Goal: Task Accomplishment & Management: Complete application form

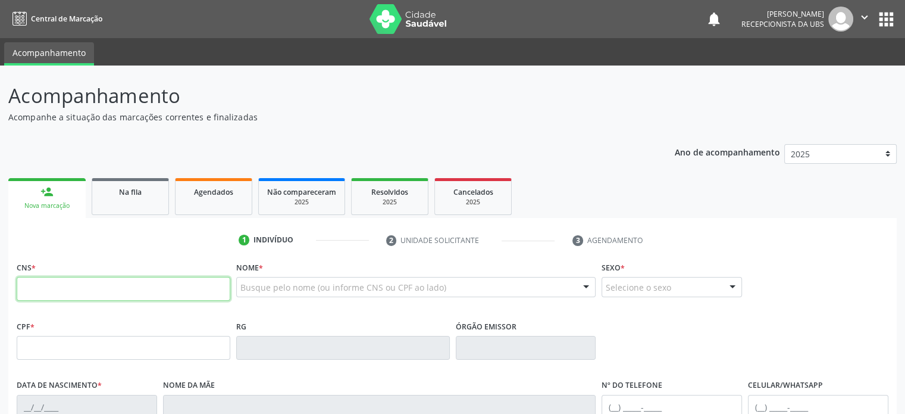
click at [137, 287] on input "text" at bounding box center [124, 289] width 214 height 24
type input "706 0003 0138 8044"
type input "21/[DATE]"
type input "Ademaria [PERSON_NAME]"
type input "[PHONE_NUMBER]"
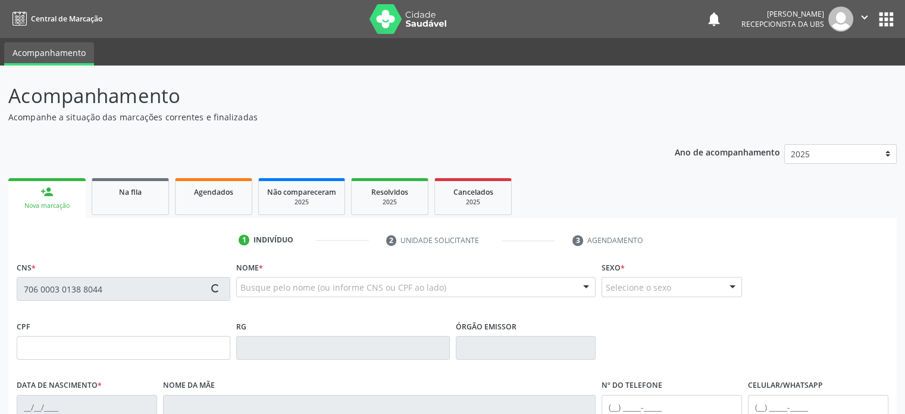
type input "S/N"
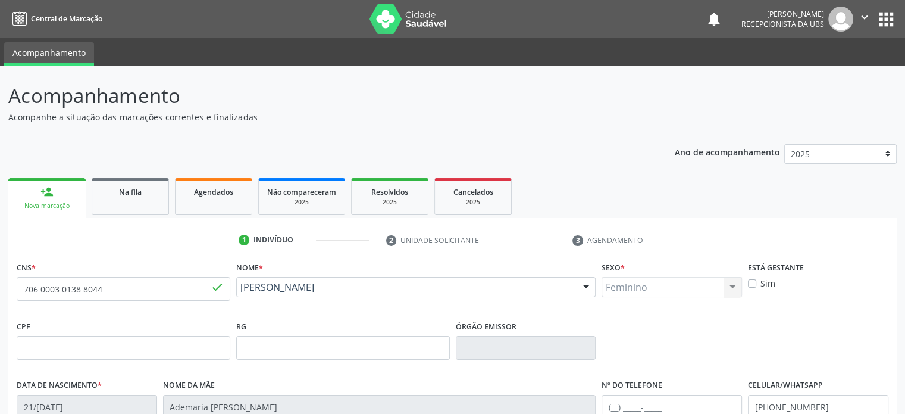
scroll to position [231, 0]
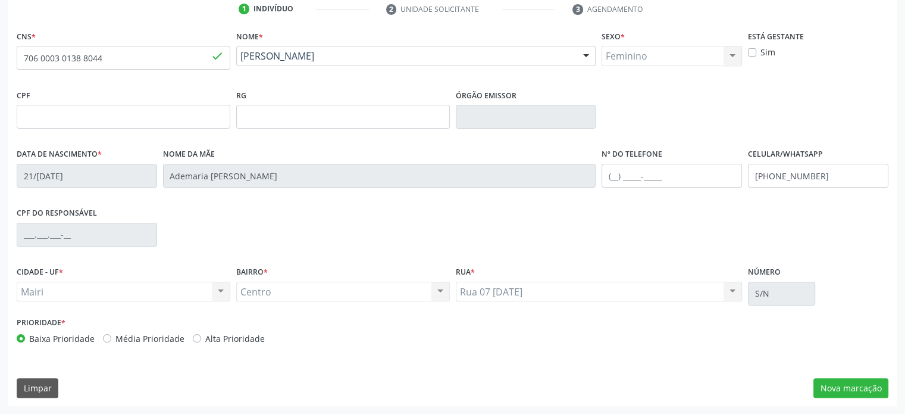
click at [214, 337] on label "Alta Prioridade" at bounding box center [234, 338] width 59 height 12
click at [201, 337] on input "Alta Prioridade" at bounding box center [197, 337] width 8 height 11
radio input "true"
click at [866, 390] on button "Nova marcação" at bounding box center [850, 388] width 75 height 20
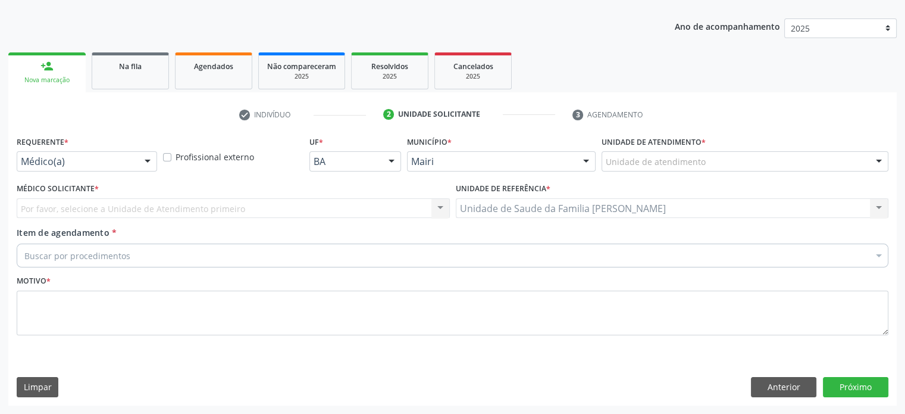
scroll to position [124, 0]
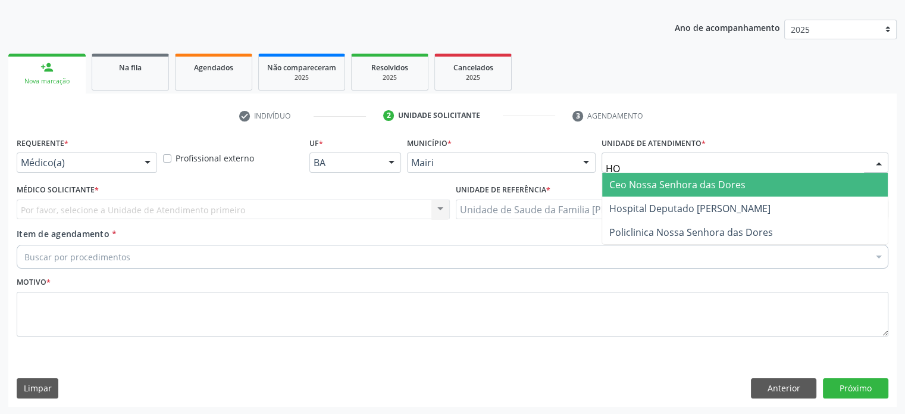
type input "HOS"
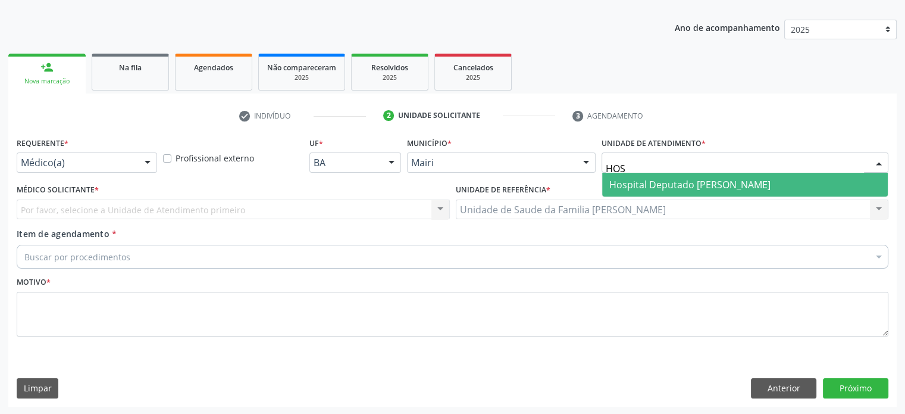
click at [683, 182] on span "Hospital Deputado [PERSON_NAME]" at bounding box center [689, 184] width 161 height 13
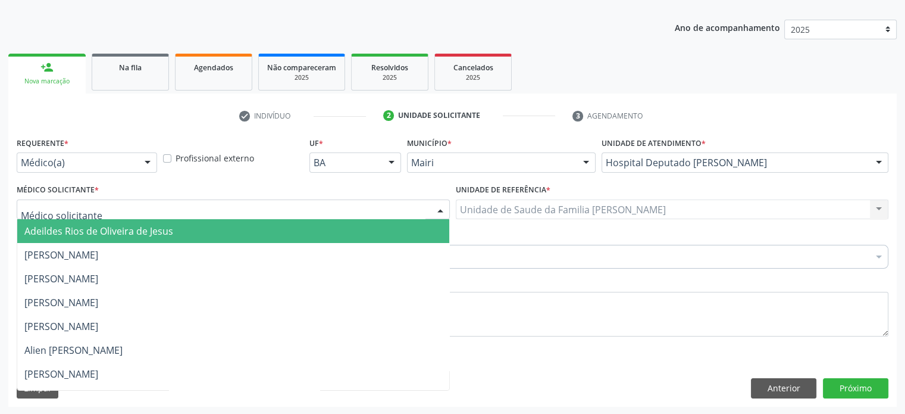
click at [99, 204] on div at bounding box center [233, 209] width 433 height 20
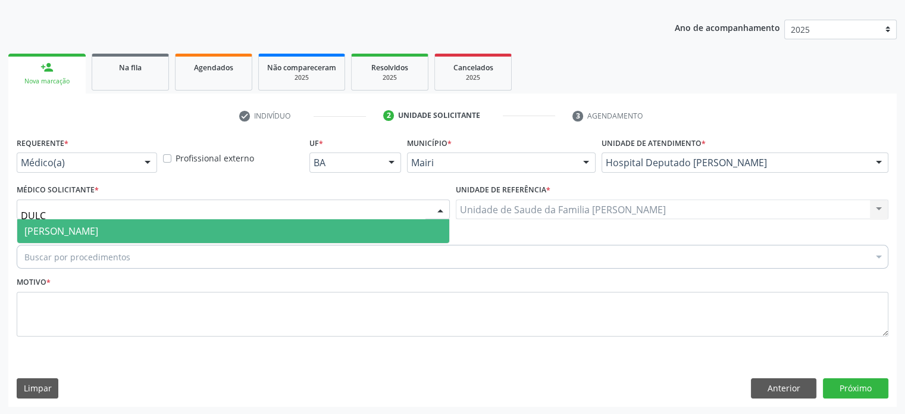
type input "DULCE"
click at [98, 233] on span "[PERSON_NAME]" at bounding box center [61, 230] width 74 height 13
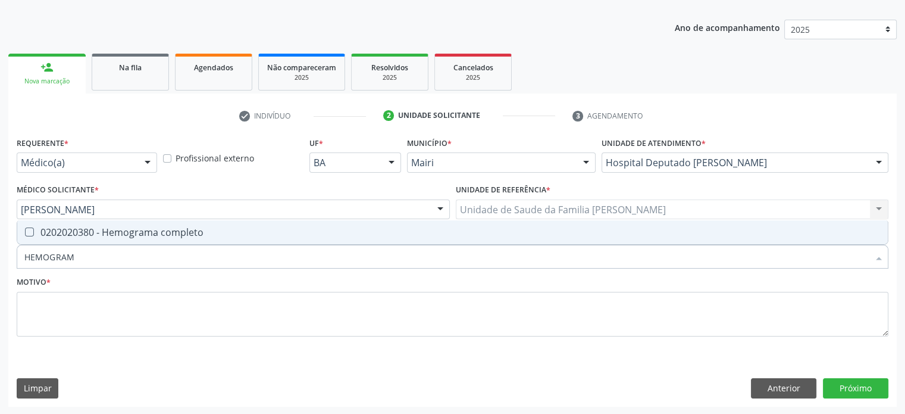
type input "HEMOGRAMA"
click at [120, 233] on div "0202020380 - Hemograma completo" at bounding box center [452, 232] width 856 height 10
checkbox completo "true"
type input "H"
checkbox completo "false"
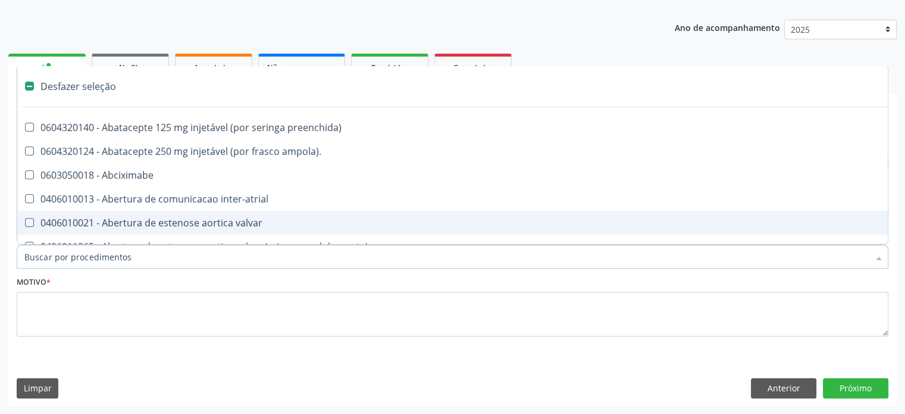
type input "G"
checkbox adolescente\) "true"
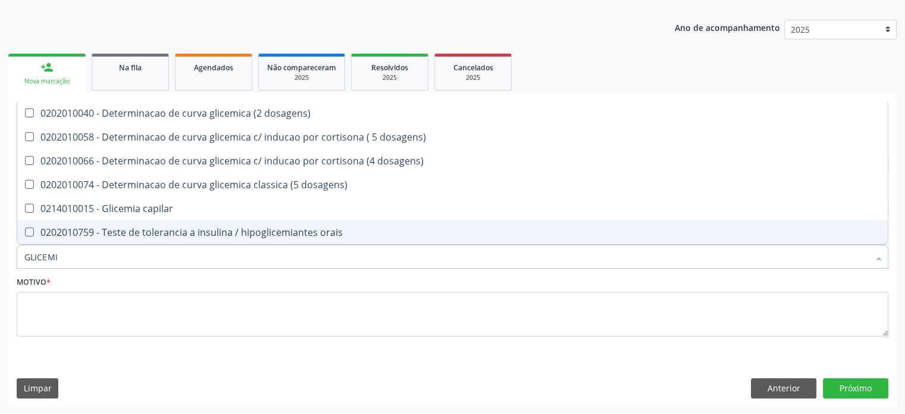
type input "GLICEMIA"
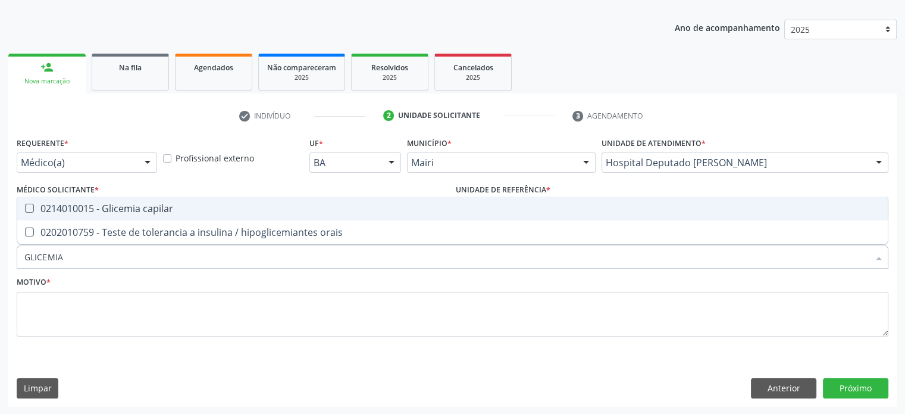
click at [127, 203] on div "0214010015 - Glicemia capilar" at bounding box center [452, 208] width 856 height 10
checkbox capilar "true"
type input "GLICEMI"
checkbox capilar "false"
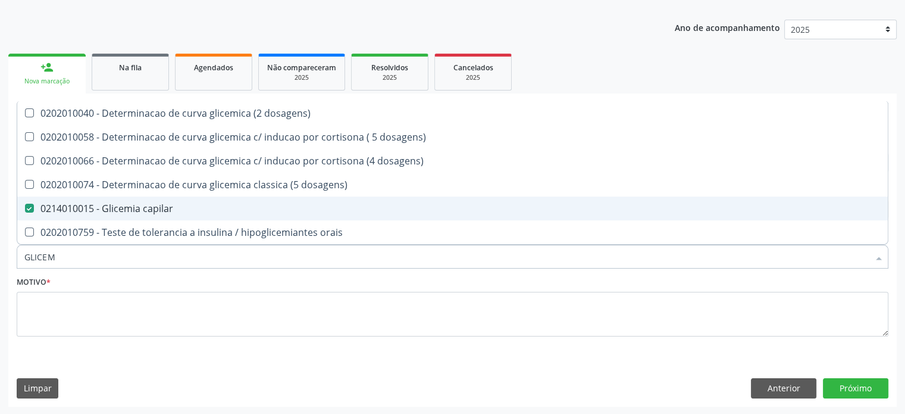
type input "GLICE"
checkbox capilar "false"
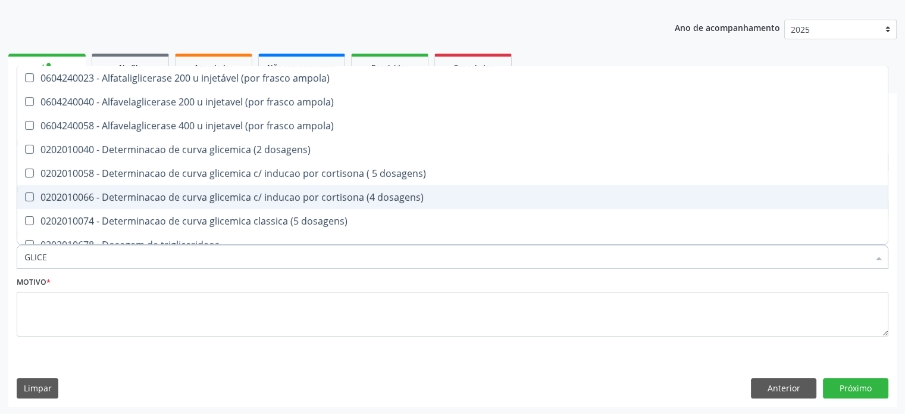
type input "GLIC"
checkbox capilar "false"
type input "GLI"
checkbox capilar "false"
checkbox infantil "true"
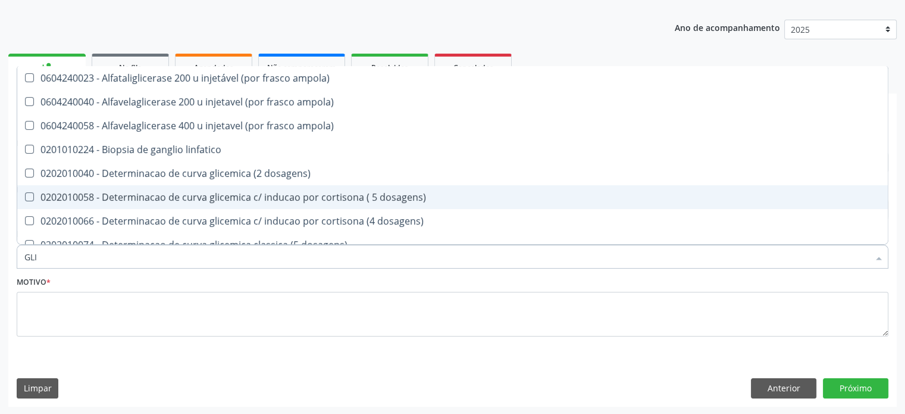
type input "GL"
checkbox capilar "false"
type input "G"
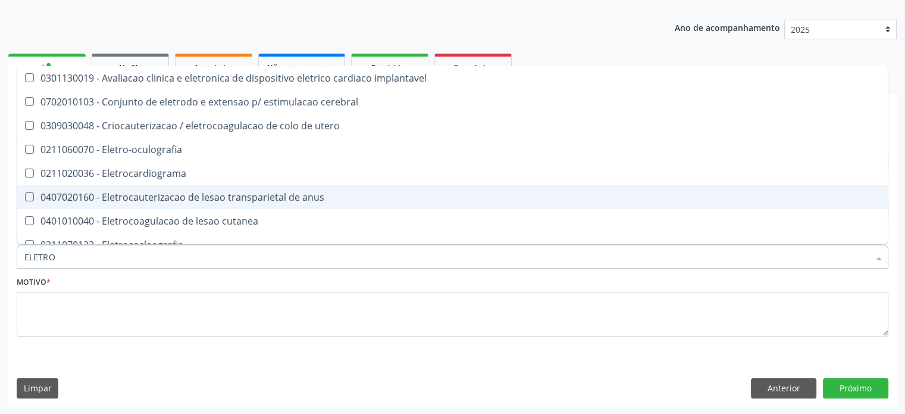
type input "ELETROF"
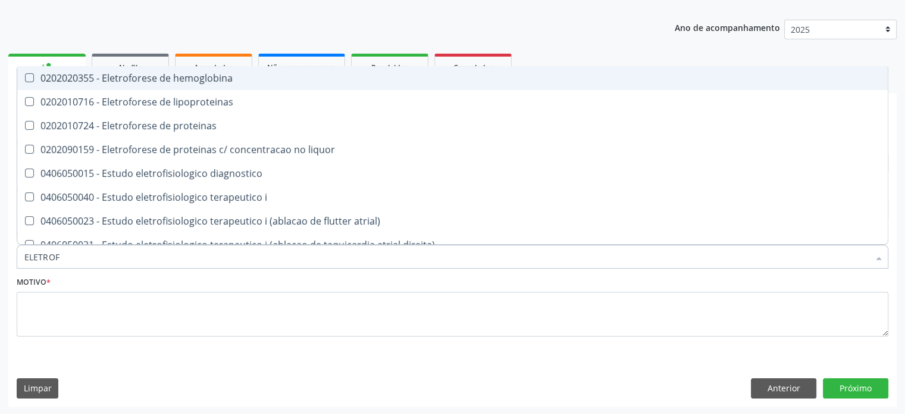
click at [155, 77] on div "0202020355 - Eletroforese de hemoglobina" at bounding box center [452, 78] width 856 height 10
checkbox hemoglobina "true"
type input "ELETRO"
checkbox hemoglobina "false"
checkbox eletroforese\) "true"
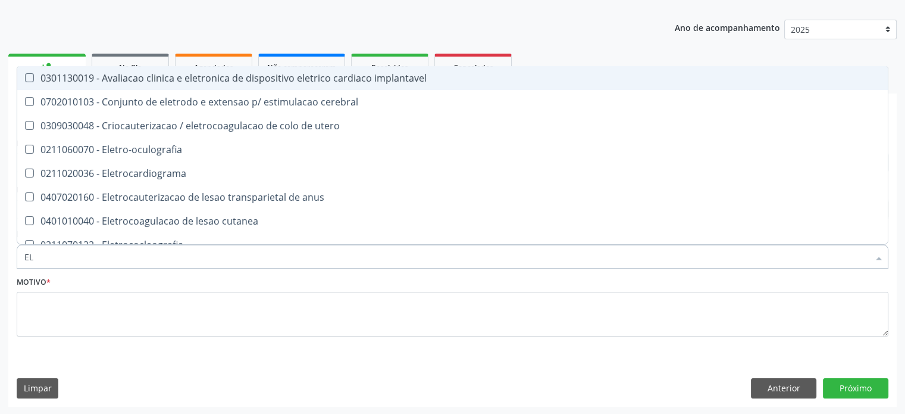
type input "E"
checkbox hemoglobina "false"
checkbox lipoproteinas "false"
checkbox \(emg\) "false"
checkbox estrutural\) "false"
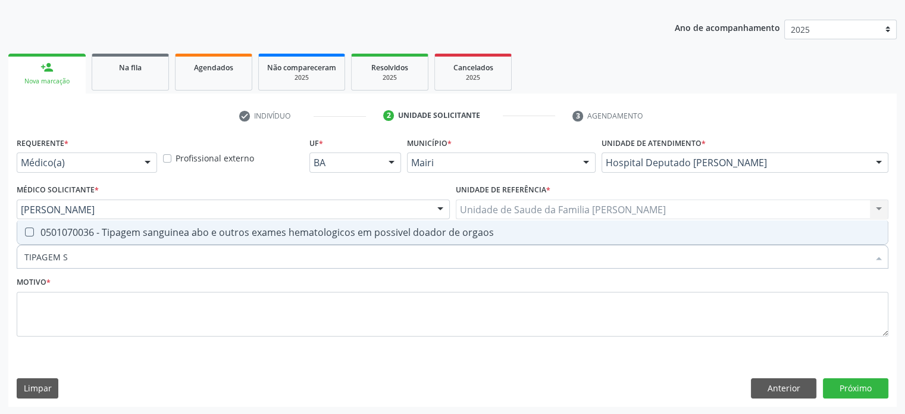
type input "TIPAGEM SA"
click at [193, 230] on div "0501070036 - Tipagem sanguinea abo e outros exames hematologicos em possivel do…" at bounding box center [452, 232] width 856 height 10
checkbox orgaos "true"
type input "TIPAGEM"
checkbox orgaos "false"
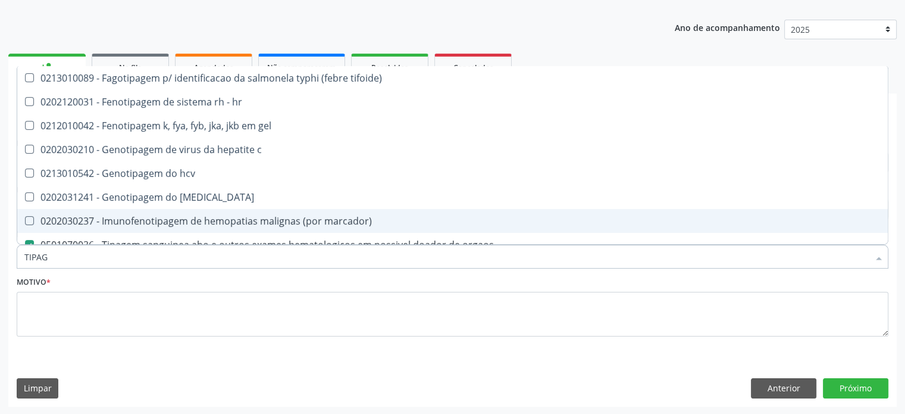
type input "TIPA"
checkbox orgaos "false"
type input "TIP"
checkbox orgaos "false"
type input "T"
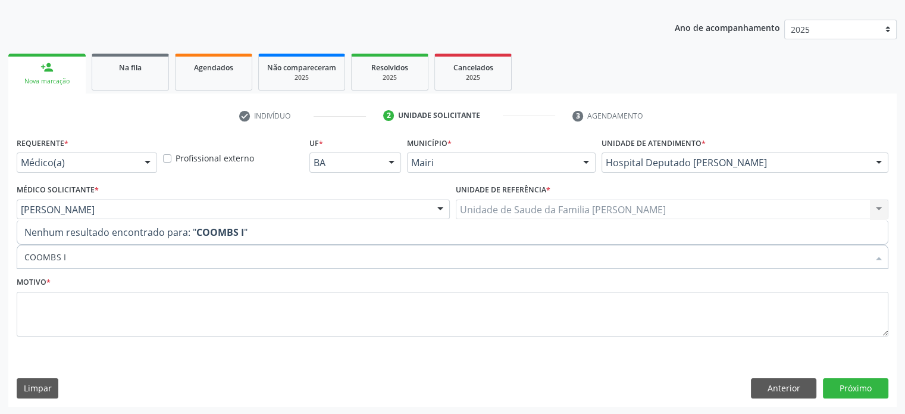
type input "COOMBS"
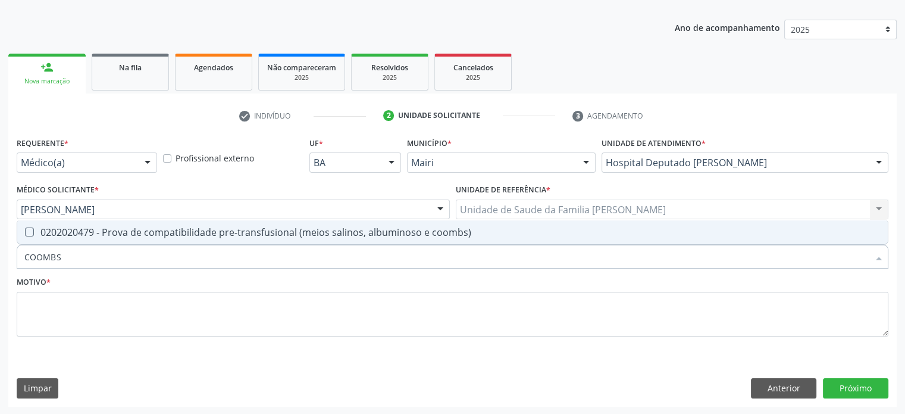
click at [140, 227] on div "0202020479 - Prova de compatibilidade pre-transfusional (meios salinos, albumin…" at bounding box center [452, 232] width 856 height 10
checkbox coombs\) "true"
type input "COO"
checkbox coombs\) "false"
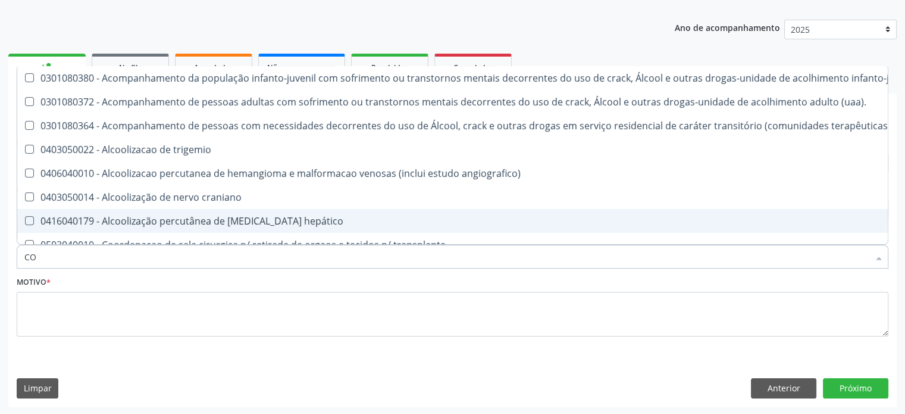
type input "C"
checkbox coombs\) "false"
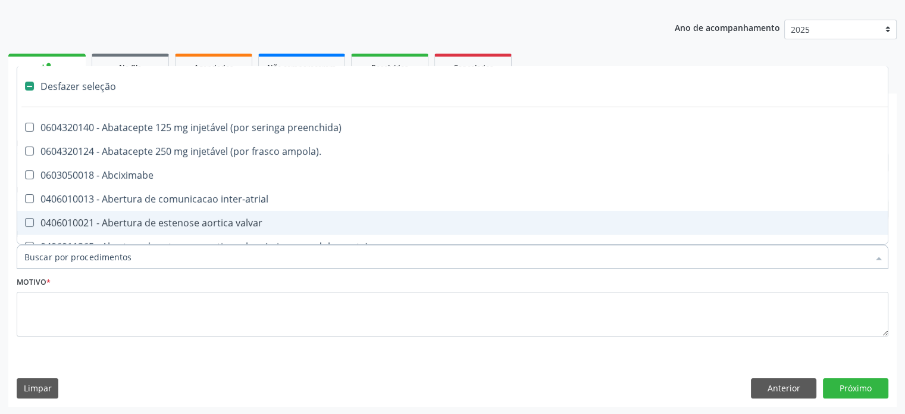
type input "V"
checkbox adolescente\) "true"
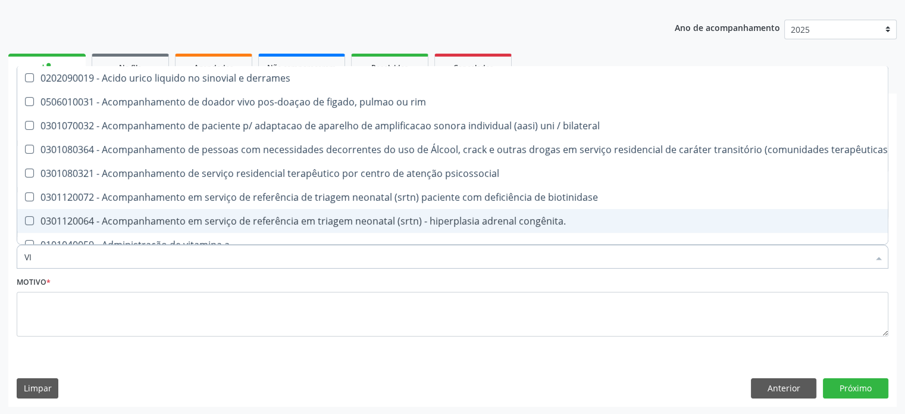
type input "VIT"
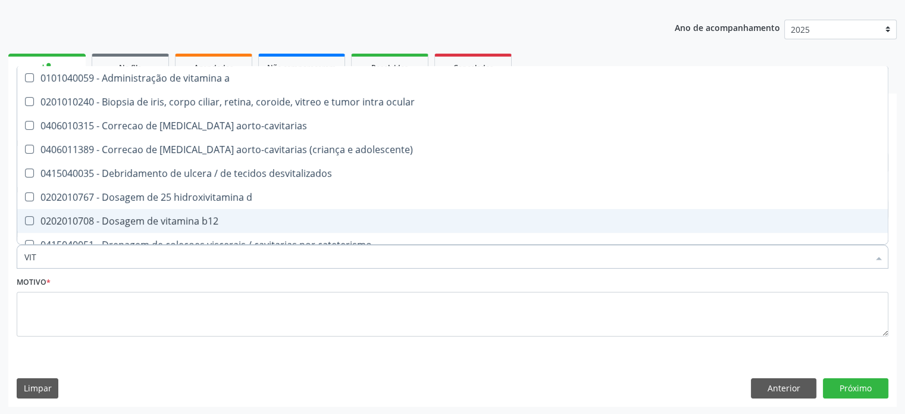
click at [147, 220] on div "0202010708 - Dosagem de vitamina b12" at bounding box center [452, 221] width 856 height 10
checkbox b12 "true"
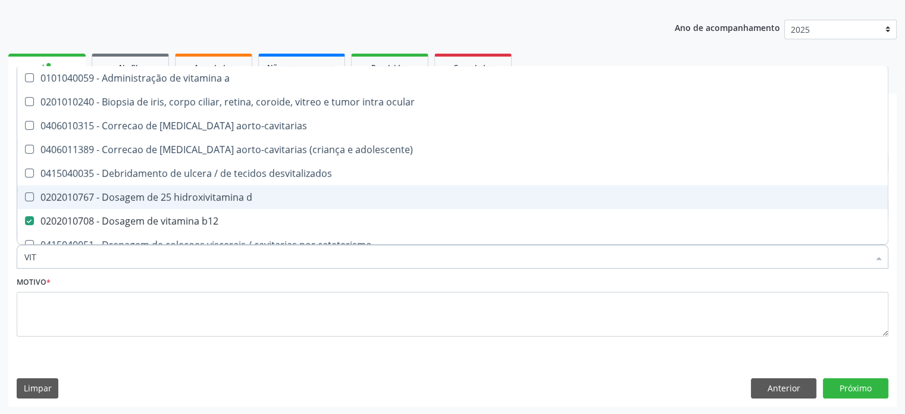
click at [161, 192] on div "0202010767 - Dosagem de 25 hidroxivitamina d" at bounding box center [452, 197] width 856 height 10
checkbox d "true"
type input "VI"
checkbox d "false"
checkbox b12 "false"
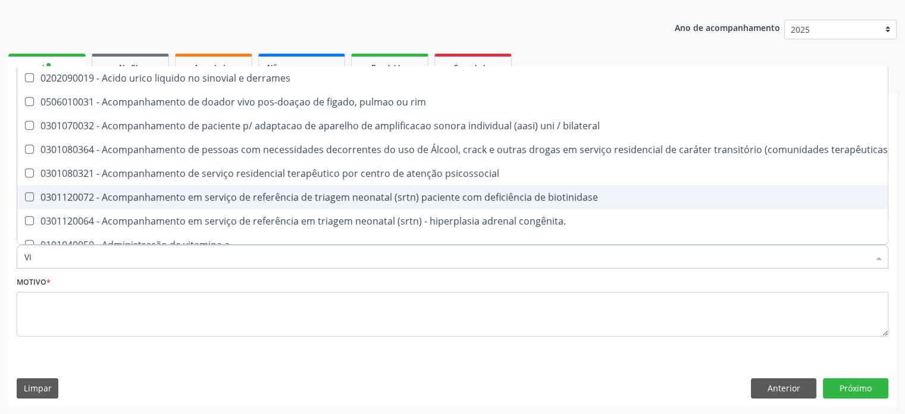
type input "V"
checkbox d "false"
checkbox b12 "false"
checkbox pelvicos "false"
checkbox b64\) "false"
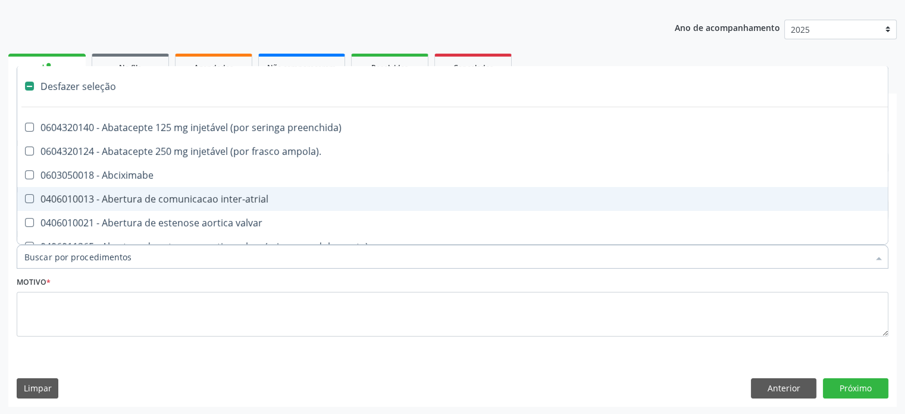
type input "H"
checkbox recoberto "true"
checkbox psicodiagnostico "true"
checkbox joelho "true"
checkbox g\) "true"
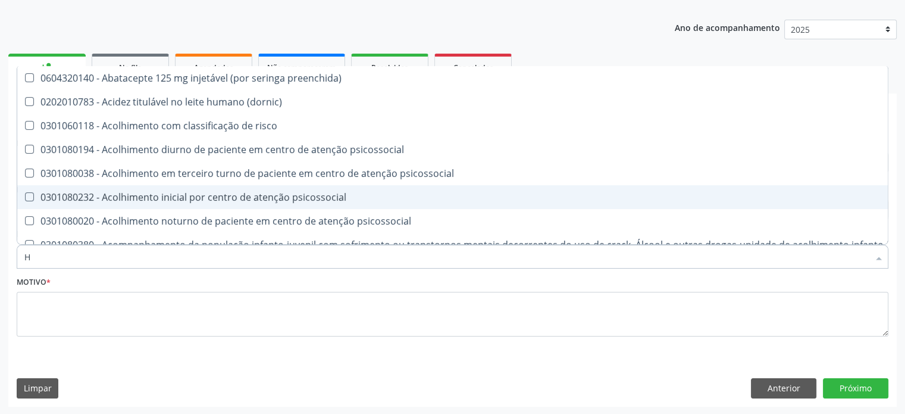
type input "HI"
checkbox paciente\/mês "true"
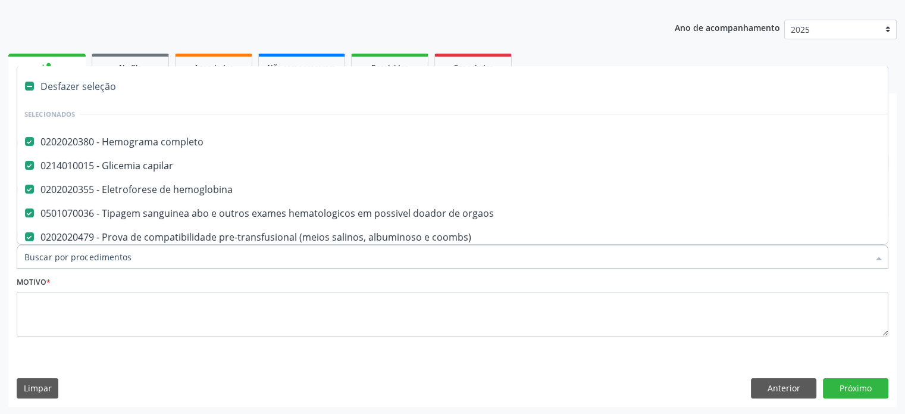
paste input "0202030300"
type input "0202030300"
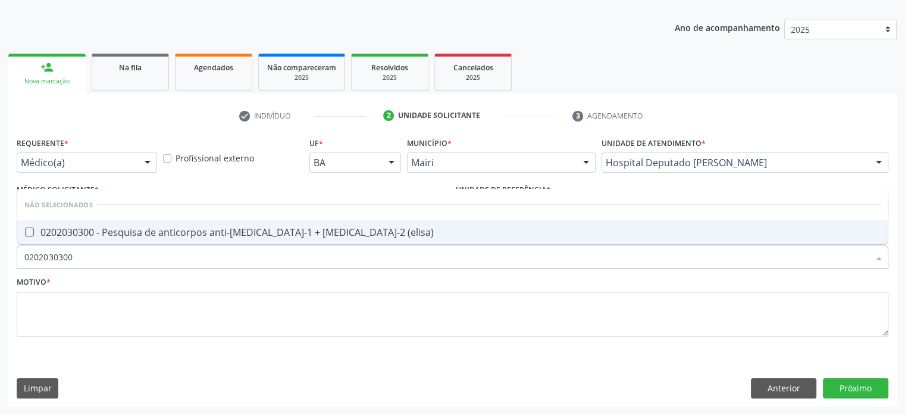
click at [86, 233] on div "0202030300 - Pesquisa de anticorpos anti-[MEDICAL_DATA]-1 + [MEDICAL_DATA]-2 (e…" at bounding box center [452, 232] width 856 height 10
checkbox \(elisa\) "true"
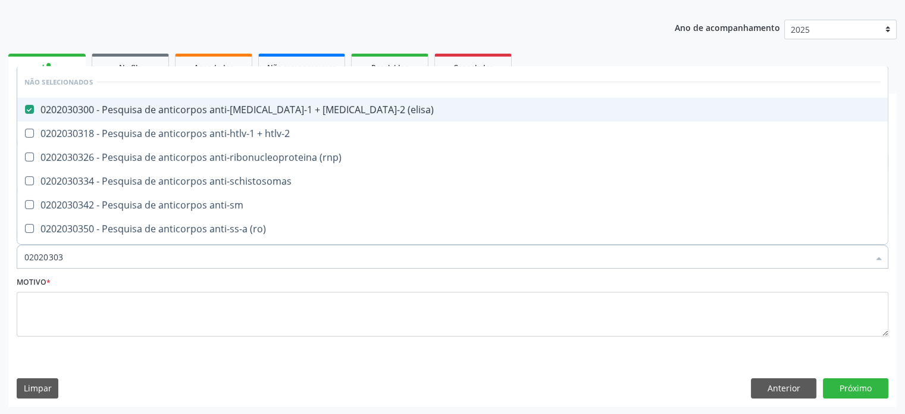
type input "0202030"
checkbox \(elisa\) "false"
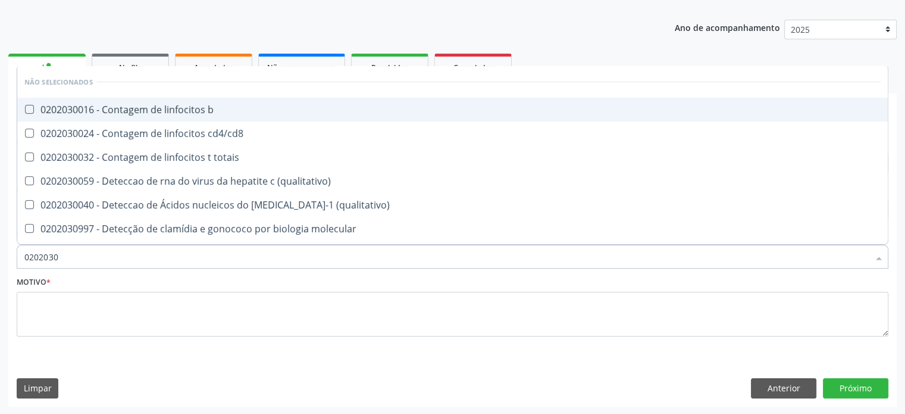
type input "020203"
checkbox b "true"
checkbox cd4\/cd8 "true"
checkbox \(elisa\) "false"
checkbox antifigado "true"
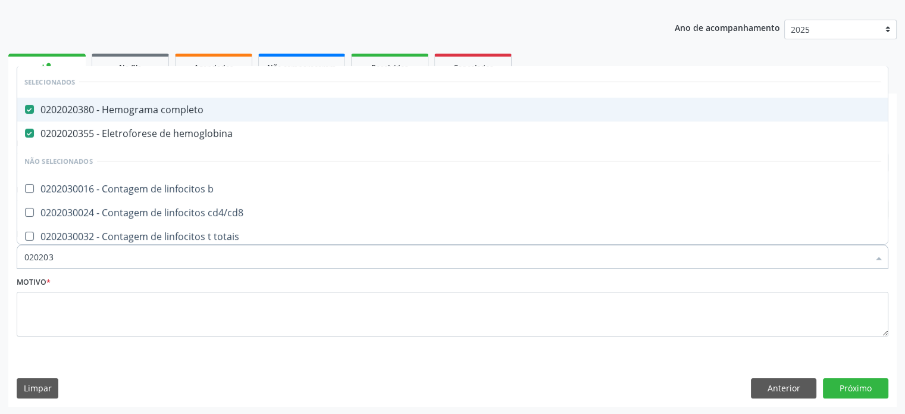
type input "02020"
checkbox b "true"
checkbox cd4\/cd8 "true"
checkbox \(elisa\) "false"
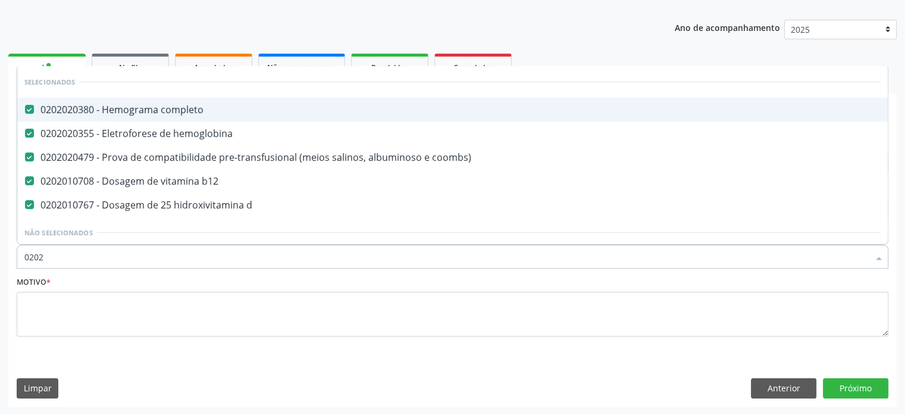
type input "020"
checkbox \(elisa\) "false"
type input "0"
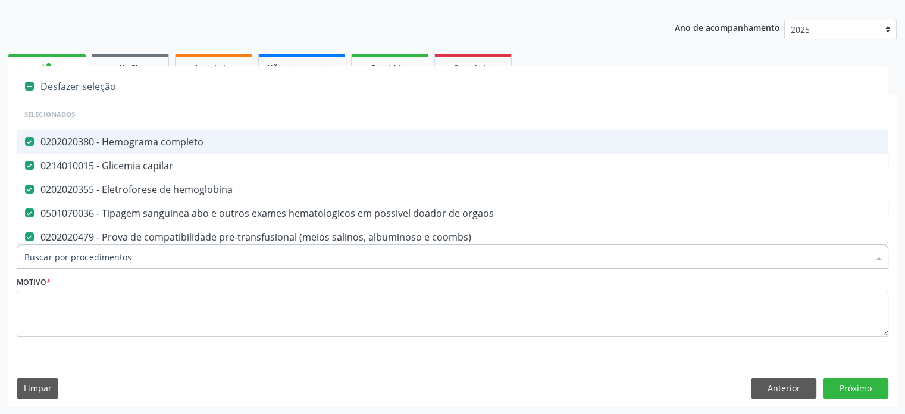
paste input "0202031110"
type input "0202031110"
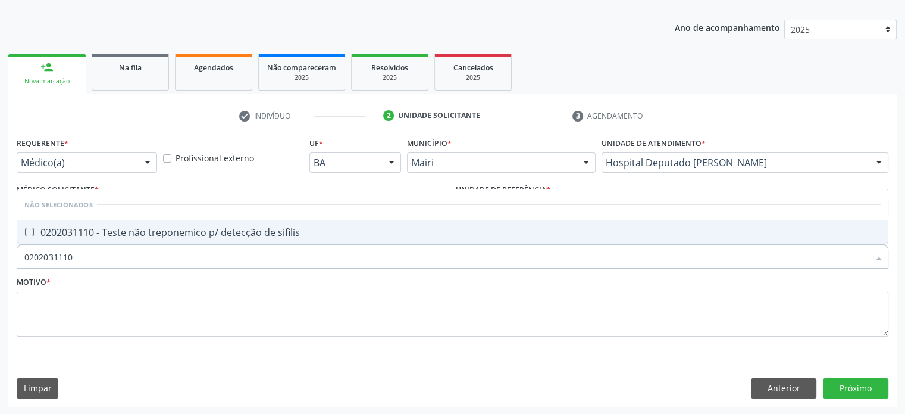
click at [180, 230] on div "0202031110 - Teste não treponemico p/ detecção de sifilis" at bounding box center [452, 232] width 856 height 10
checkbox sifilis "true"
type input "0"
checkbox sifilis "true"
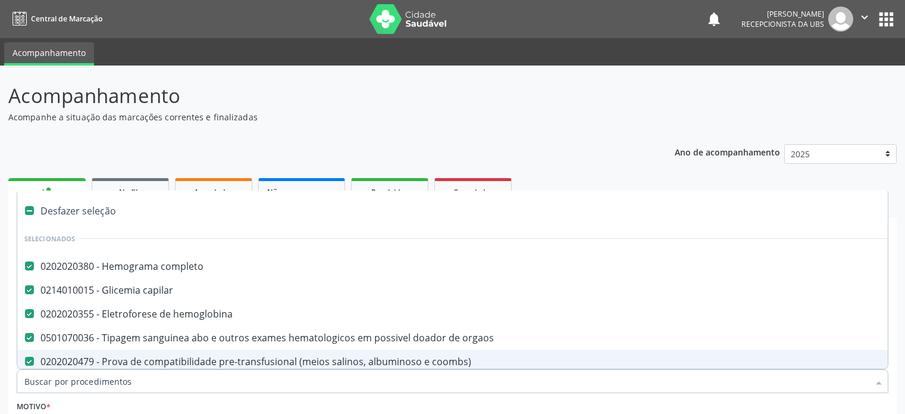
scroll to position [124, 0]
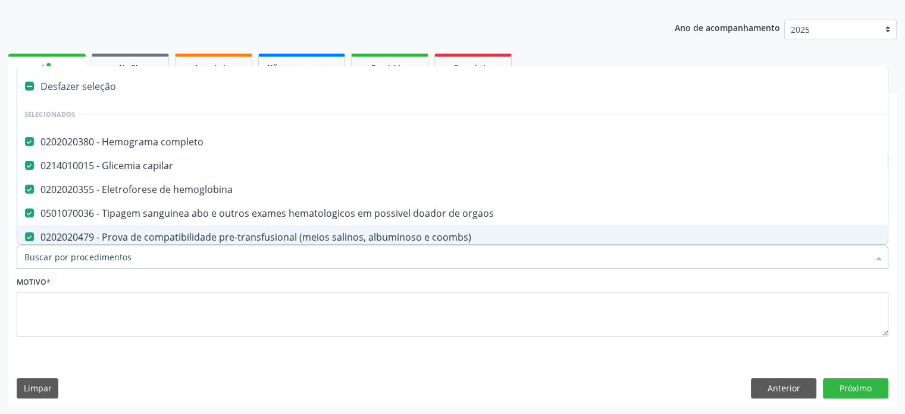
paste input "0202030636"
type input "0202030636"
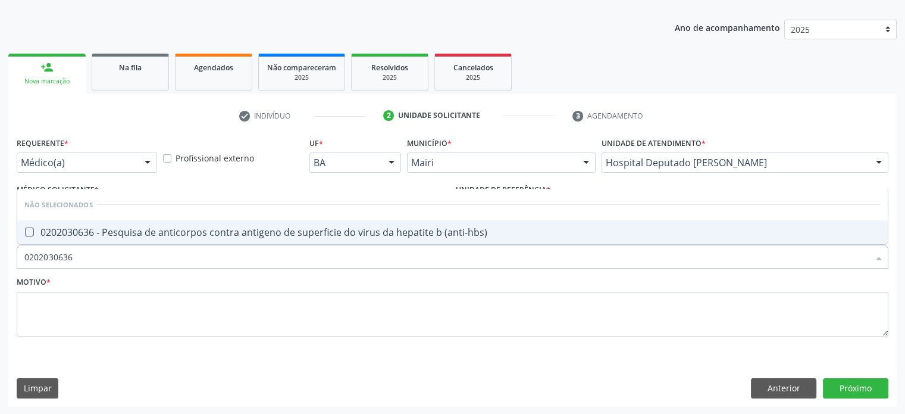
click at [97, 233] on div "0202030636 - Pesquisa de anticorpos contra antigeno de superficie do virus da h…" at bounding box center [452, 232] width 856 height 10
checkbox \(anti-hbs\) "true"
type input "02020306"
checkbox \(anti-hbs\) "false"
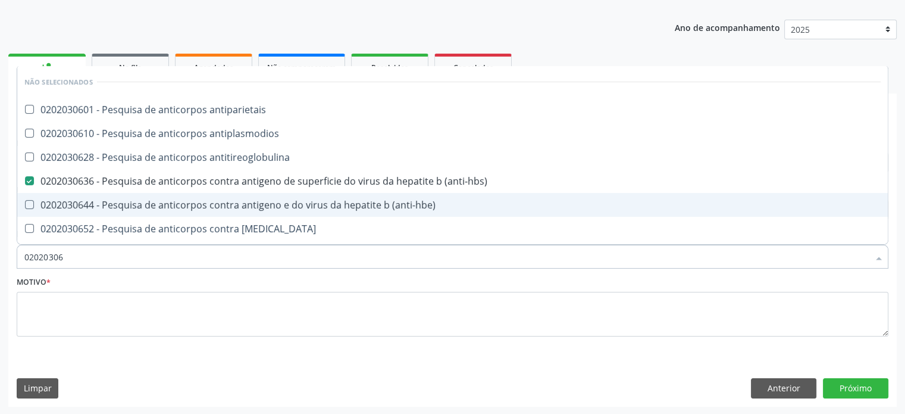
type input "0202030"
checkbox antiparietais "true"
checkbox \(anti-hbs\) "false"
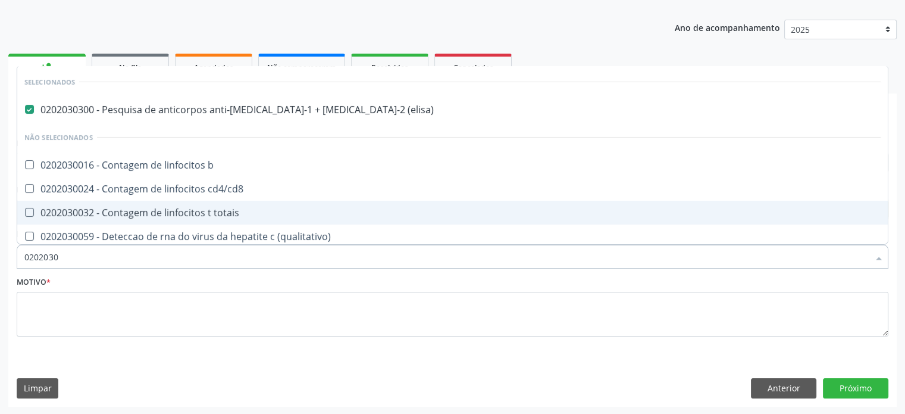
type input "020203"
checkbox b "true"
checkbox cd4\/cd8 "true"
checkbox \(anti-hbs\) "false"
checkbox epstein-barr "true"
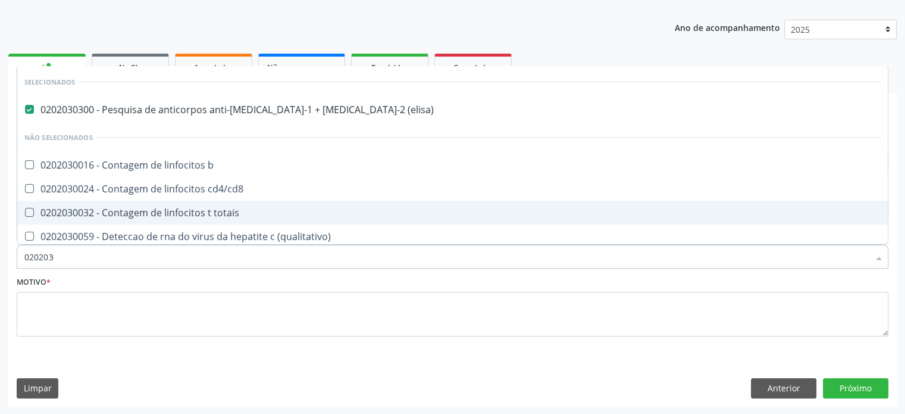
type input "02020"
checkbox \(qualitativo\) "true"
checkbox epstein-barr "false"
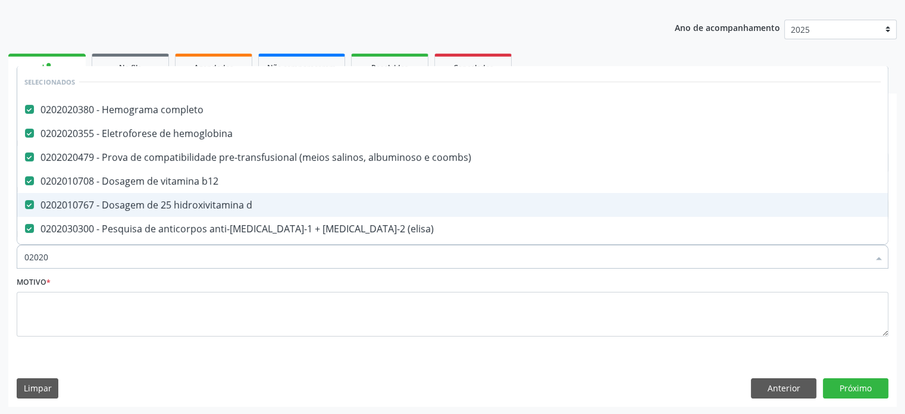
type input "0202"
checkbox \(anti-hbs\) "false"
checkbox imunofluorescencia "true"
type input "02"
checkbox \(anti-hbs\) "false"
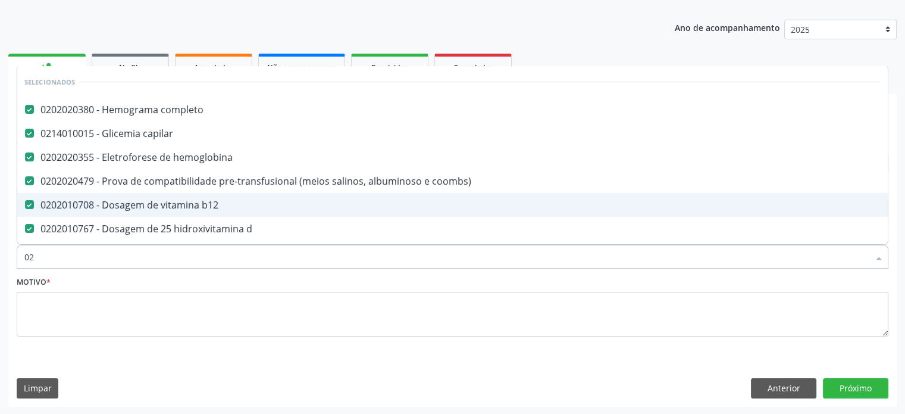
type input "0"
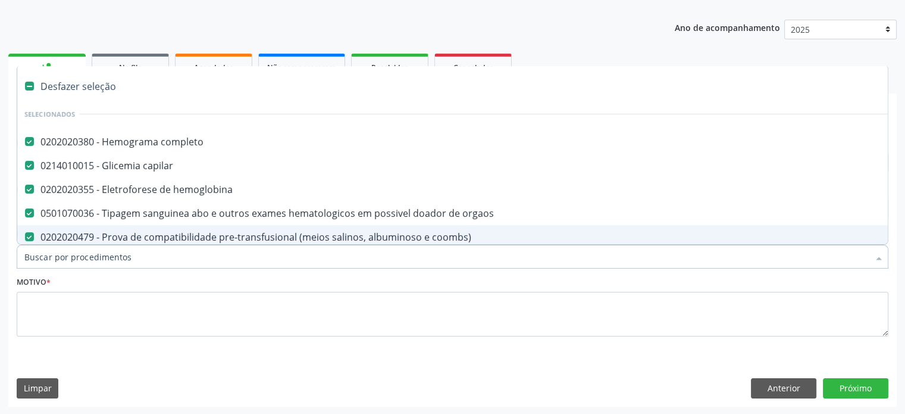
paste input "0202060250"
type input "0202060250"
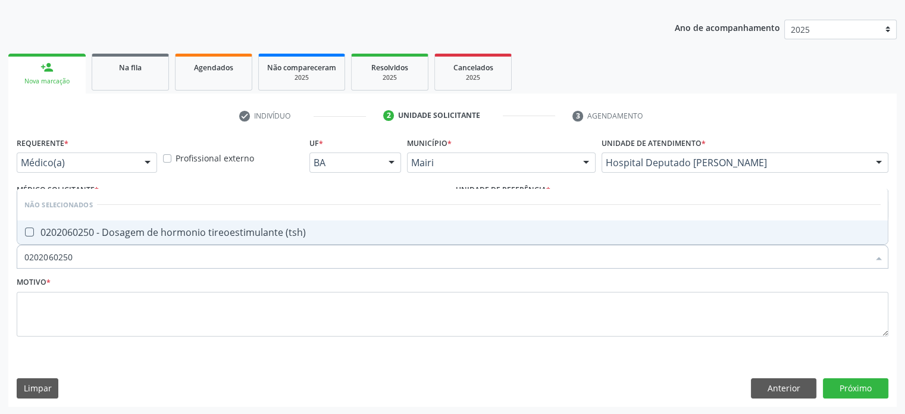
click at [154, 234] on div "0202060250 - Dosagem de hormonio tireoestimulante (tsh)" at bounding box center [452, 232] width 856 height 10
checkbox \(tsh\) "true"
type input "02020602"
checkbox \(tsh\) "false"
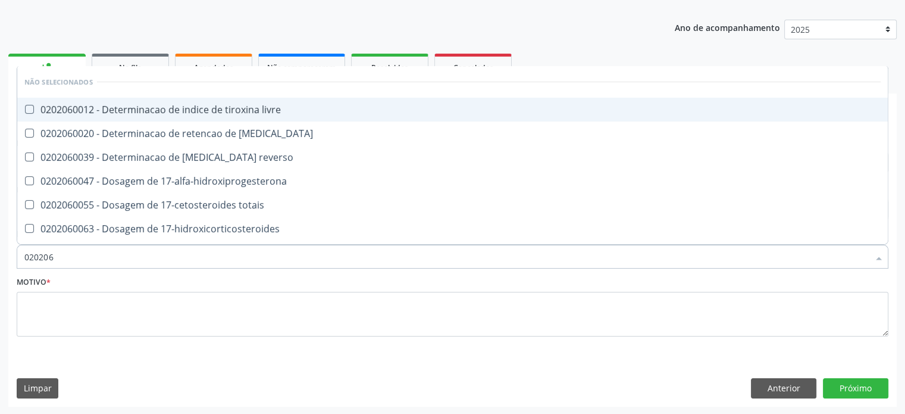
type input "02020"
checkbox livre "true"
checkbox t3 "true"
checkbox reverso "true"
checkbox 17-alfa-hidroxiprogesterona "true"
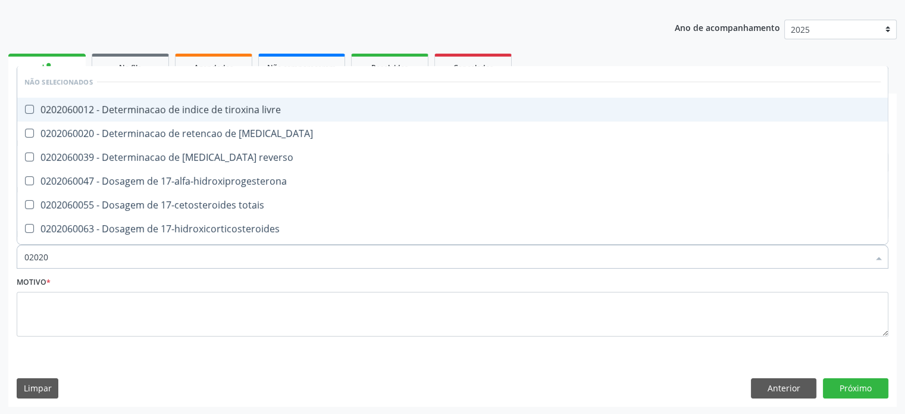
checkbox totais "true"
checkbox 17-hidroxicorticosteroides "true"
checkbox \(serotonina\) "true"
checkbox \(acth\) "true"
checkbox \(tsh\) "false"
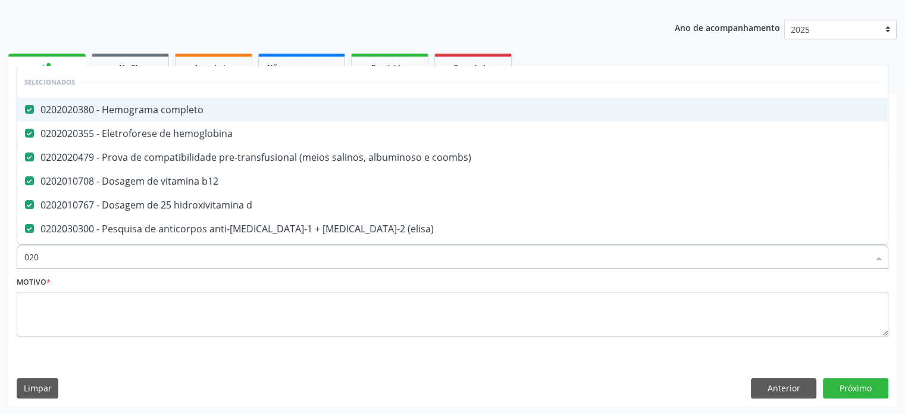
type input "02"
checkbox \(tsh\) "false"
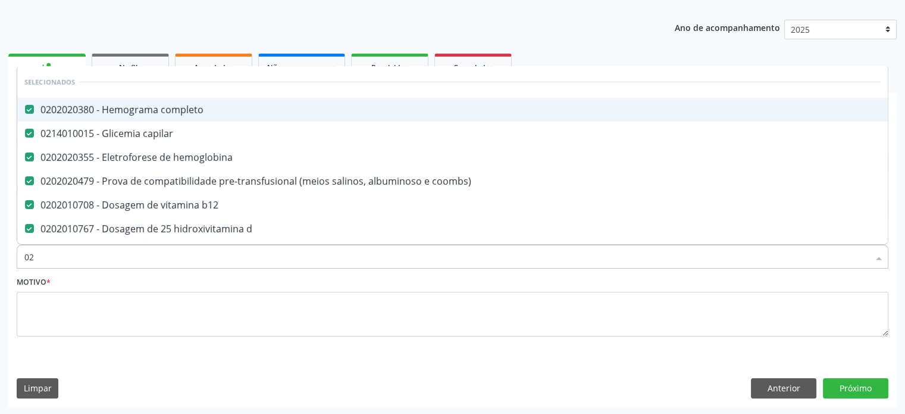
type input "0"
checkbox \(tsh\) "false"
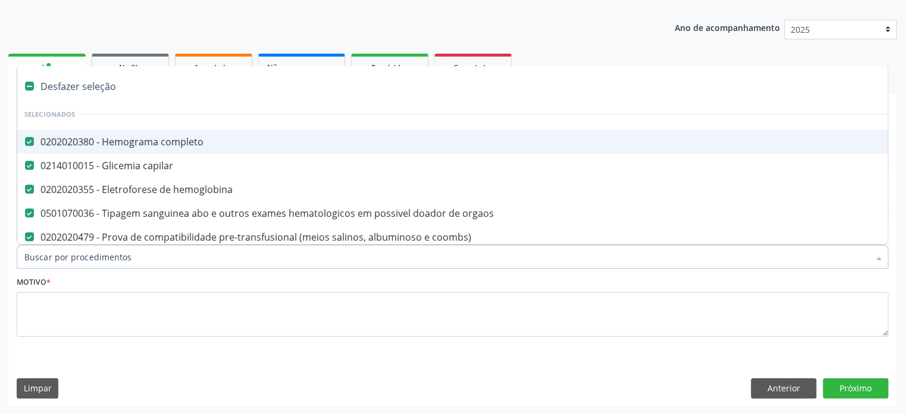
paste input "0202060373"
type input "0202060373"
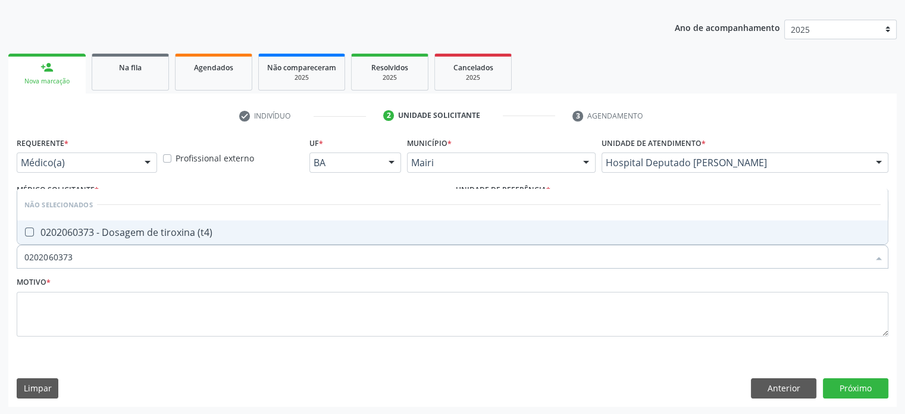
click at [120, 230] on div "0202060373 - Dosagem de tiroxina (t4)" at bounding box center [452, 232] width 856 height 10
checkbox \(t4\) "true"
type input "02020603"
checkbox \(t4\) "false"
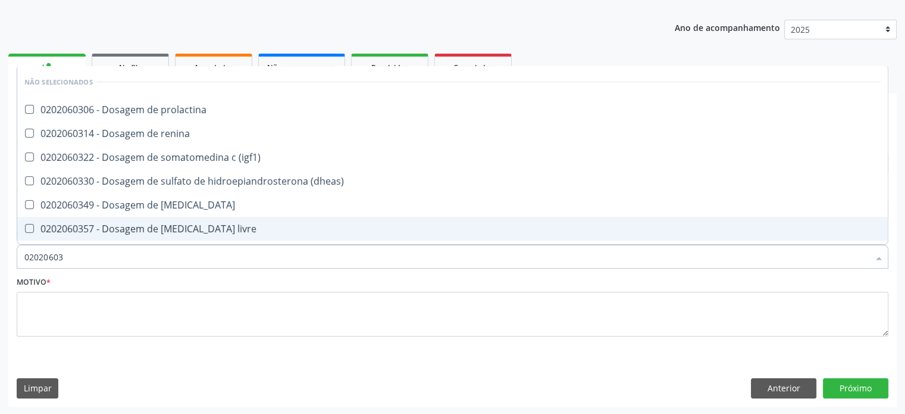
type input "0202060"
checkbox prolactina "true"
checkbox \(t4\) "false"
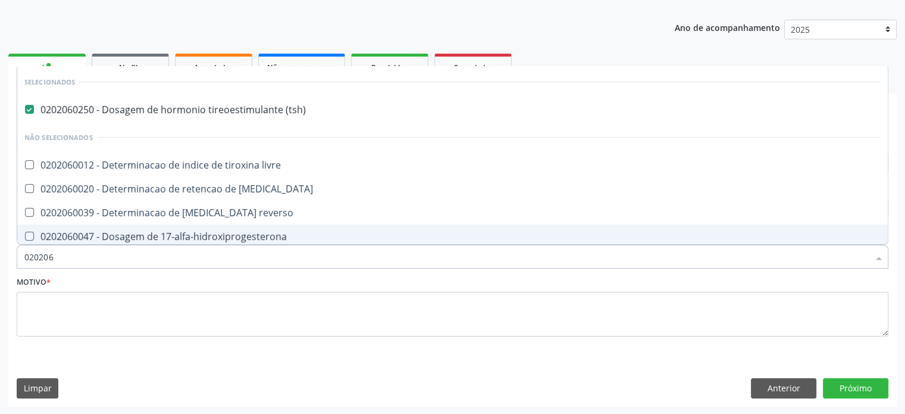
type input "02020"
checkbox livre "true"
checkbox t3 "true"
checkbox reverso "true"
checkbox 17-alfa-hidroxiprogesterona "true"
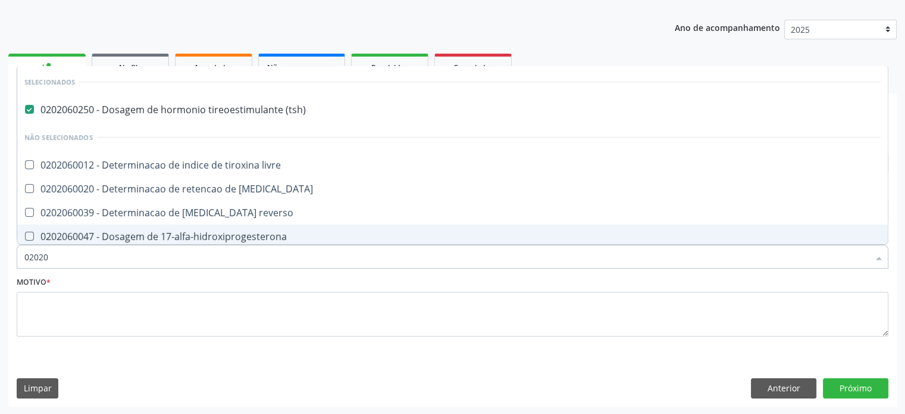
checkbox totais "true"
checkbox 17-hidroxicorticosteroides "true"
checkbox \(serotonina\) "true"
checkbox \(t4\) "false"
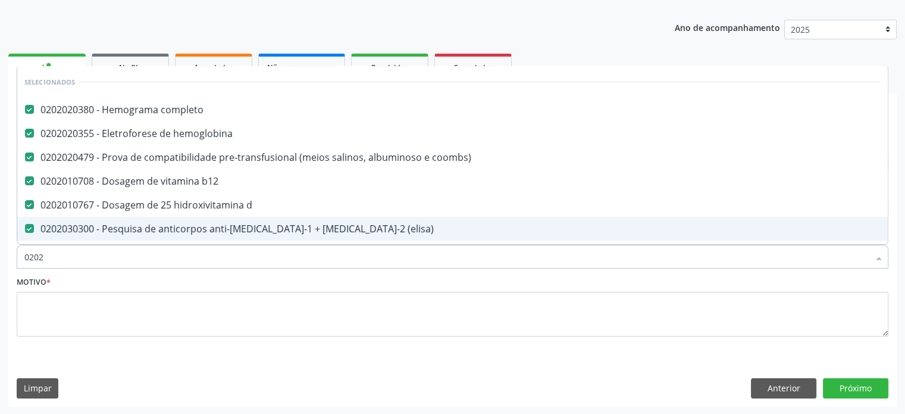
type input "020"
checkbox \(t4\) "false"
type input "02"
checkbox \(t4\) "false"
checkbox \(cdi\) "true"
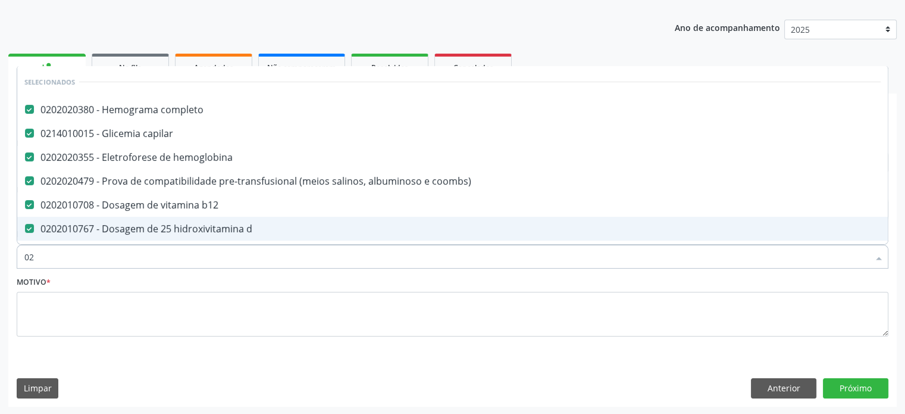
type input "0"
checkbox \(t4\) "false"
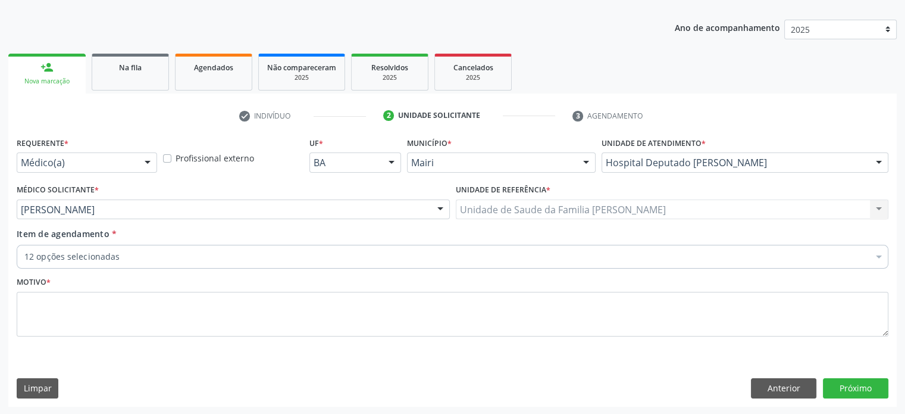
click at [152, 262] on div "12 opções selecionadas" at bounding box center [453, 257] width 872 height 24
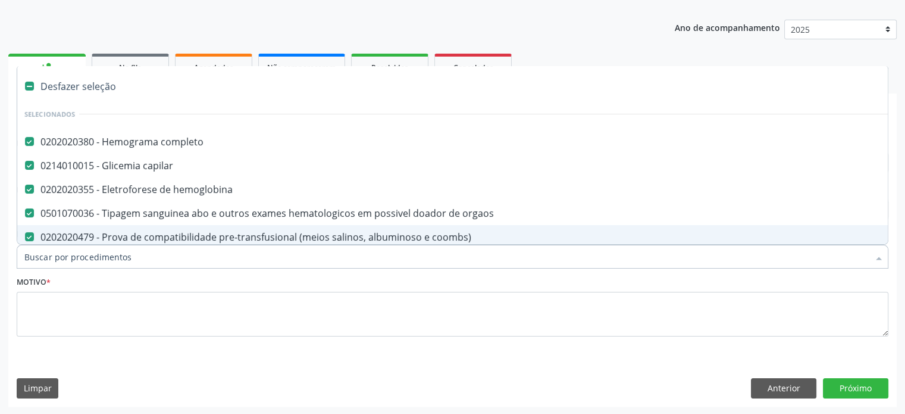
paste input "0202030768"
type input "0202030768"
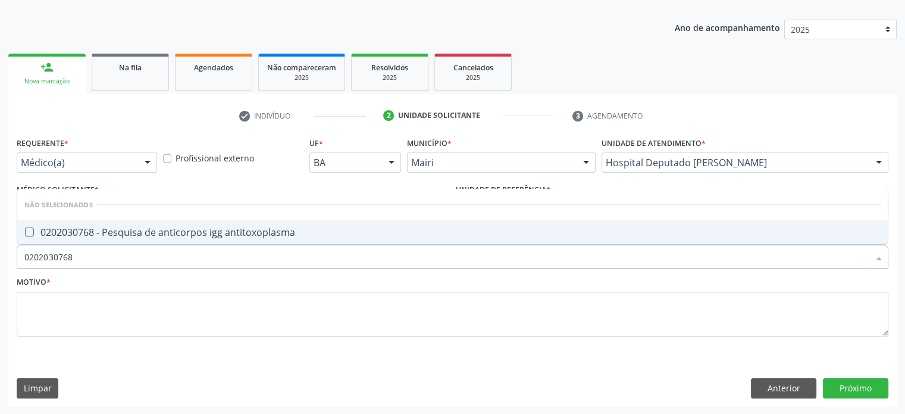
click at [162, 227] on div "0202030768 - Pesquisa de anticorpos igg antitoxoplasma" at bounding box center [452, 232] width 856 height 10
checkbox antitoxoplasma "true"
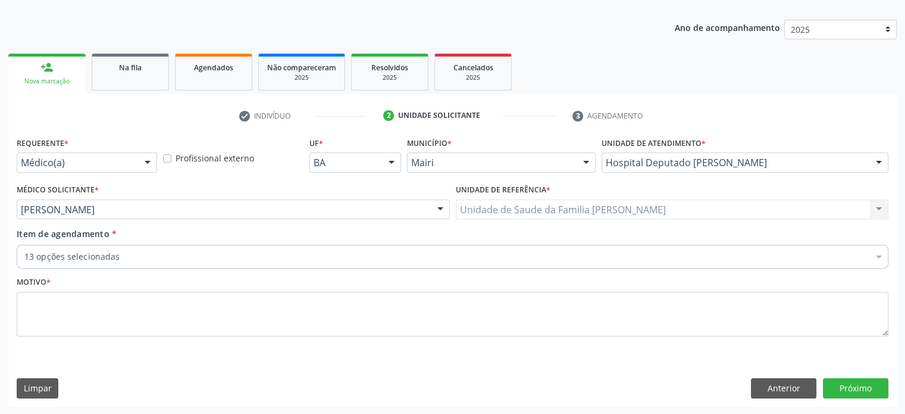
click at [144, 262] on div "13 opções selecionadas" at bounding box center [453, 257] width 872 height 24
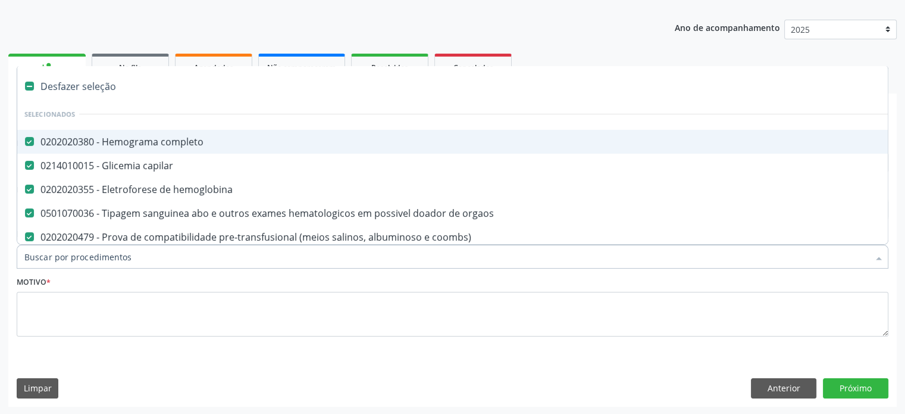
paste input "0202030873"
type input "0202030873"
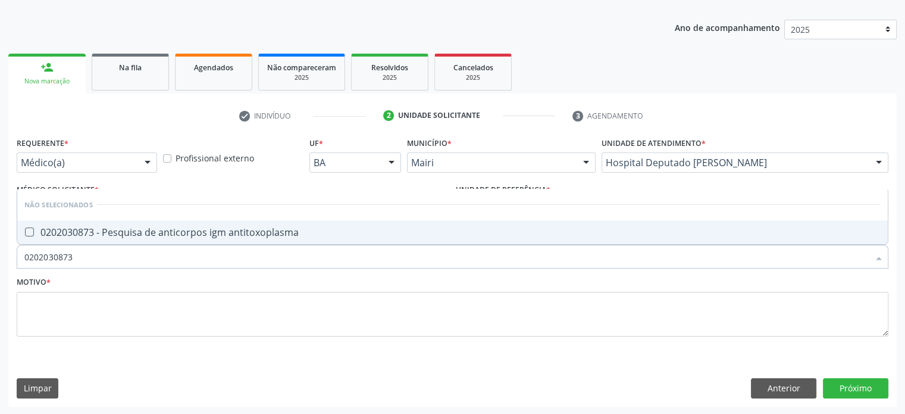
click at [142, 234] on div "0202030873 - Pesquisa de anticorpos igm antitoxoplasma" at bounding box center [452, 232] width 856 height 10
checkbox antitoxoplasma "true"
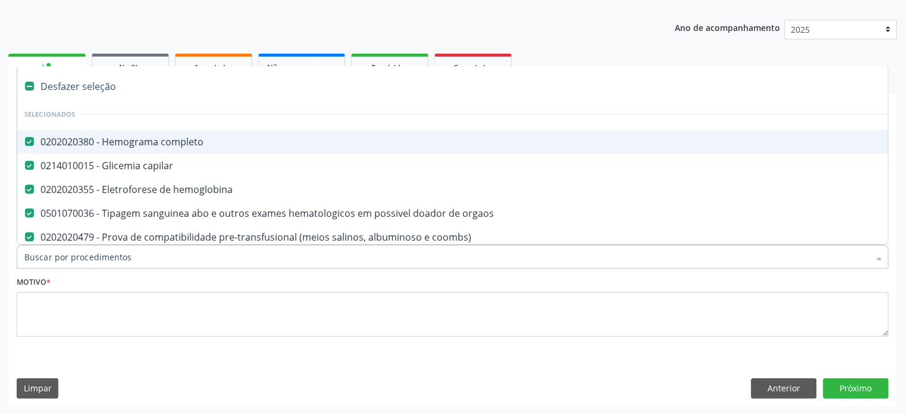
paste input "0202030741"
type input "0202030741"
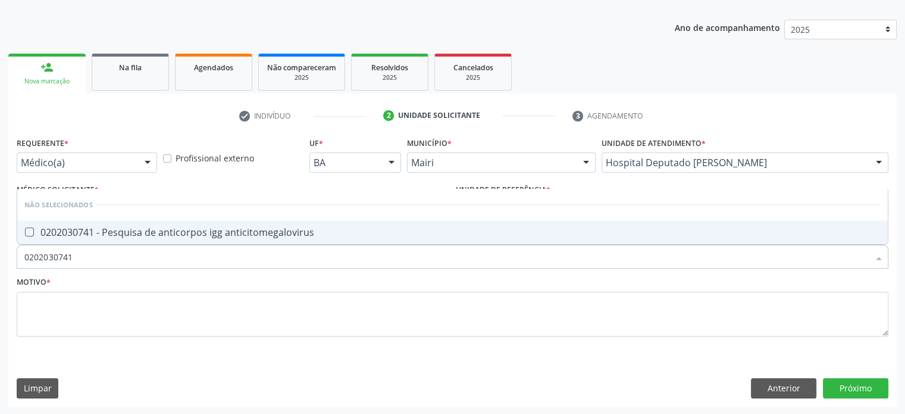
click at [280, 230] on div "0202030741 - Pesquisa de anticorpos igg anticitomegalovirus" at bounding box center [452, 232] width 856 height 10
checkbox anticitomegalovirus "true"
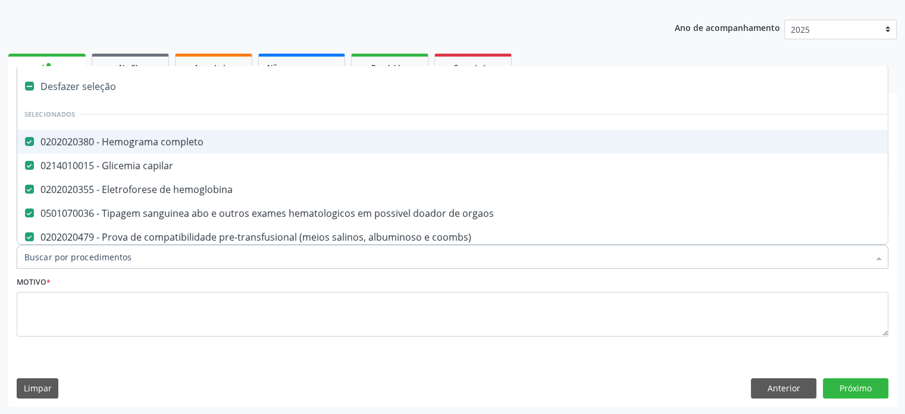
paste input "0202030857"
type input "0202030857"
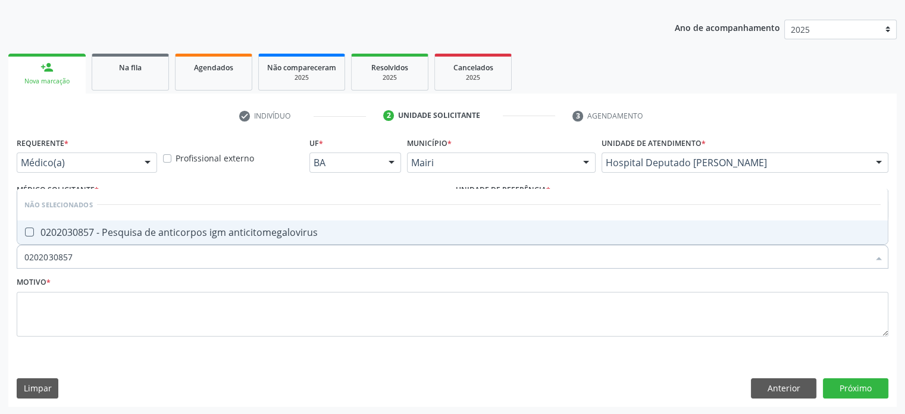
click at [119, 231] on div "0202030857 - Pesquisa de anticorpos igm anticitomegalovirus" at bounding box center [452, 232] width 856 height 10
checkbox anticitomegalovirus "true"
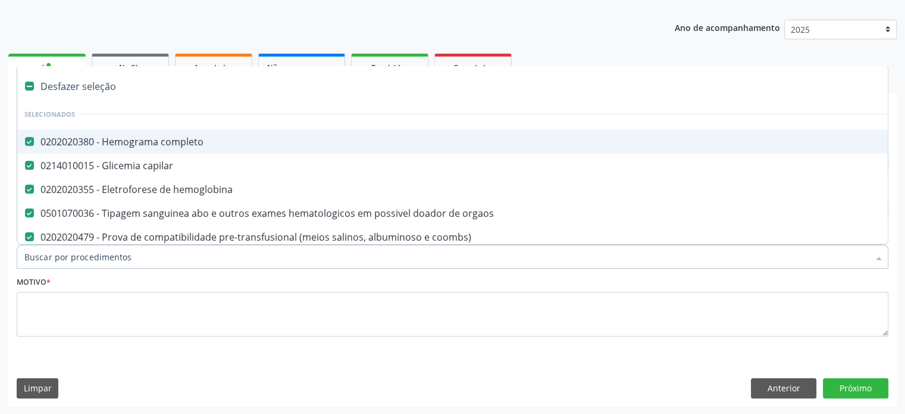
paste input "0202030814"
type input "0202030814"
checkbox completo "false"
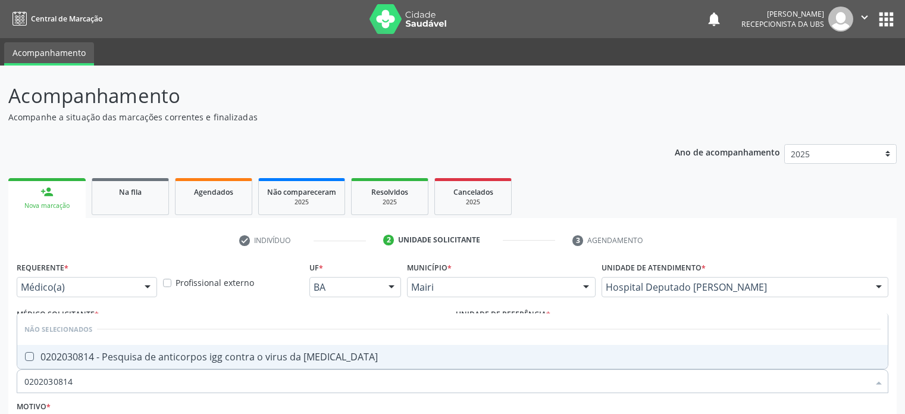
scroll to position [124, 0]
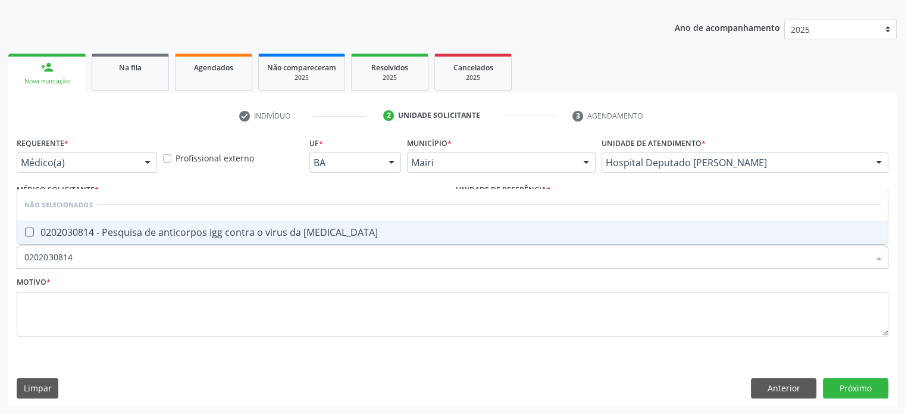
click at [145, 231] on div "0202030814 - Pesquisa de anticorpos igg contra o virus da [MEDICAL_DATA]" at bounding box center [452, 232] width 856 height 10
checkbox rubeola "true"
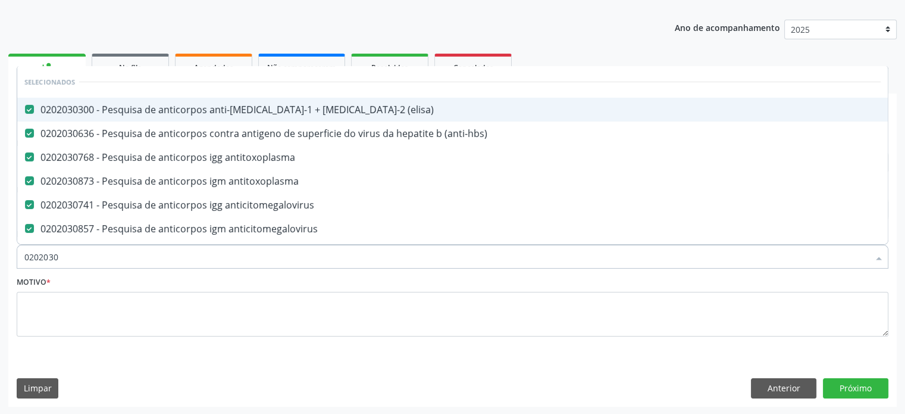
type input "020203"
checkbox b "true"
checkbox cd4\/cd8 "true"
checkbox rubeola "false"
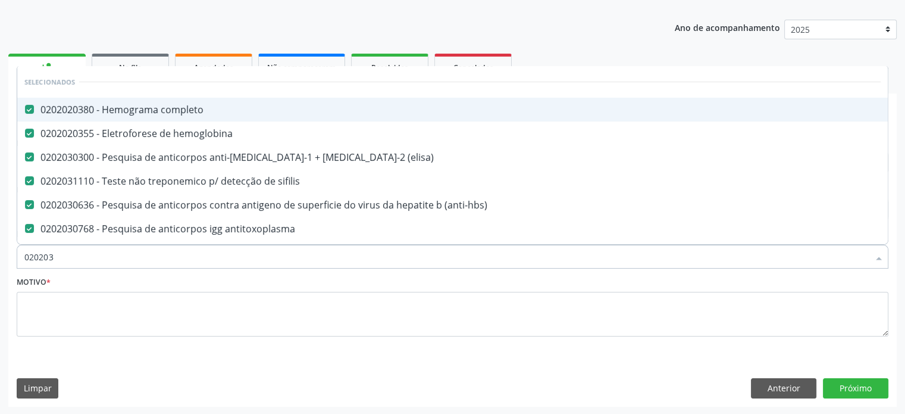
type input "02020"
checkbox b "true"
checkbox cd4\/cd8 "true"
checkbox totais "true"
checkbox \(qualitativo\) "true"
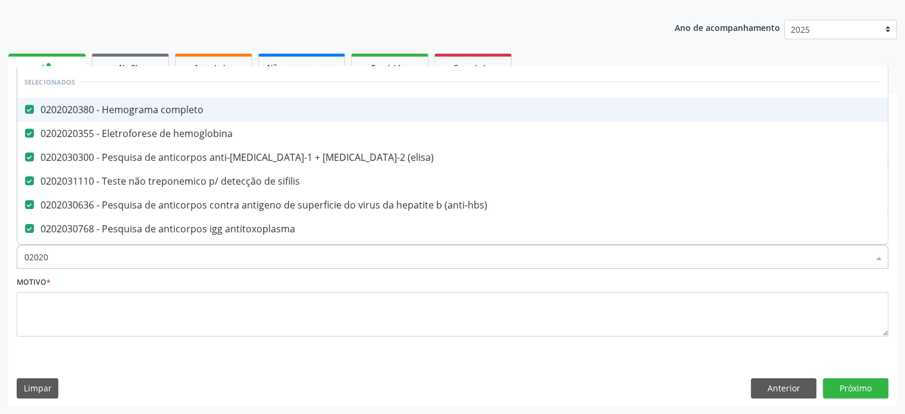
checkbox rubeola "false"
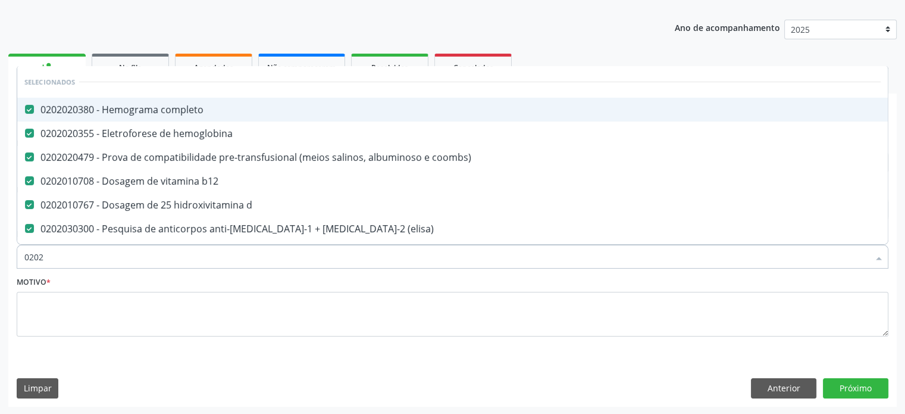
type input "020"
checkbox rubeola "false"
type input "0"
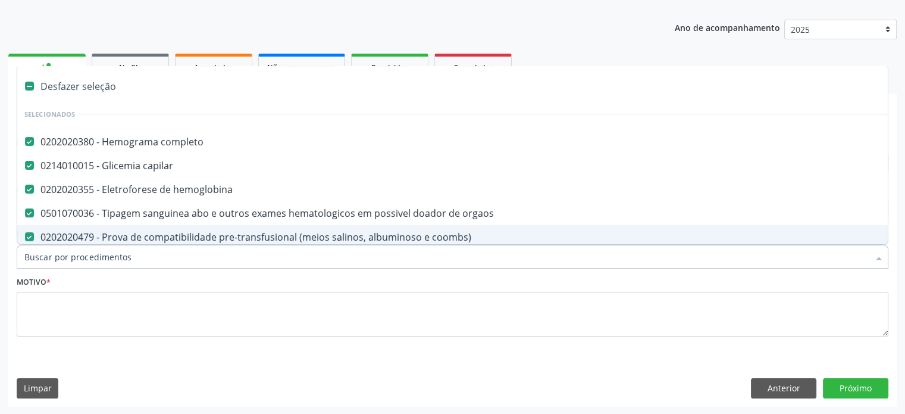
paste input "0202030920"
type input "0202030920"
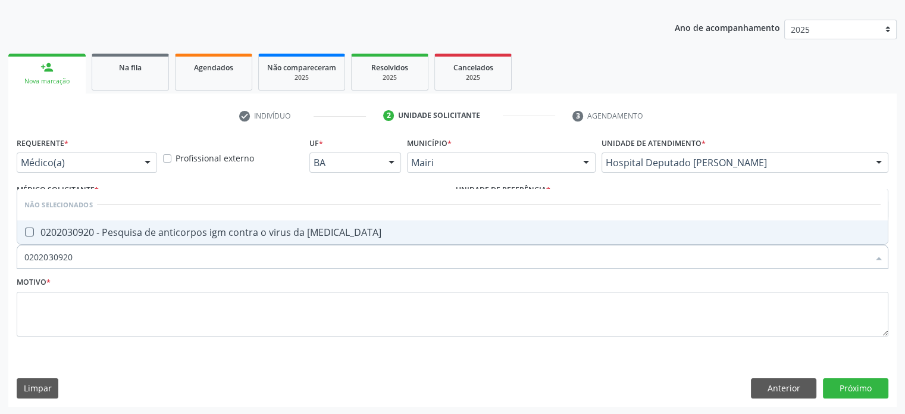
click at [127, 231] on div "0202030920 - Pesquisa de anticorpos igm contra o virus da [MEDICAL_DATA]" at bounding box center [452, 232] width 856 height 10
checkbox rubeola "true"
type input "02020309"
checkbox rubeola "false"
type input "0202030"
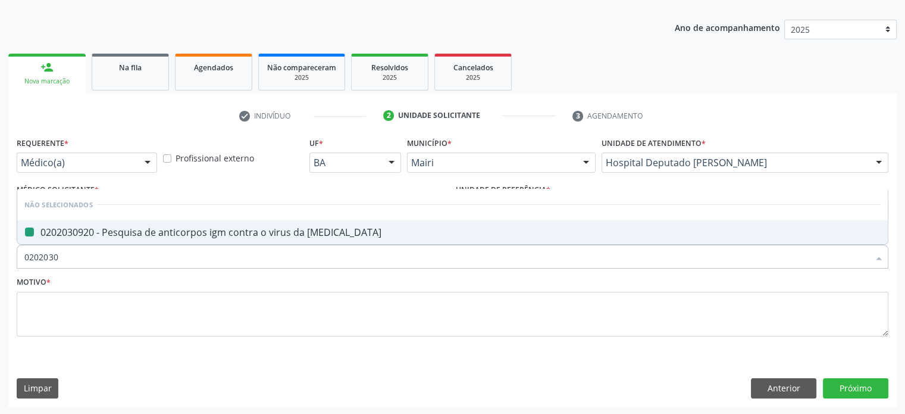
checkbox rubeola "true"
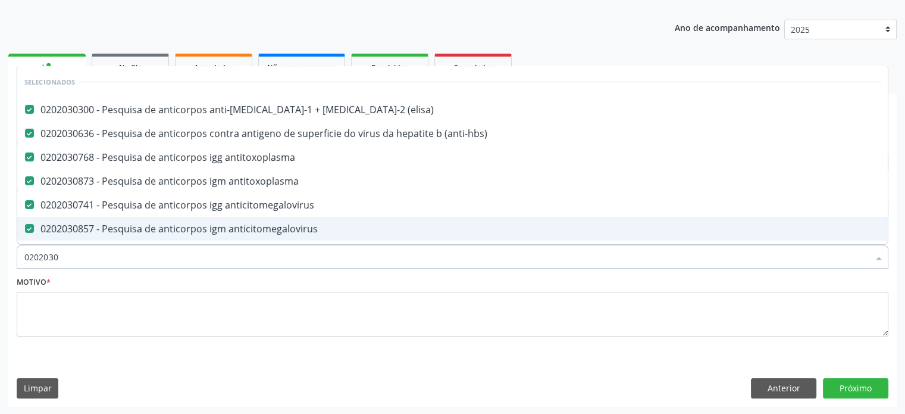
type input "020203"
checkbox b "true"
checkbox cd4\/cd8 "true"
checkbox rubeola "false"
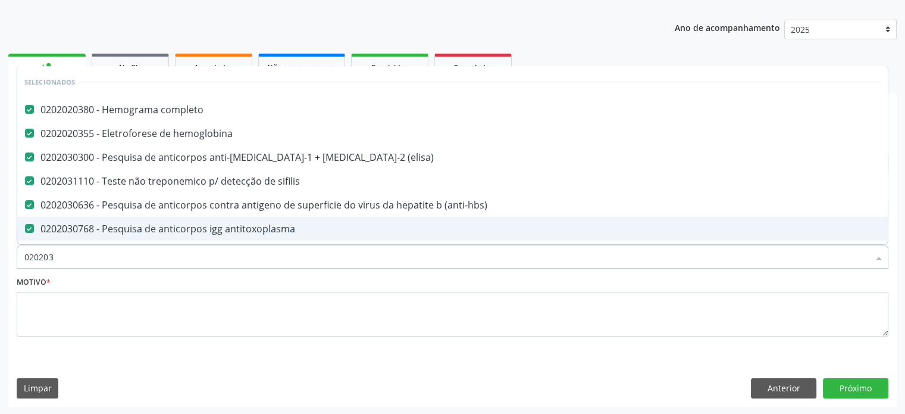
type input "02020"
checkbox b "true"
checkbox cd4\/cd8 "true"
checkbox totais "true"
checkbox \(qualitativo\) "true"
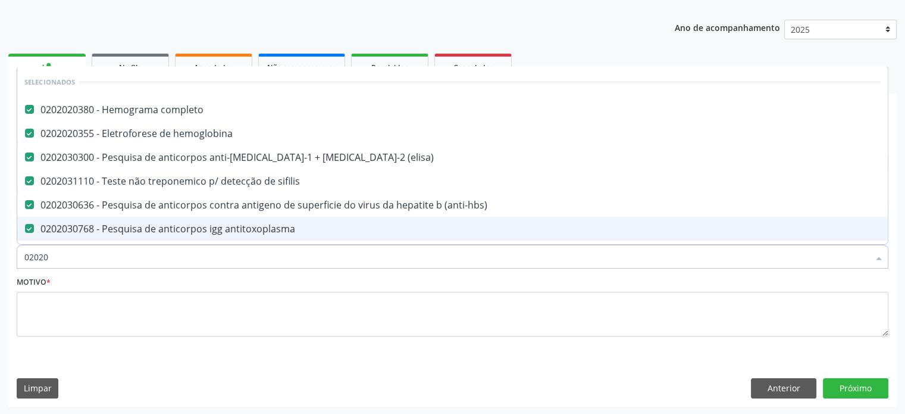
checkbox rubeola "false"
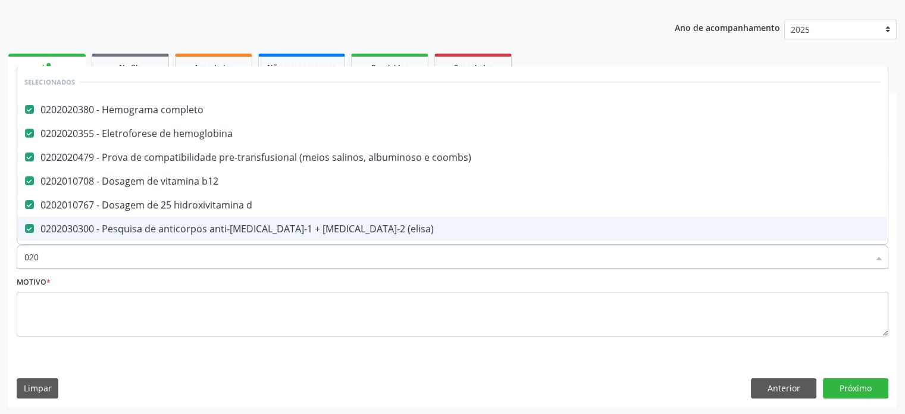
type input "02"
checkbox rubeola "false"
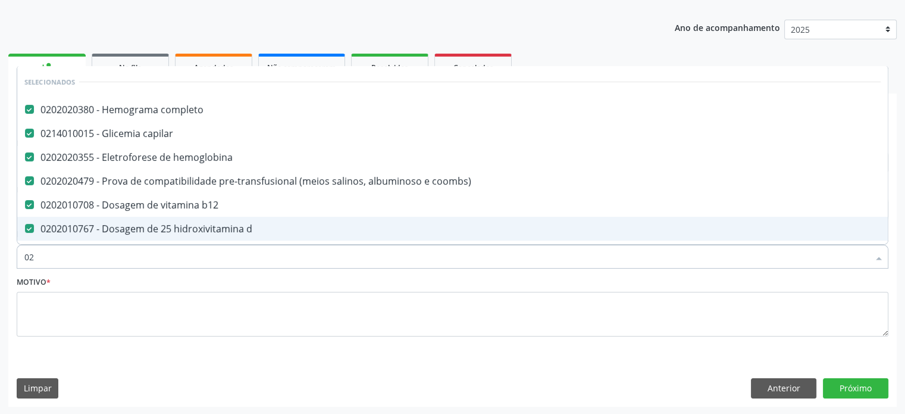
type input "0"
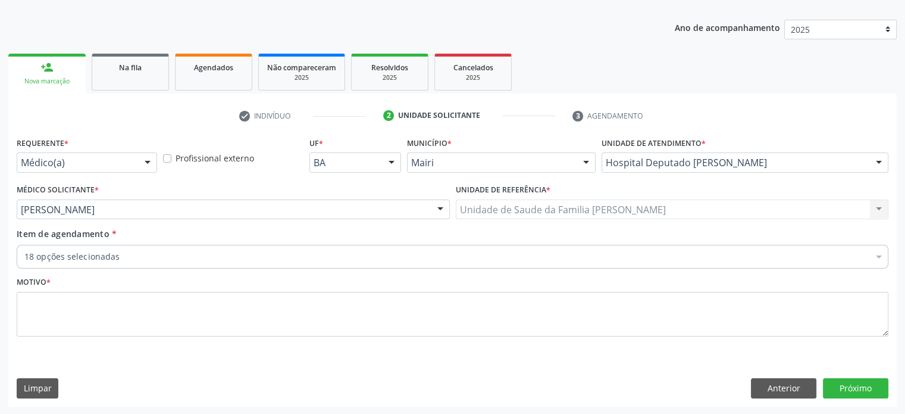
click at [177, 262] on div "18 opções selecionadas" at bounding box center [453, 257] width 872 height 24
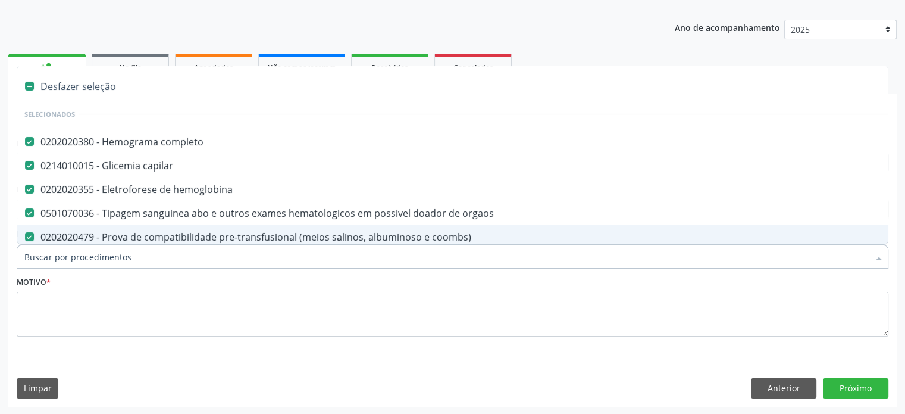
paste input "0202050017"
type input "0202050017"
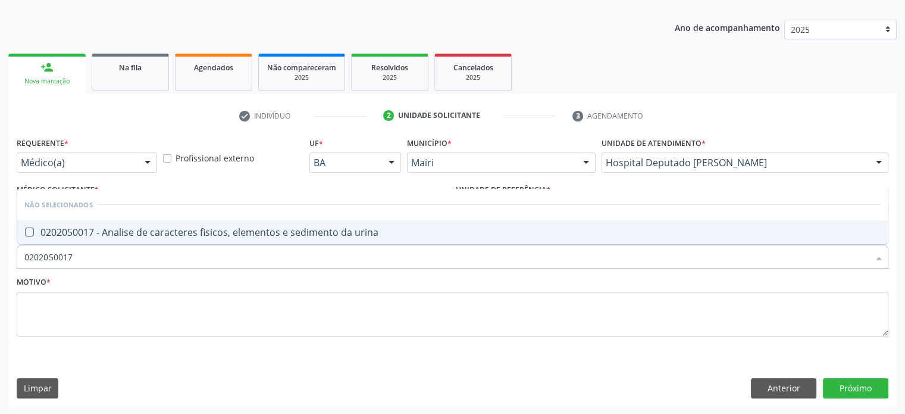
click at [83, 233] on div "0202050017 - Analise de caracteres fisicos, elementos e sedimento da urina" at bounding box center [452, 232] width 856 height 10
checkbox urina "true"
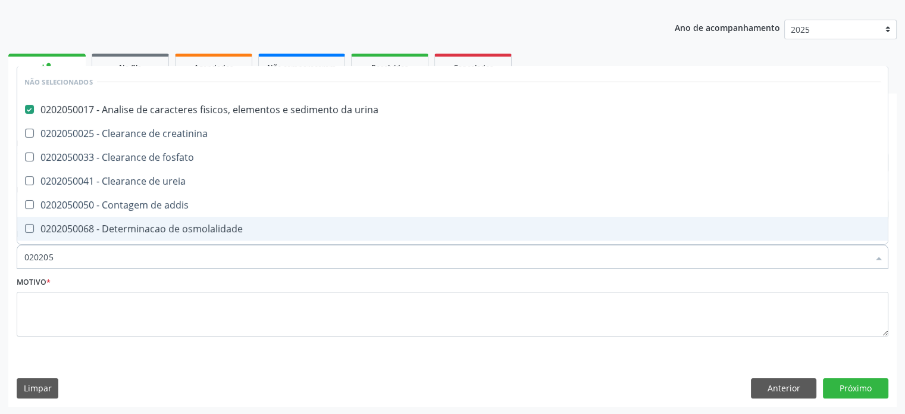
type input "02020"
checkbox creatinina "true"
checkbox fosfato "true"
checkbox ureia "true"
checkbox addis "true"
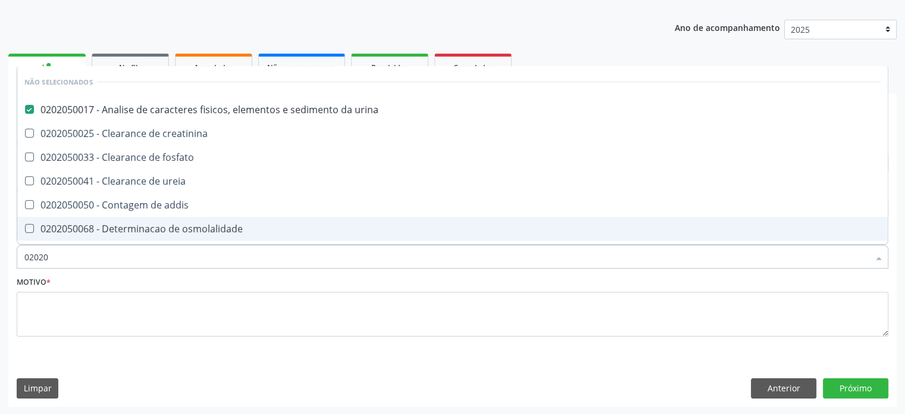
checkbox osmolalidade "true"
checkbox citrato "true"
checkbox urina "true"
checkbox oxalato "true"
checkbox horas\) "true"
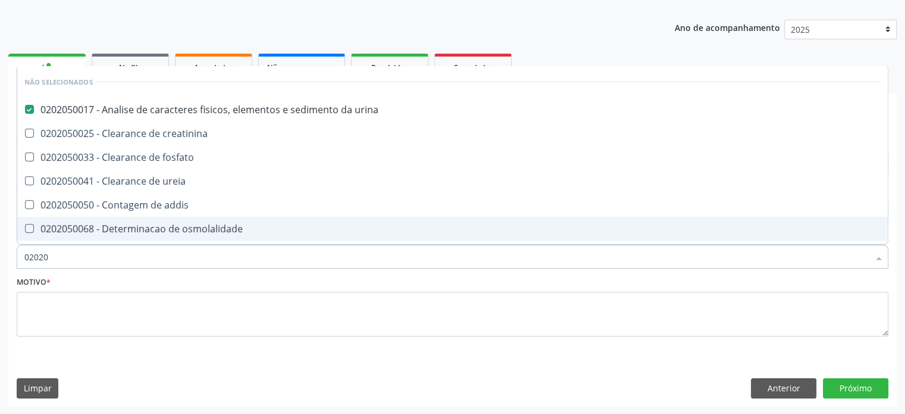
checkbox organicos "true"
checkbox urinarios "true"
checkbox delgada\) "true"
checkbox profunda "true"
checkbox cromatografia\) "true"
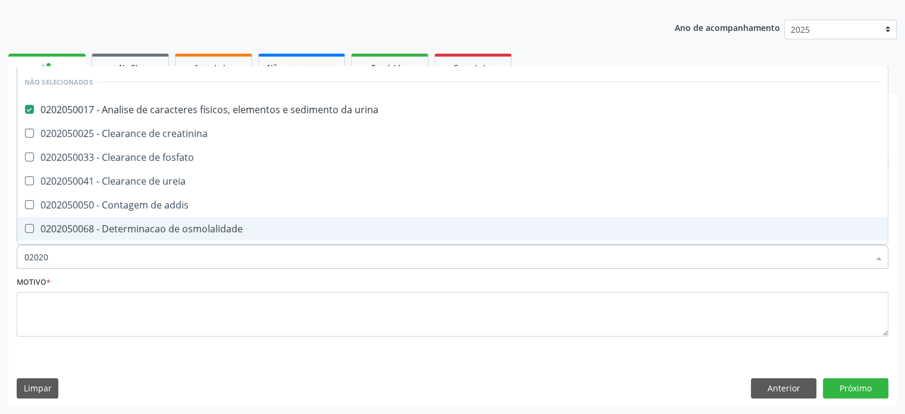
checkbox urina "true"
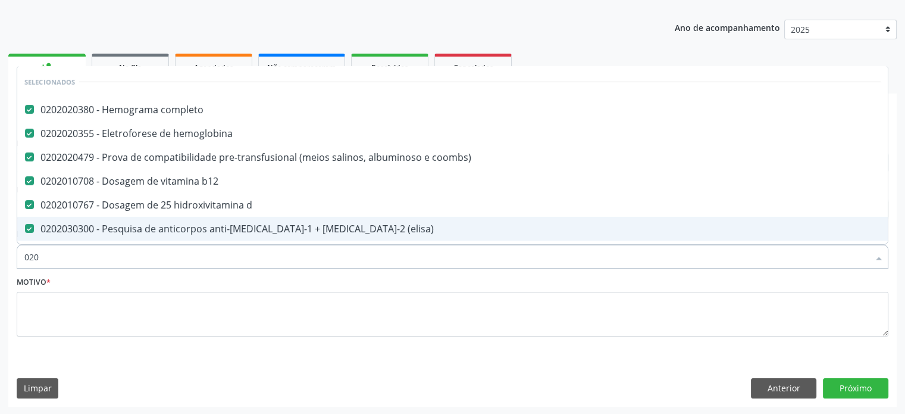
type input "02"
checkbox urina "false"
checkbox cd4\/cd8 "false"
checkbox \(cada\) "true"
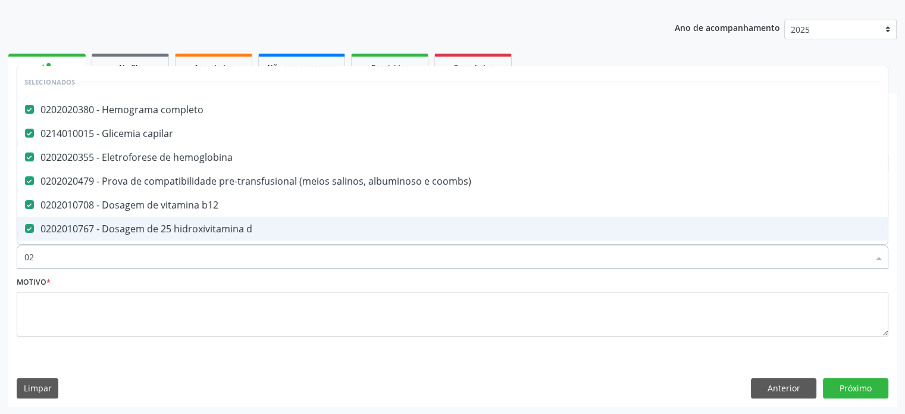
type input "0"
checkbox urina "false"
checkbox sistêmicas "true"
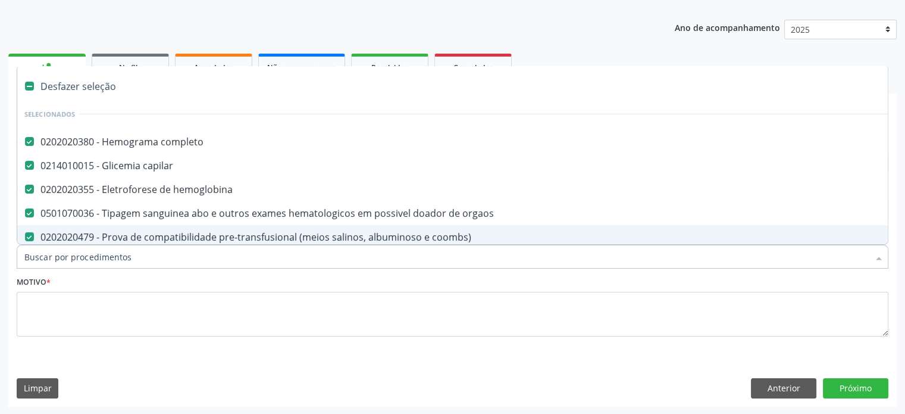
type input "U"
checkbox antitoxoplasma "false"
checkbox anticitomegalovirus "false"
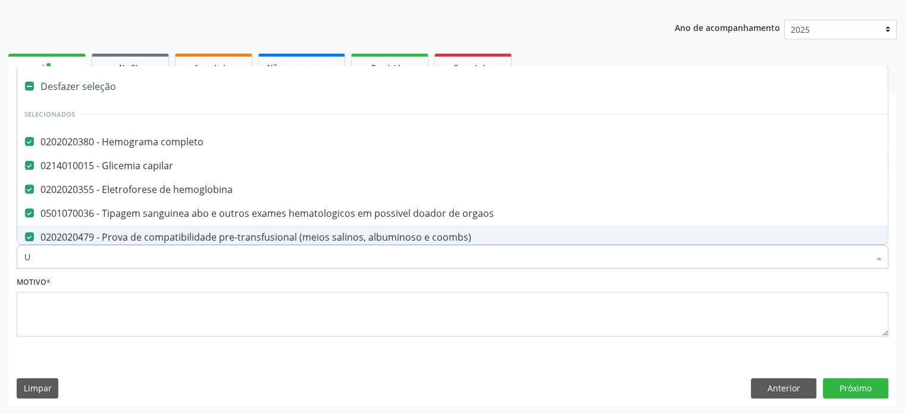
checkbox angiografico\) "true"
checkbox urina "false"
checkbox rubeola "false"
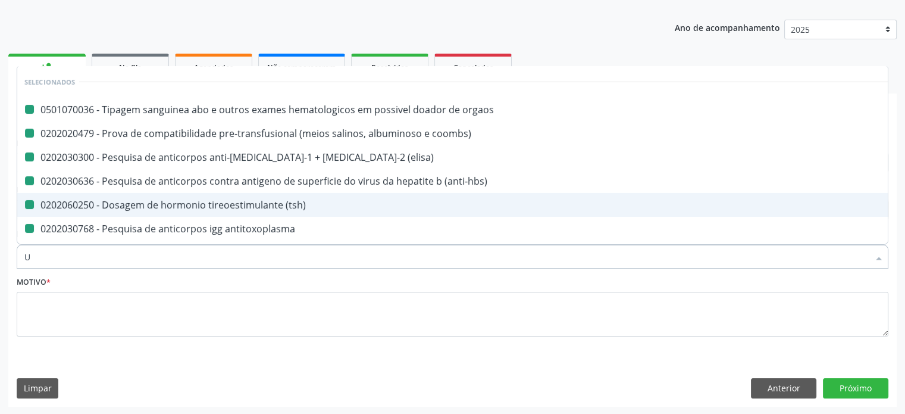
type input "UR"
checkbox orgaos "false"
checkbox coombs\) "false"
checkbox \(elisa\) "false"
checkbox \(anti-hbs\) "false"
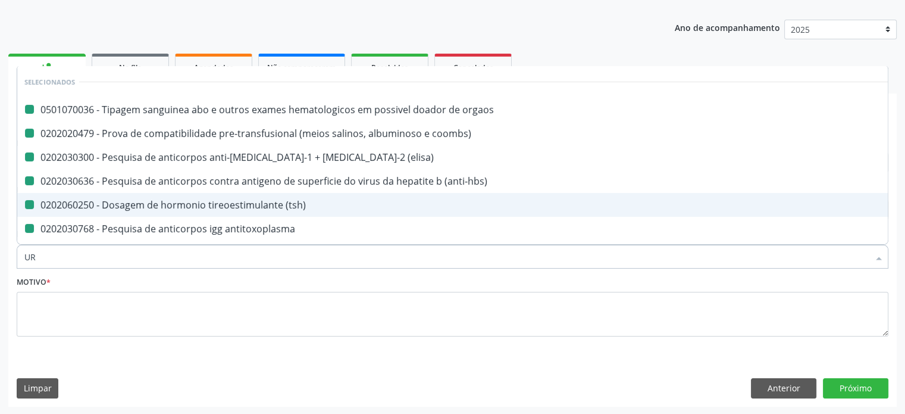
checkbox \(tsh\) "false"
checkbox antitoxoplasma "false"
checkbox anticitomegalovirus "false"
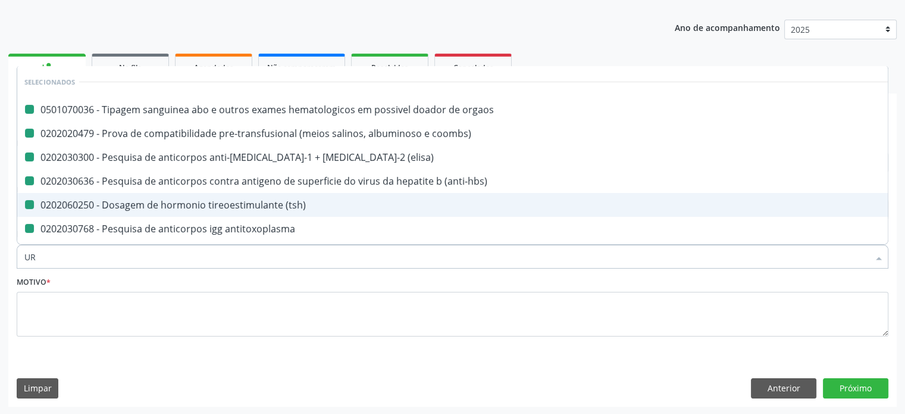
checkbox rubeola "false"
checkbox valvar "true"
checkbox urina "false"
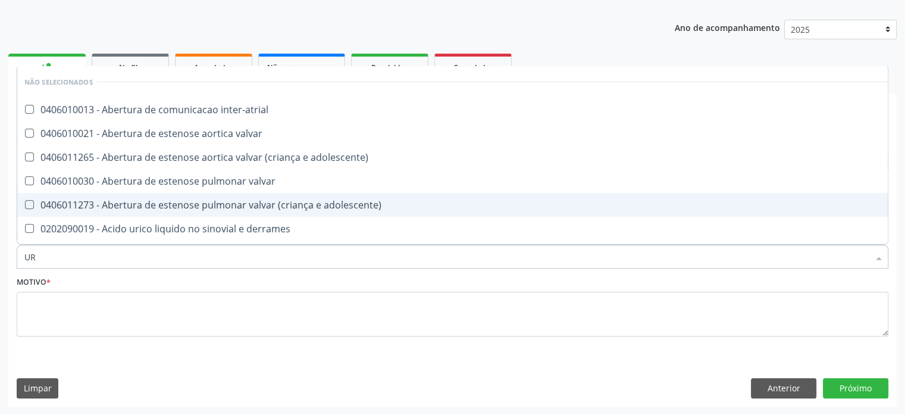
type input "URO"
checkbox urina "false"
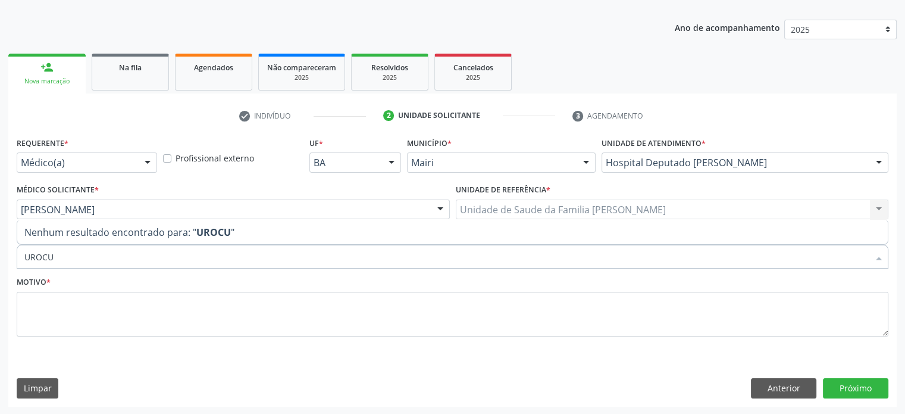
type input "UROC"
checkbox completo "true"
checkbox capilar "true"
checkbox hemoglobina "true"
checkbox orgaos "true"
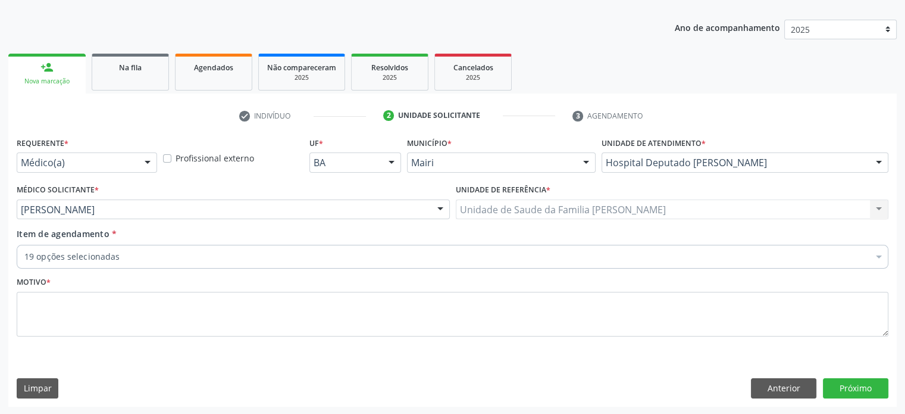
checkbox coombs\) "true"
checkbox b12 "true"
checkbox d "true"
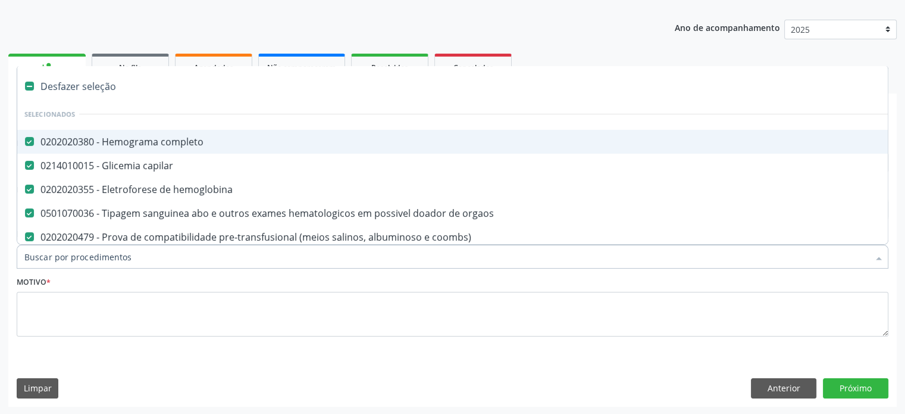
type input "U"
checkbox antitoxoplasma "false"
checkbox anticitomegalovirus "false"
checkbox rubeola "false"
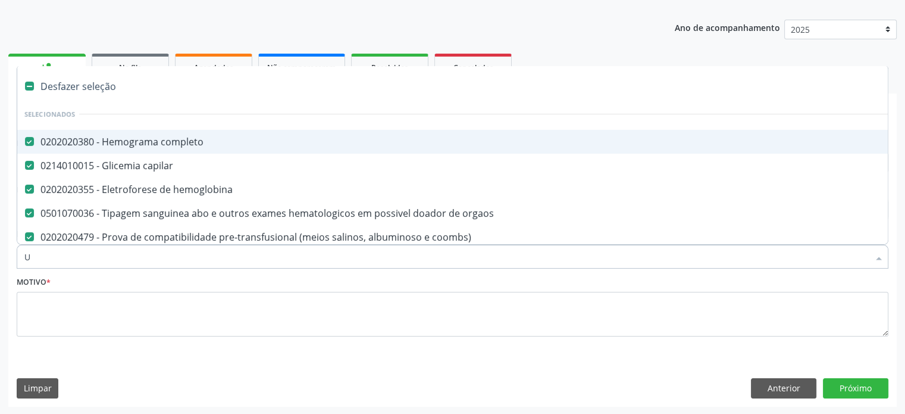
checkbox rubeola "false"
checkbox urina "false"
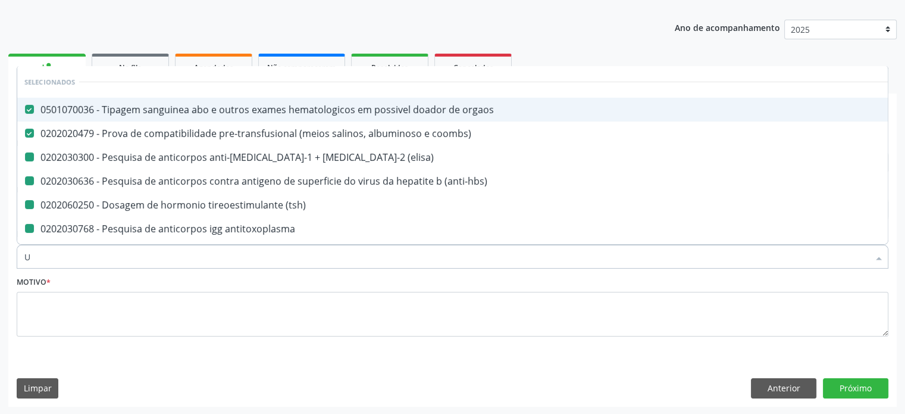
type input "UR"
checkbox \(elisa\) "false"
checkbox \(anti-hbs\) "false"
checkbox \(tsh\) "false"
checkbox antitoxoplasma "false"
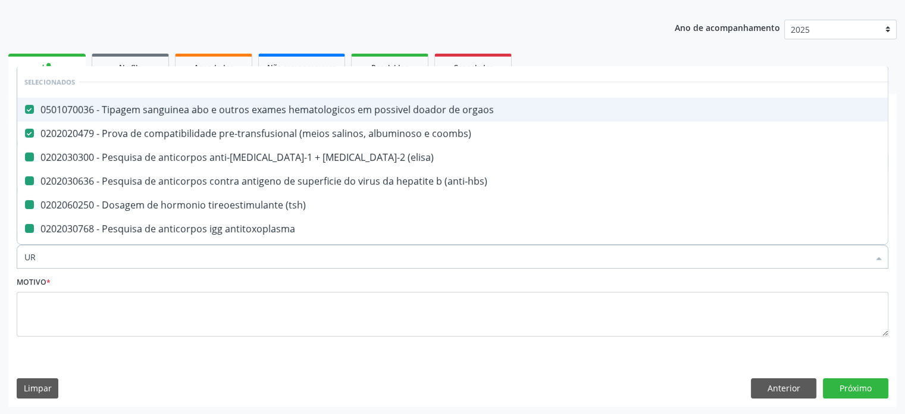
checkbox antitoxoplasma "false"
checkbox anticitomegalovirus "false"
checkbox rubeola "false"
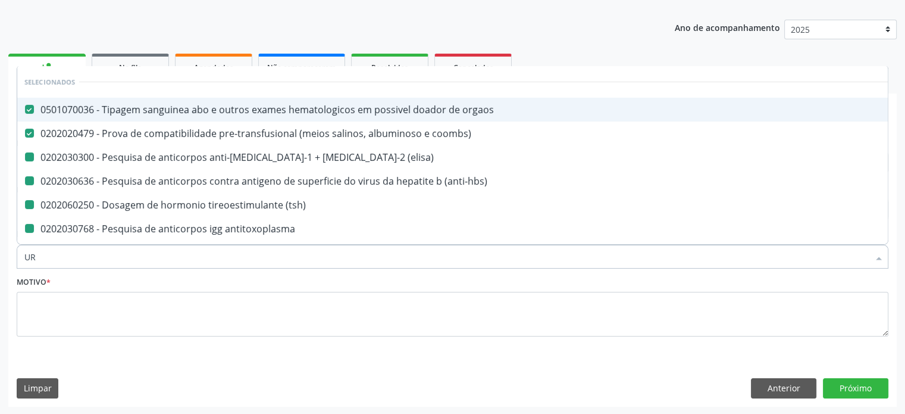
checkbox urina "false"
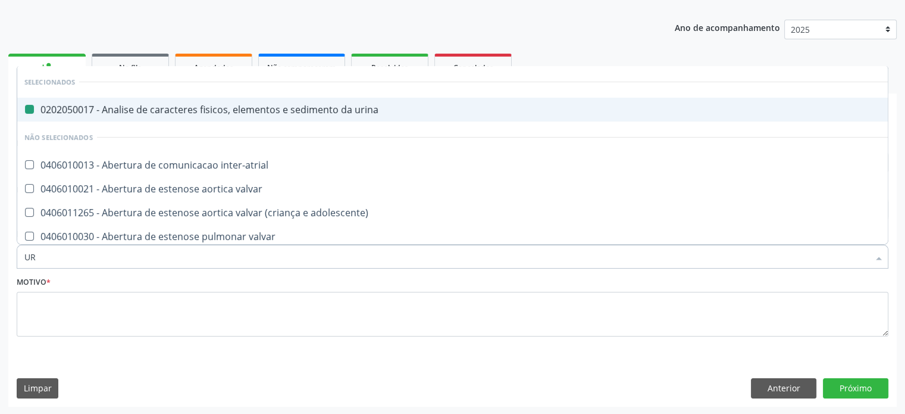
type input "URO"
checkbox urina "false"
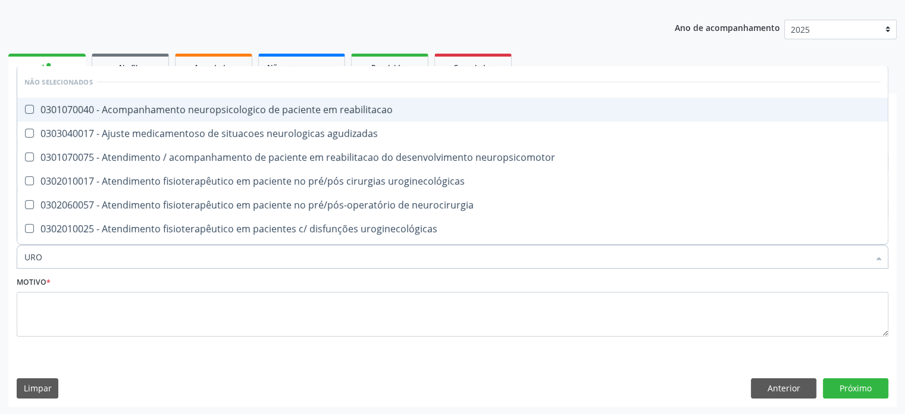
type input "UR"
checkbox reabilitacao "true"
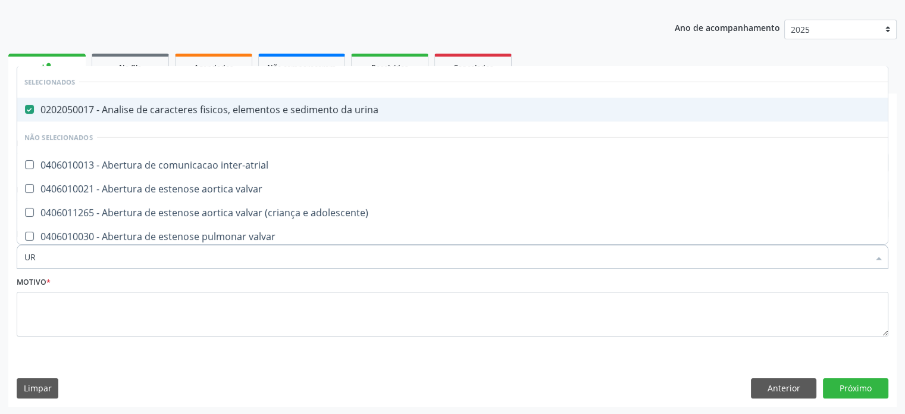
type input "U"
checkbox inter-atrial "true"
checkbox valvar "true"
checkbox adolescente\) "true"
checkbox valvar "true"
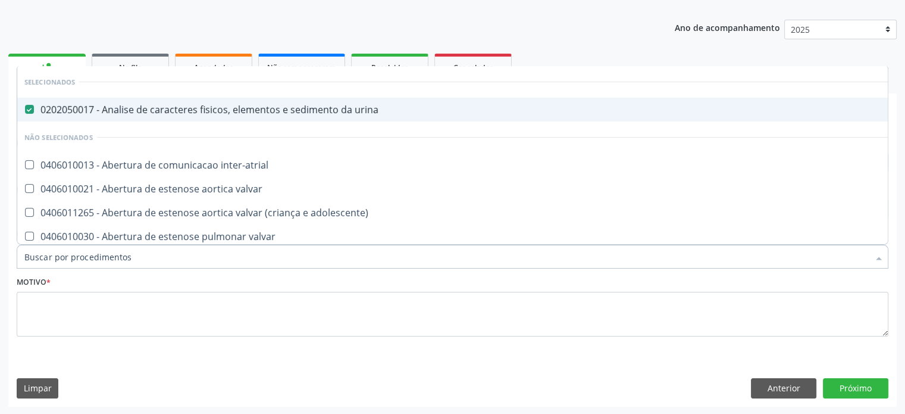
checkbox adolescente\) "true"
checkbox derrames "true"
checkbox psicossocial "true"
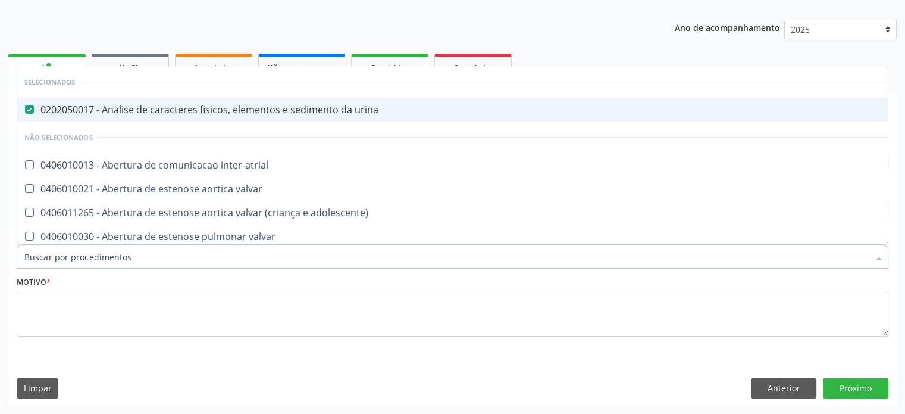
checkbox fenilcetonuria "true"
checkbox multiprofissional "true"
checkbox reabilitacao "true"
checkbox agudizadas "true"
checkbox miotendinoso "true"
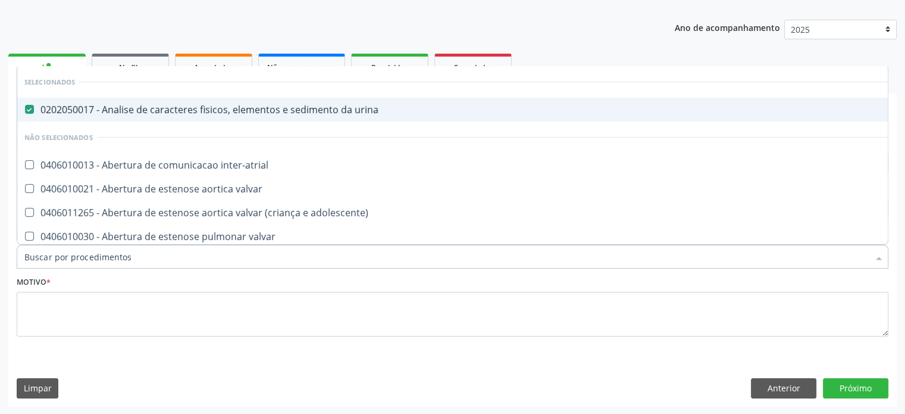
checkbox infra-renal "true"
checkbox toraco-abdominal "true"
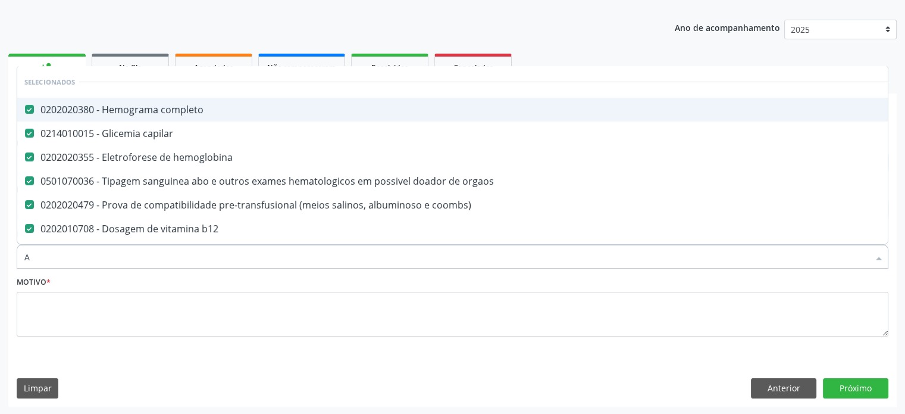
type input "AN"
checkbox anticitomegalovirus "false"
checkbox rubeola "false"
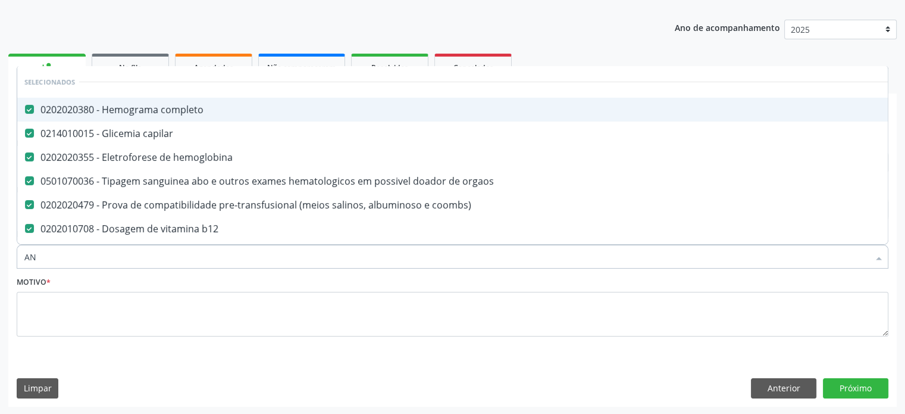
checkbox urina "false"
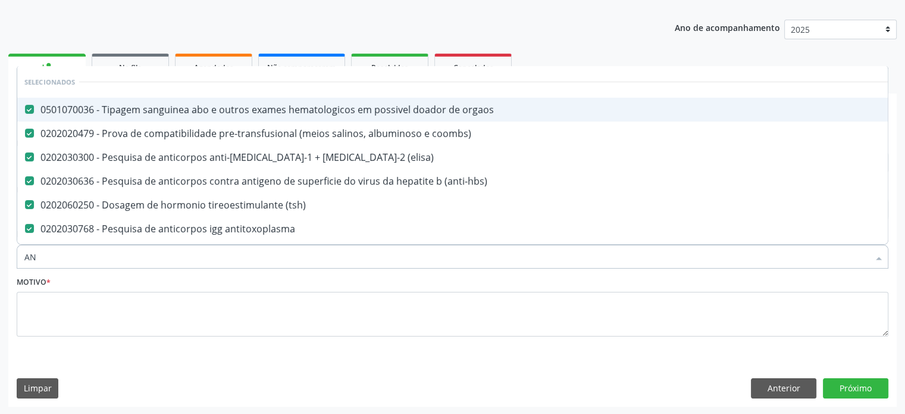
type input "ANT"
checkbox rubeola "false"
checkbox urina "false"
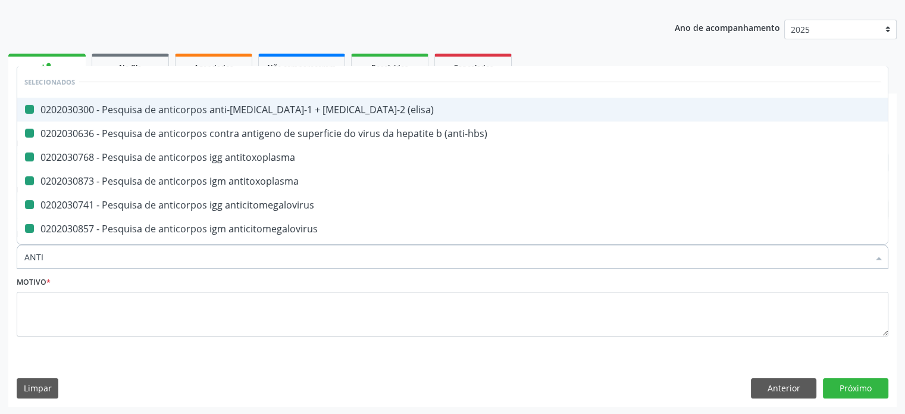
type input "ANTIB"
checkbox \(elisa\) "false"
checkbox antitoxoplasma "false"
checkbox anticitomegalovirus "false"
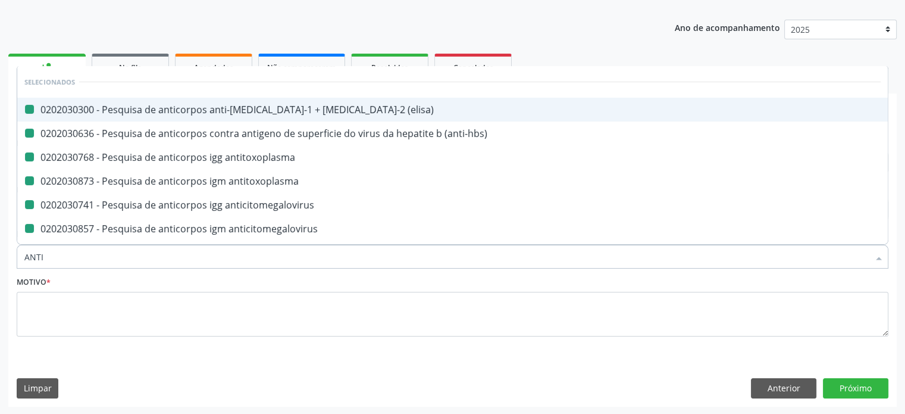
checkbox anticitomegalovirus "false"
checkbox rubeola "false"
checkbox \(anti-hbs\) "false"
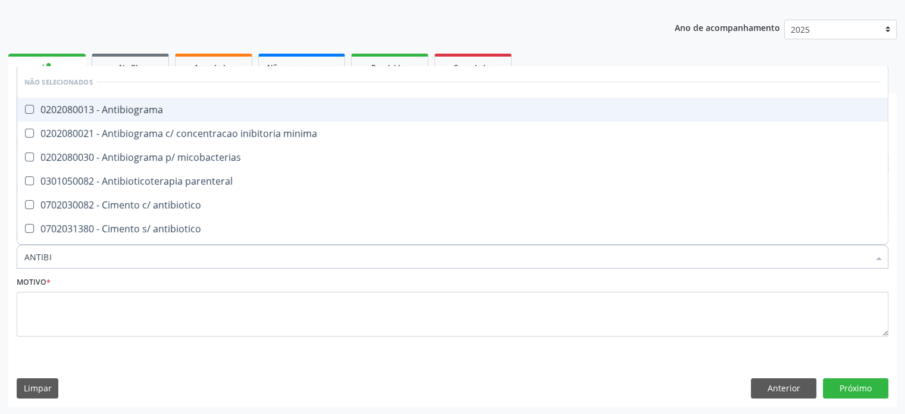
type input "ANTIBIO"
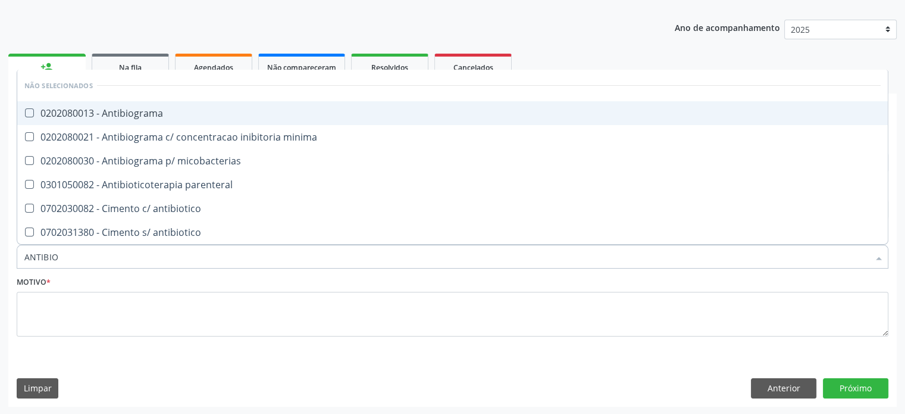
click at [140, 108] on div "0202080013 - Antibiograma" at bounding box center [452, 113] width 856 height 10
checkbox Antibiograma "true"
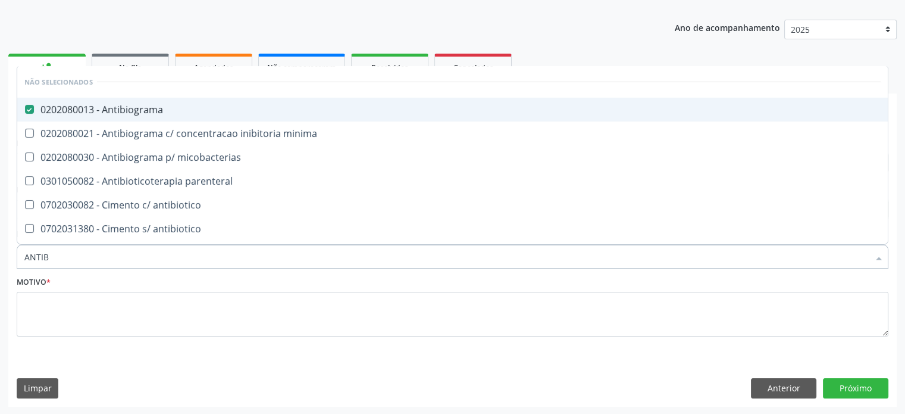
type input "ANTI"
checkbox micobacterias "true"
checkbox parenteral "true"
checkbox antibiotico "true"
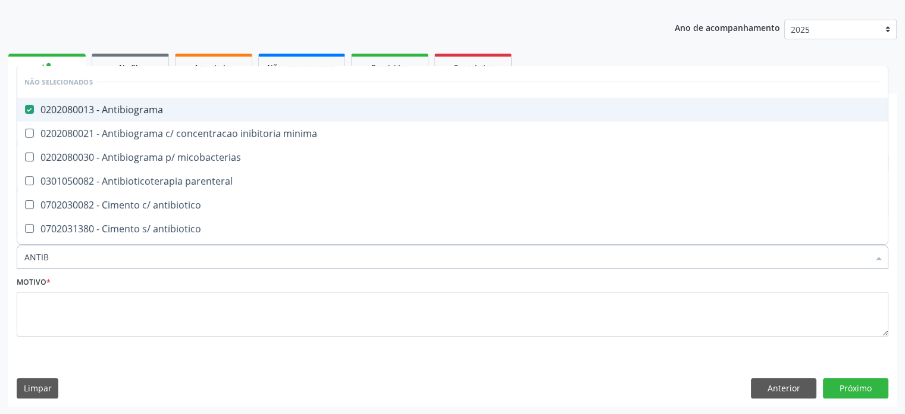
checkbox minima "true"
checkbox antibrucelas "true"
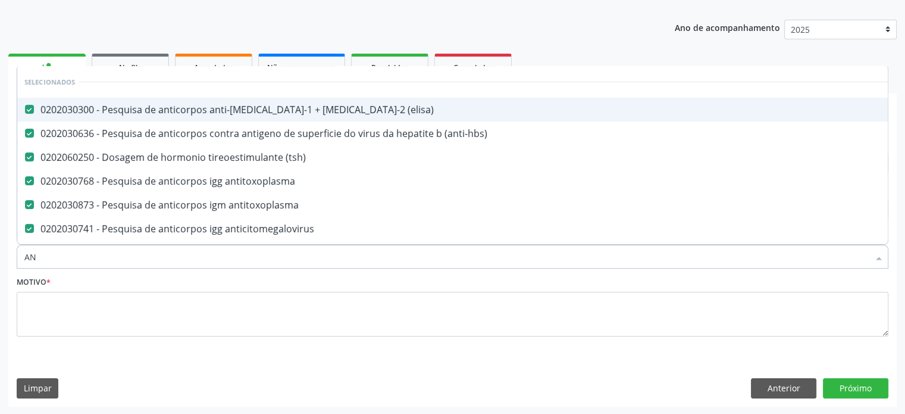
type input "A"
checkbox paciente\) "true"
checkbox \(uai\)\ "true"
checkbox coclear "true"
checkbox cornea "true"
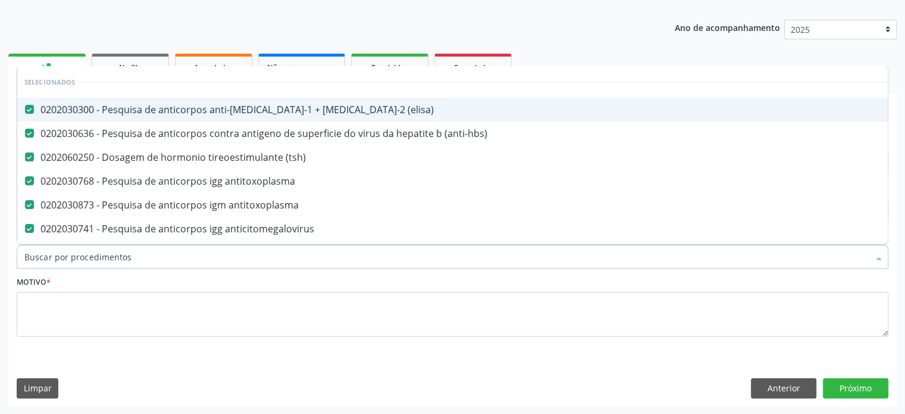
checkbox pancreas "true"
checkbox Órgãos "true"
checkbox cnrac\) "true"
checkbox Antibiograma "false"
checkbox \(lh\) "false"
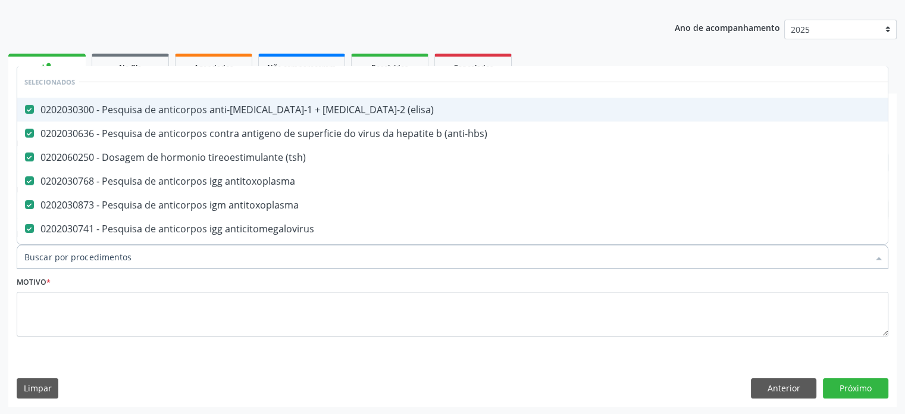
checkbox medicamentos "false"
checkbox monoclonal\) "true"
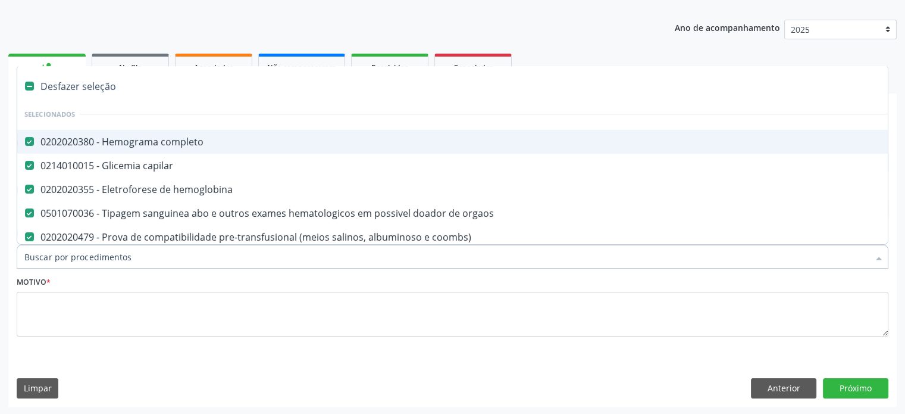
type input "R"
checkbox supra-aorticos "true"
checkbox Antibiograma "false"
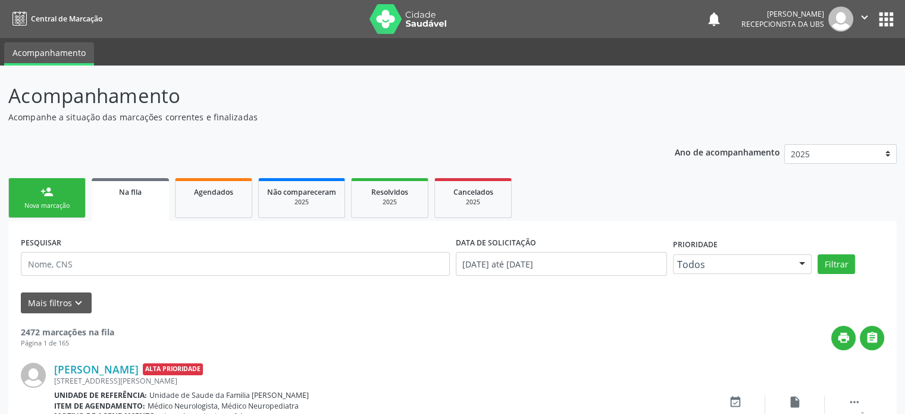
click at [51, 195] on div "person_add" at bounding box center [46, 191] width 13 height 13
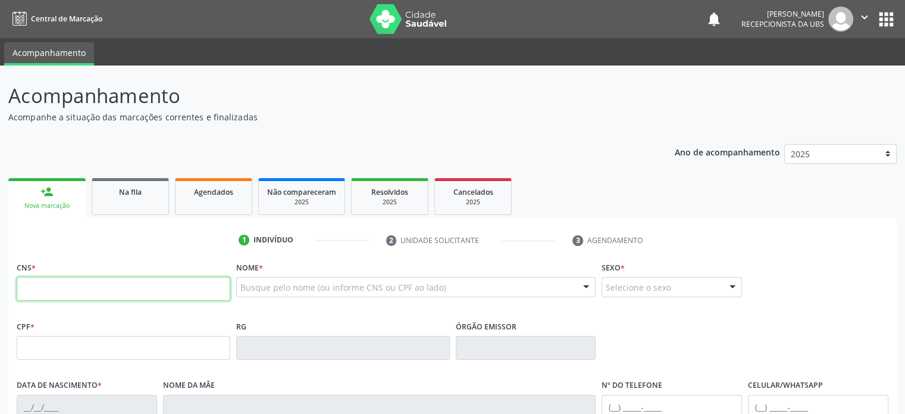
click at [44, 286] on input "text" at bounding box center [124, 289] width 214 height 24
type input "705 0060 0925 1457"
type input "051.678.885-06"
type input "16/05/1990"
type input "Célia Santos Souza"
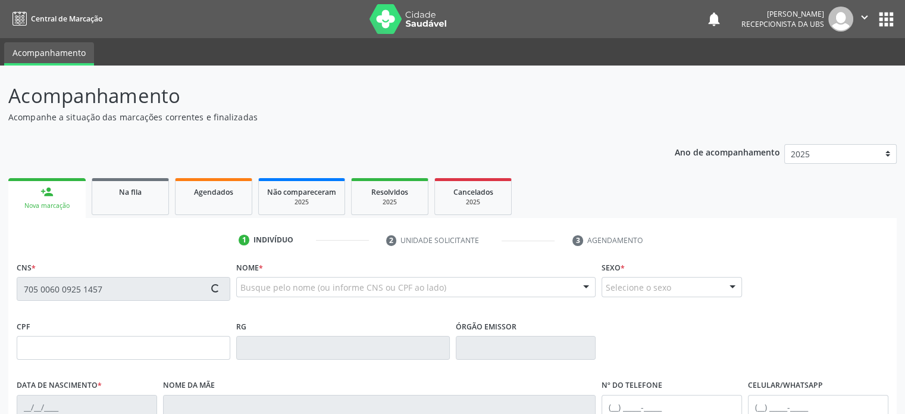
type input "(74) 99920-3588"
type input "(74) 99813-9332"
type input "031.289.065-64"
type input "S/N"
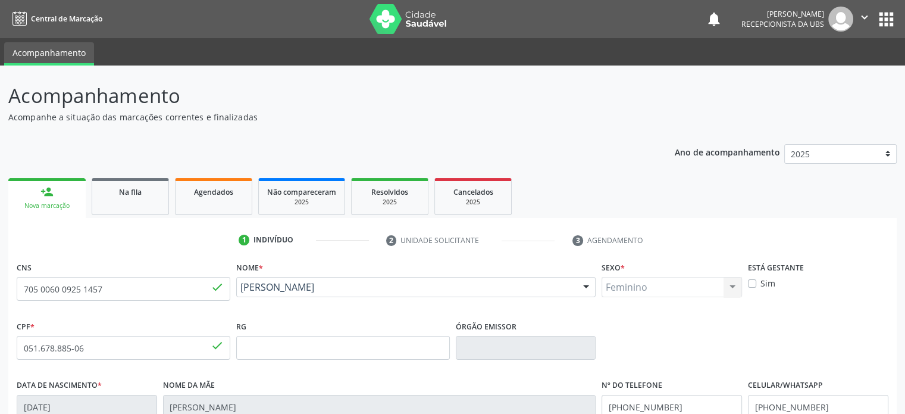
scroll to position [231, 0]
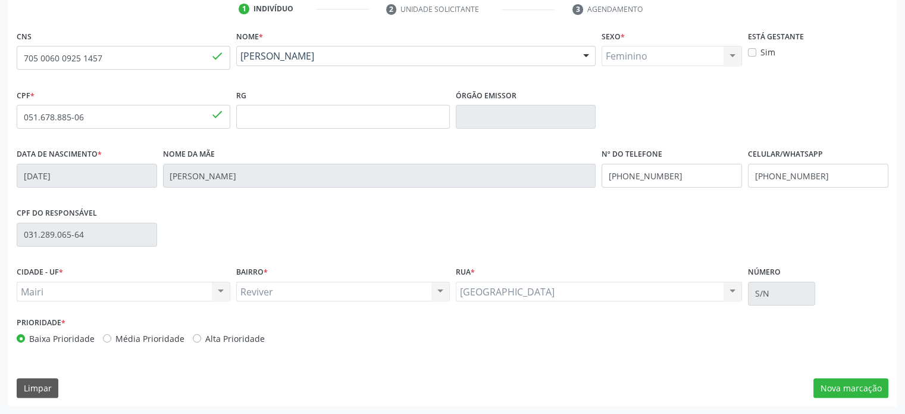
click at [142, 337] on label "Média Prioridade" at bounding box center [149, 338] width 69 height 12
click at [111, 337] on input "Média Prioridade" at bounding box center [107, 337] width 8 height 11
radio input "true"
click at [867, 383] on button "Nova marcação" at bounding box center [850, 388] width 75 height 20
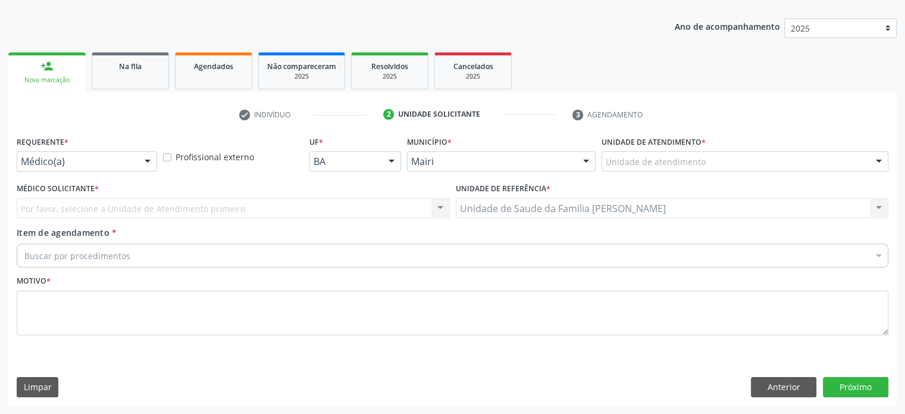
scroll to position [124, 0]
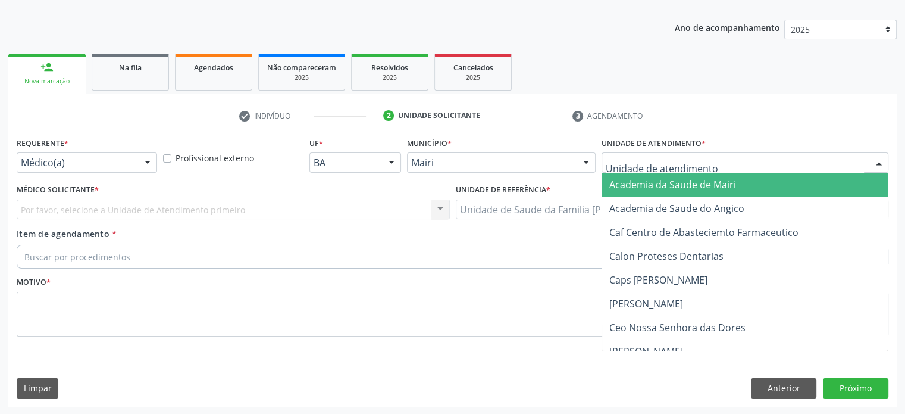
click at [728, 161] on div at bounding box center [745, 162] width 287 height 20
type input "DI"
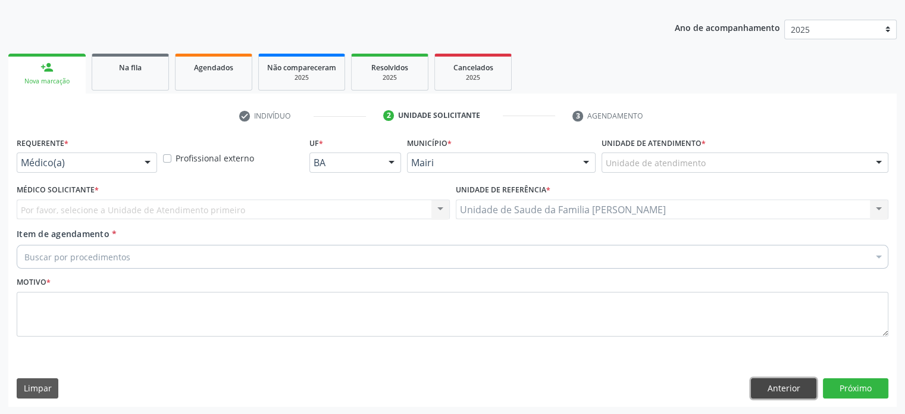
click at [795, 383] on button "Anterior" at bounding box center [783, 388] width 65 height 20
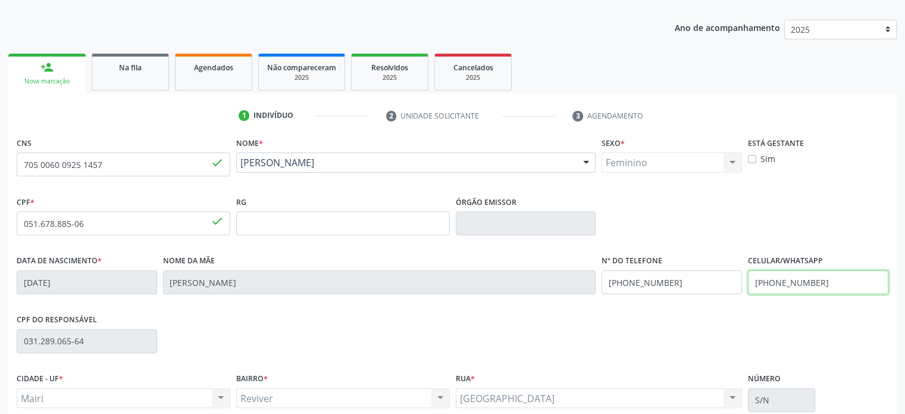
click at [839, 278] on input "(74) 99813-9332" at bounding box center [818, 282] width 140 height 24
type input "("
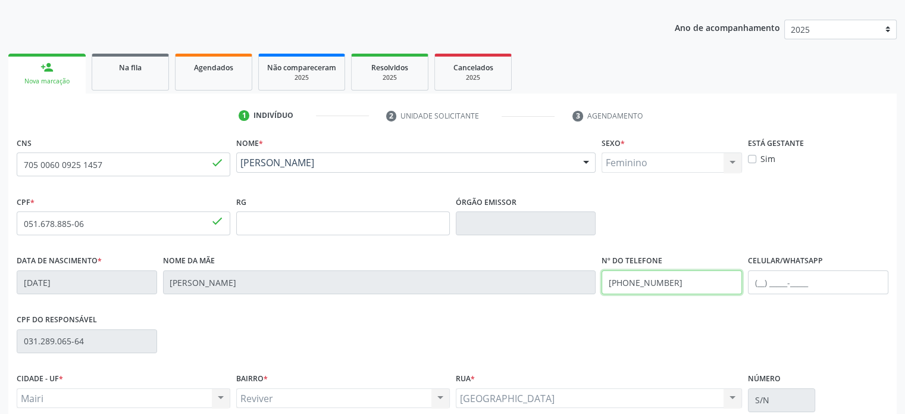
click at [674, 278] on input "(74) 99920-3588" at bounding box center [672, 282] width 140 height 24
type input "(74) 99907-3772"
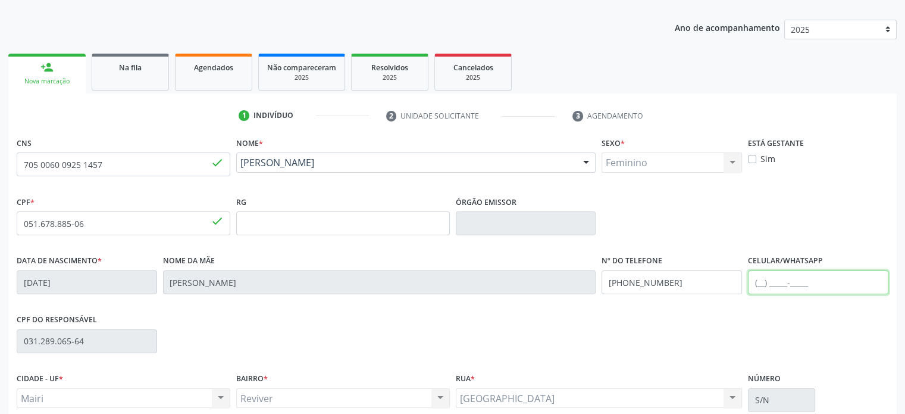
click at [762, 280] on input "text" at bounding box center [818, 282] width 140 height 24
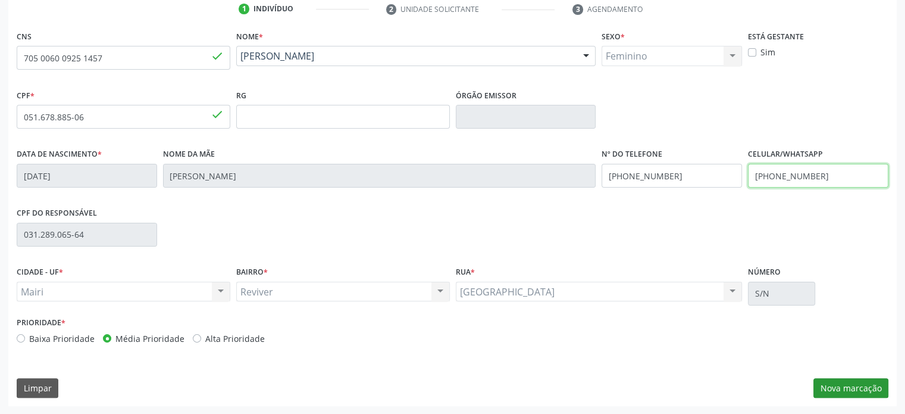
type input "(74) 99907-3772"
click at [854, 387] on button "Nova marcação" at bounding box center [850, 388] width 75 height 20
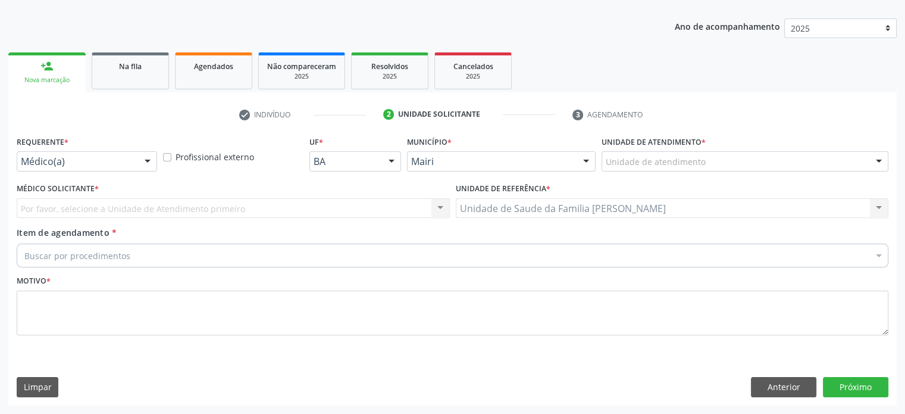
scroll to position [124, 0]
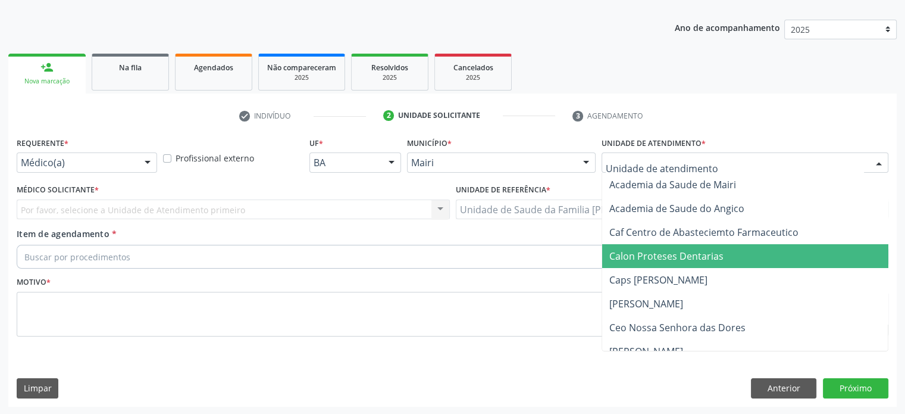
click at [794, 159] on div at bounding box center [745, 162] width 287 height 20
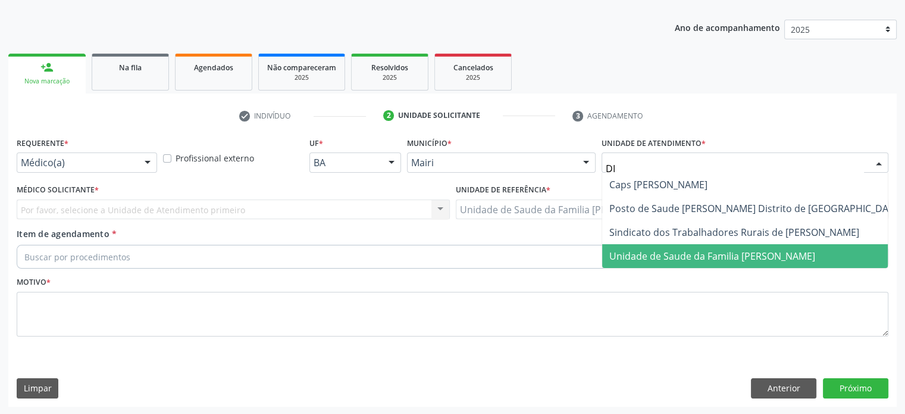
type input "DIL"
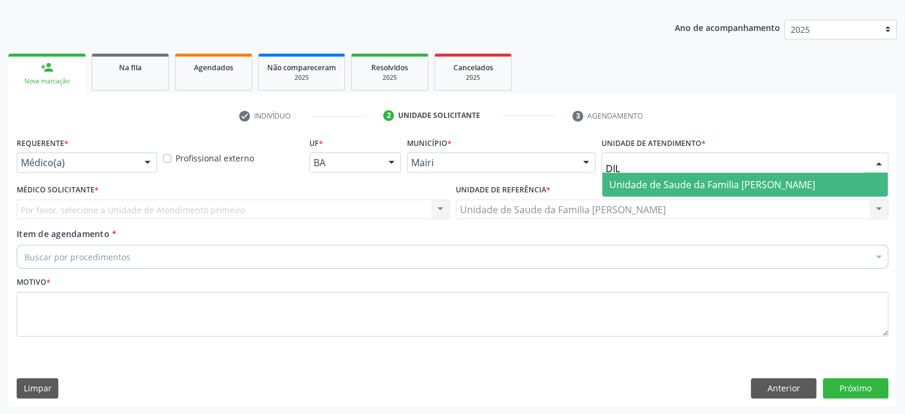
click at [801, 183] on span "Unidade de Saude da Familia [PERSON_NAME]" at bounding box center [712, 184] width 206 height 13
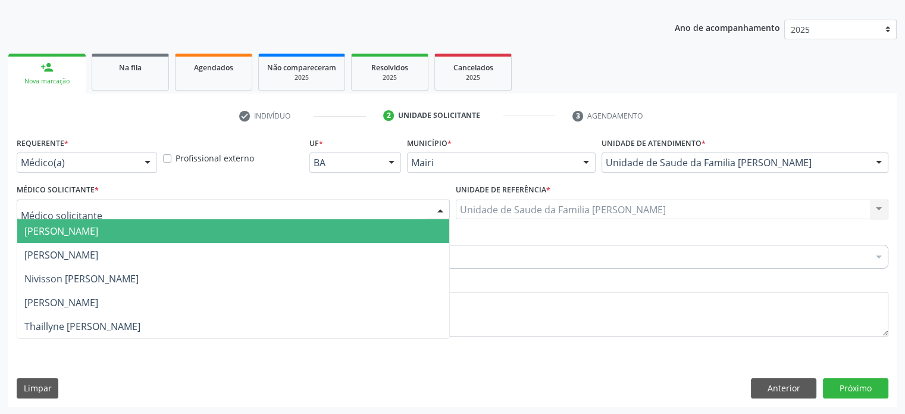
click at [144, 209] on div at bounding box center [233, 209] width 433 height 20
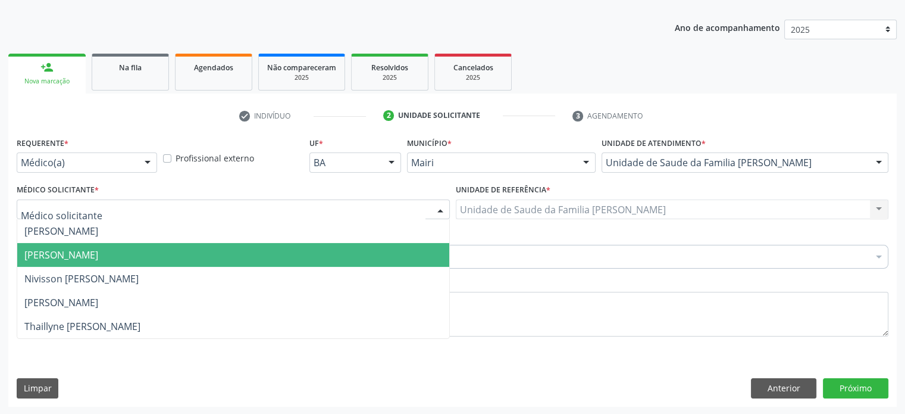
click at [98, 257] on span "[PERSON_NAME]" at bounding box center [61, 254] width 74 height 13
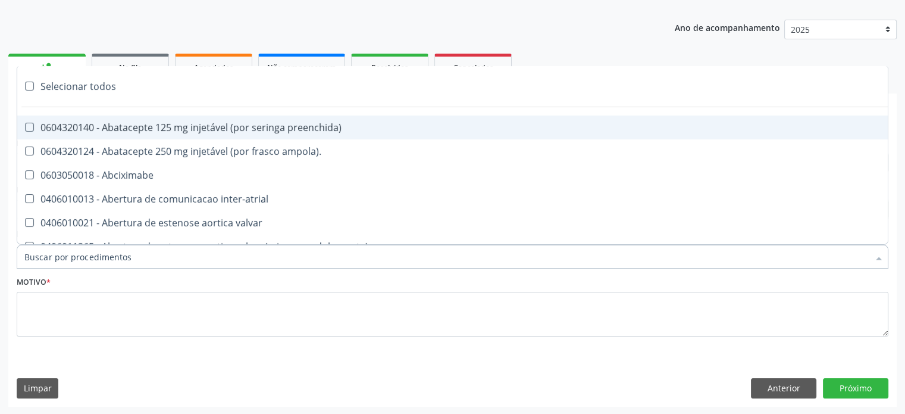
paste input "0205020186"
type input "0205020186"
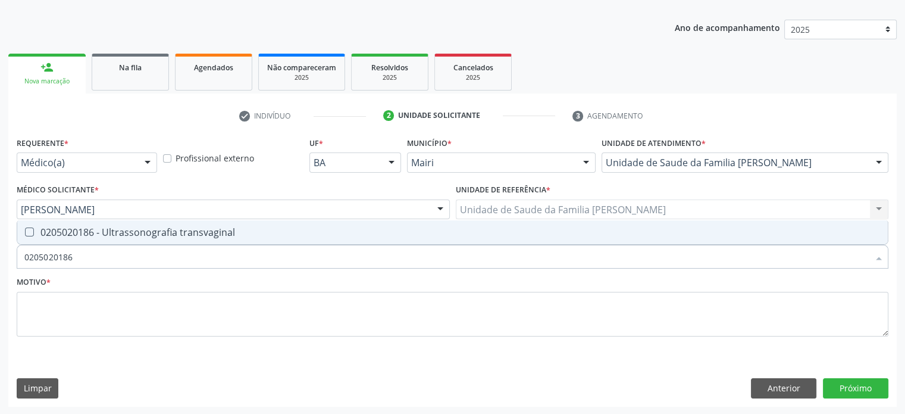
click at [76, 230] on div "0205020186 - Ultrassonografia transvaginal" at bounding box center [452, 232] width 856 height 10
checkbox transvaginal "true"
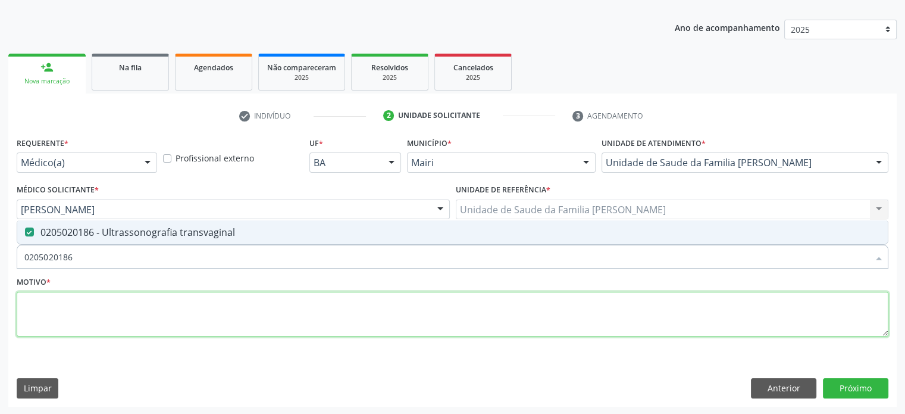
click at [55, 301] on textarea at bounding box center [453, 314] width 872 height 45
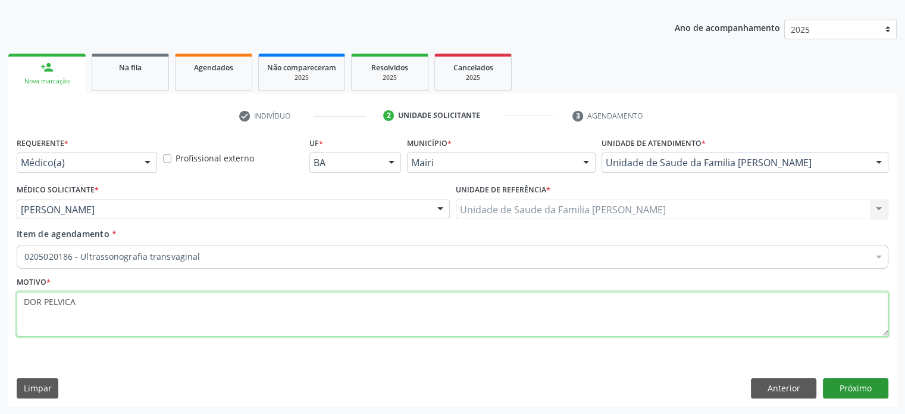
type textarea "DOR PELVICA"
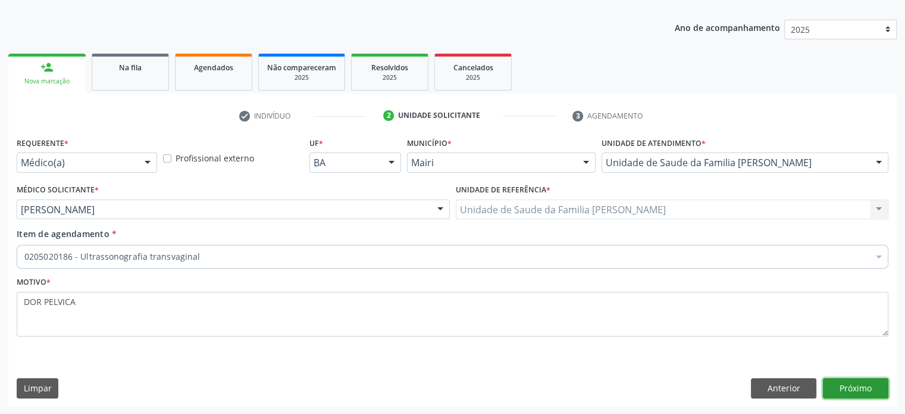
click at [850, 384] on button "Próximo" at bounding box center [855, 388] width 65 height 20
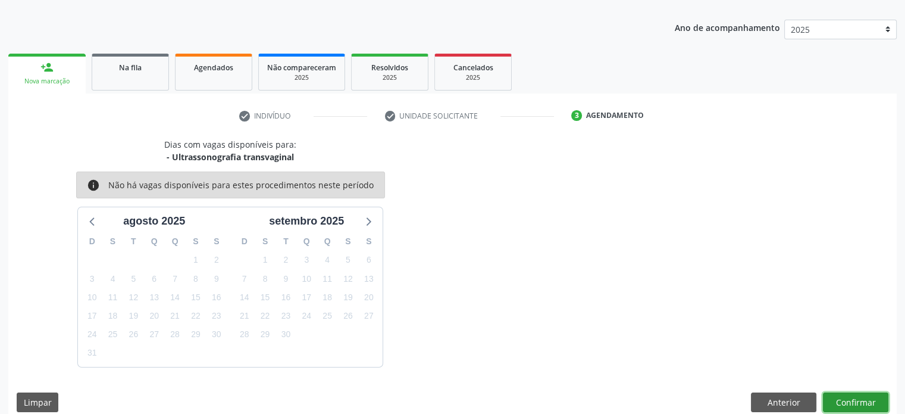
click at [864, 399] on button "Confirmar" at bounding box center [855, 402] width 65 height 20
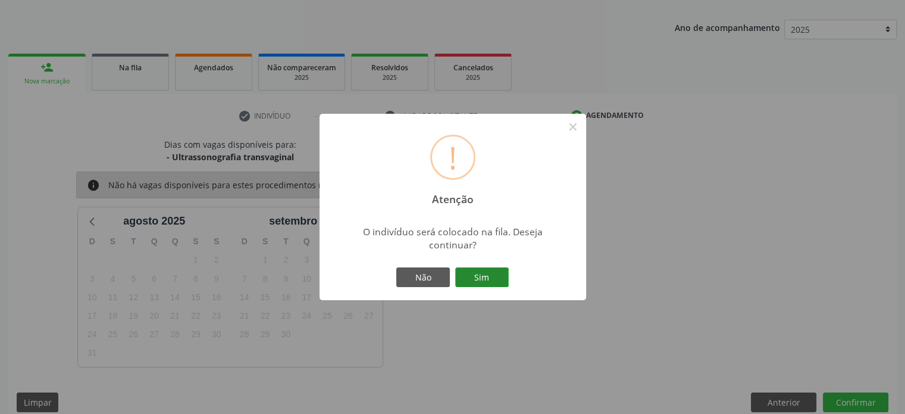
click at [503, 277] on button "Sim" at bounding box center [482, 277] width 54 height 20
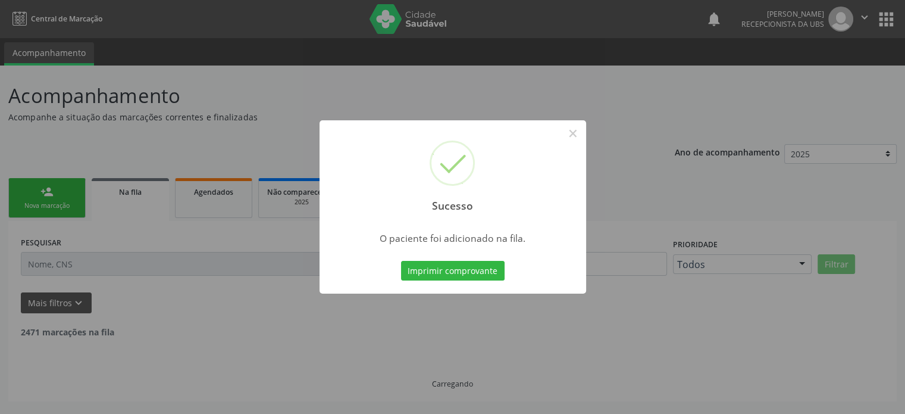
scroll to position [0, 0]
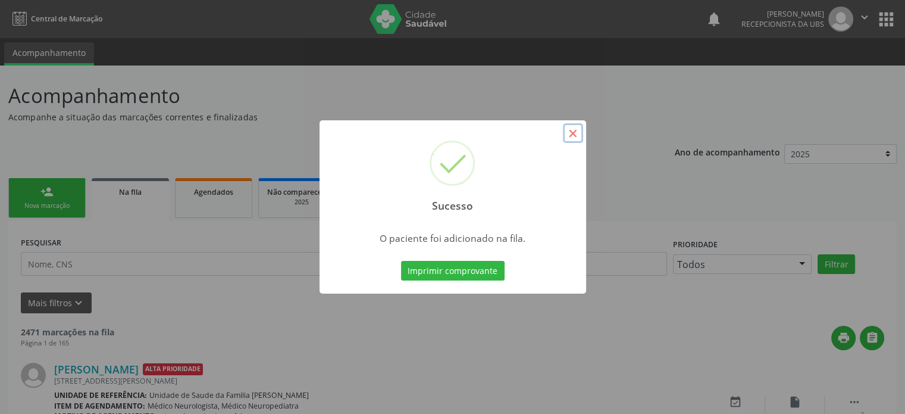
click at [570, 134] on button "×" at bounding box center [573, 133] width 20 height 20
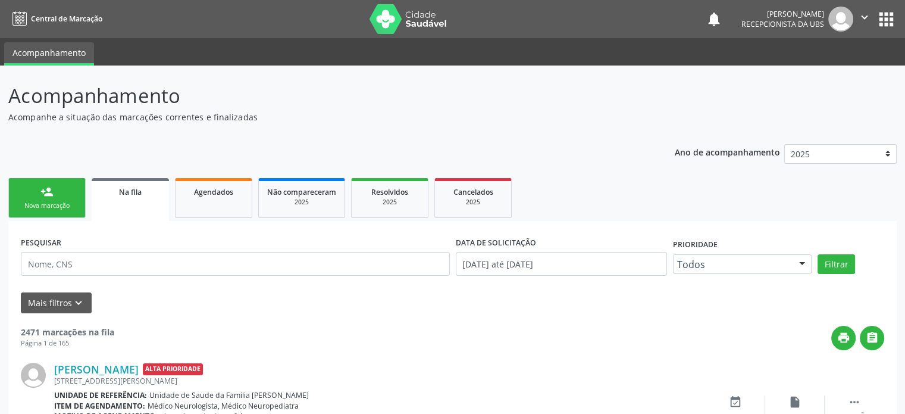
click at [59, 191] on link "person_add Nova marcação" at bounding box center [46, 198] width 77 height 40
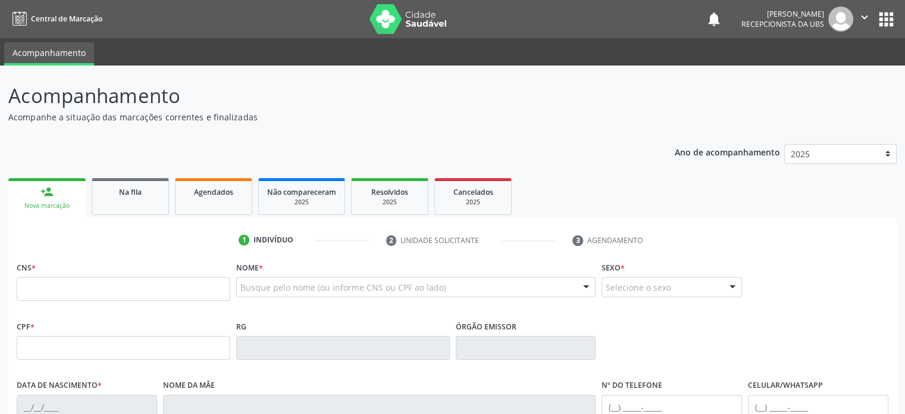
click at [55, 205] on div "Nova marcação" at bounding box center [47, 205] width 61 height 9
click at [53, 287] on input "text" at bounding box center [124, 289] width 214 height 24
type input "705 0060 0925 1457"
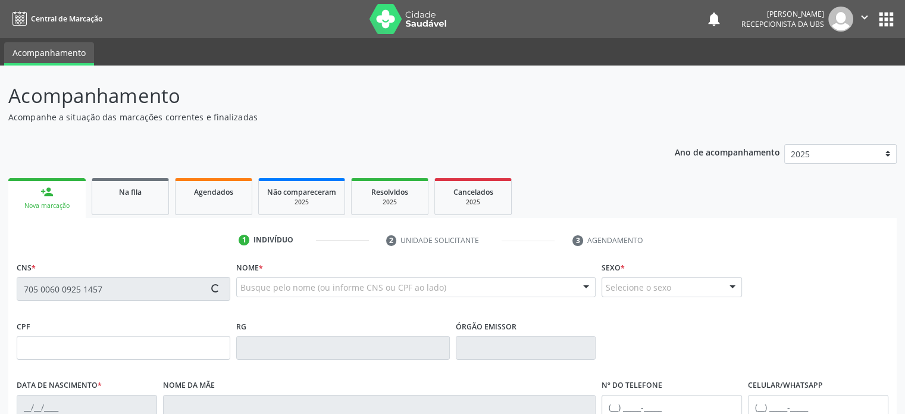
type input "051.678.885-06"
type input "16/05/1990"
type input "Célia Santos Souza"
type input "(74) 99975-3772"
type input "[PHONE_NUMBER]"
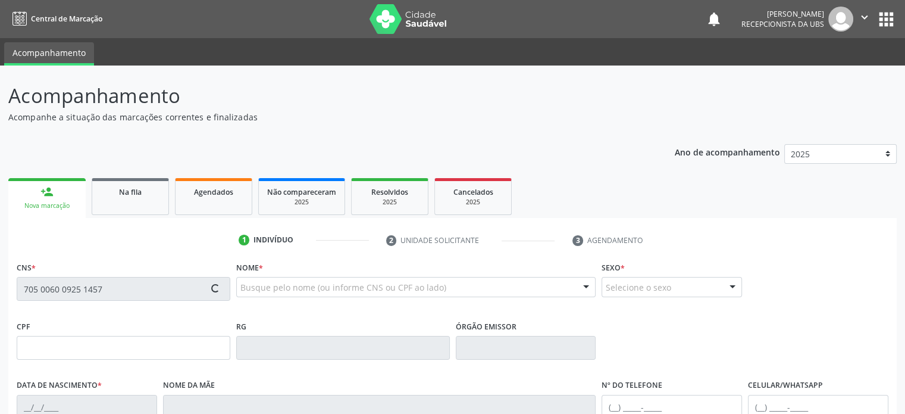
type input "031.289.065-64"
type input "S/N"
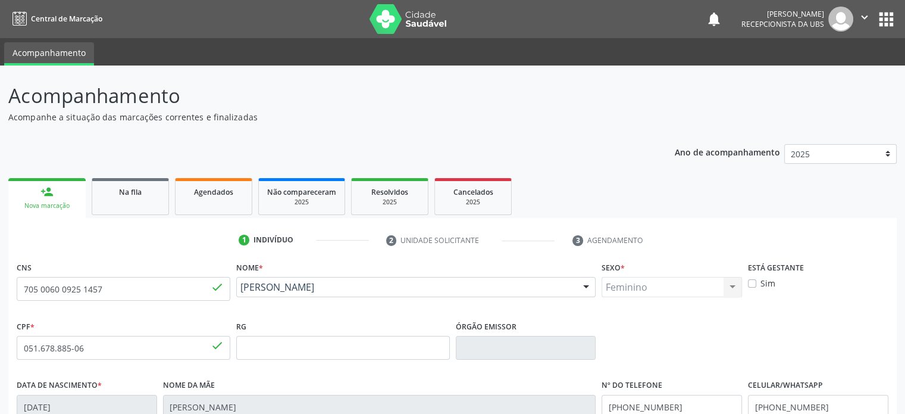
scroll to position [231, 0]
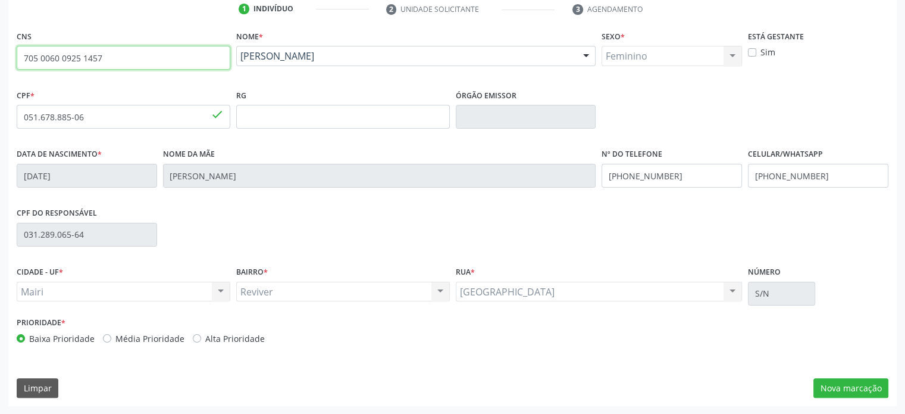
click at [118, 61] on input "705 0060 0925 1457" at bounding box center [124, 58] width 214 height 24
type input "7"
type input "708 6040 7133 2683"
click at [115, 59] on input "708 6040 7133 2683" at bounding box center [124, 58] width 214 height 24
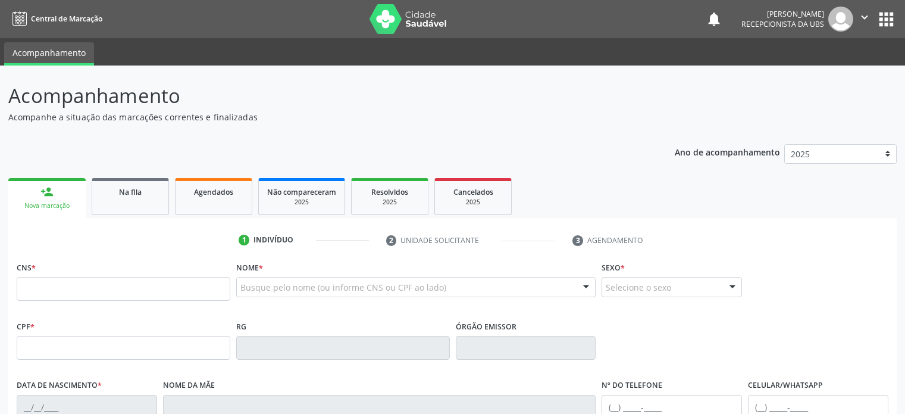
scroll to position [231, 0]
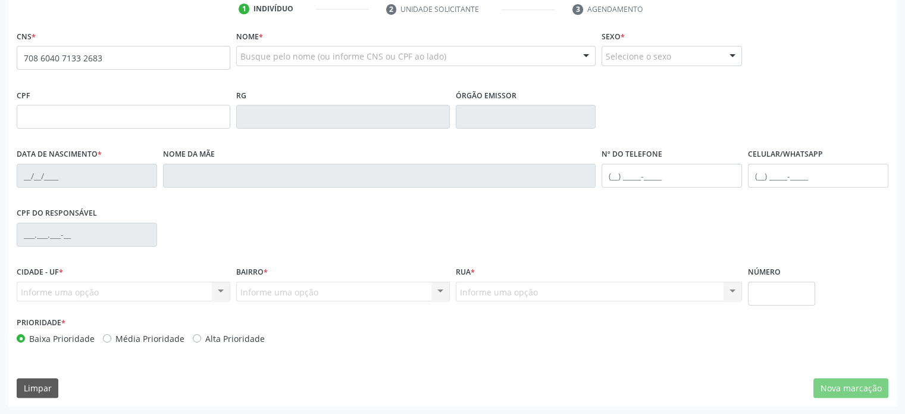
type input "708 6040 7133 2683"
type input "031.289.065-64"
type input "3[DATE]"
type input "Edenilde da [PERSON_NAME]"
type input "[PHONE_NUMBER]"
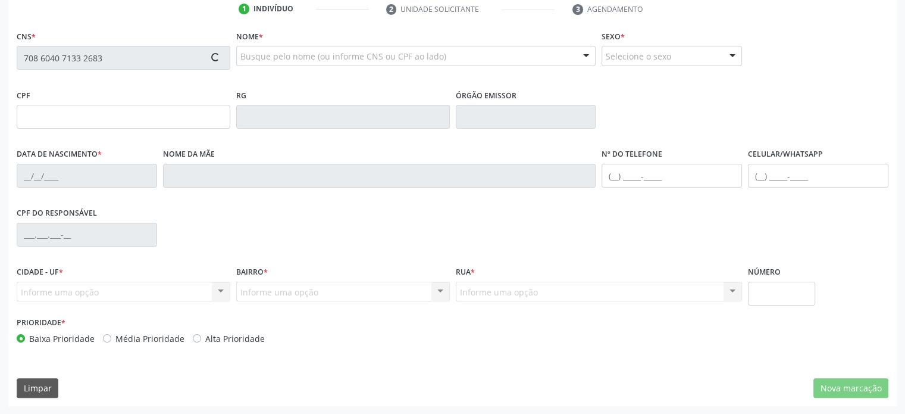
type input "[PHONE_NUMBER]"
type input "S/N"
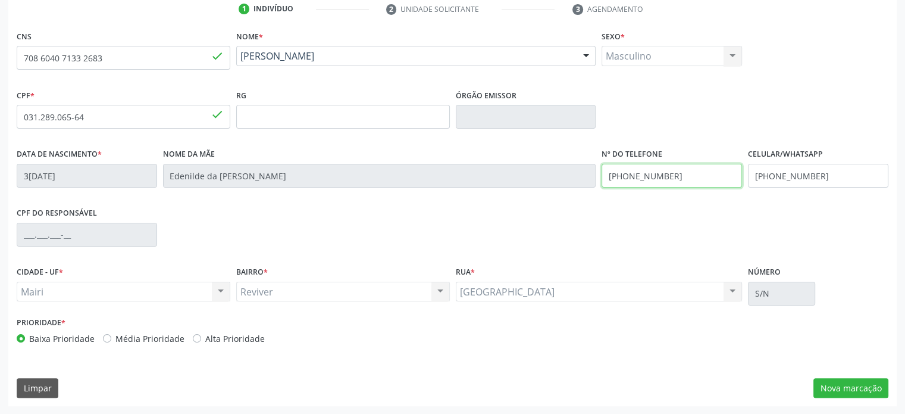
click at [673, 175] on input "[PHONE_NUMBER]" at bounding box center [672, 176] width 140 height 24
type input "[PHONE_NUMBER]"
click at [819, 170] on input "[PHONE_NUMBER]" at bounding box center [818, 176] width 140 height 24
type input "("
type input "[PHONE_NUMBER]"
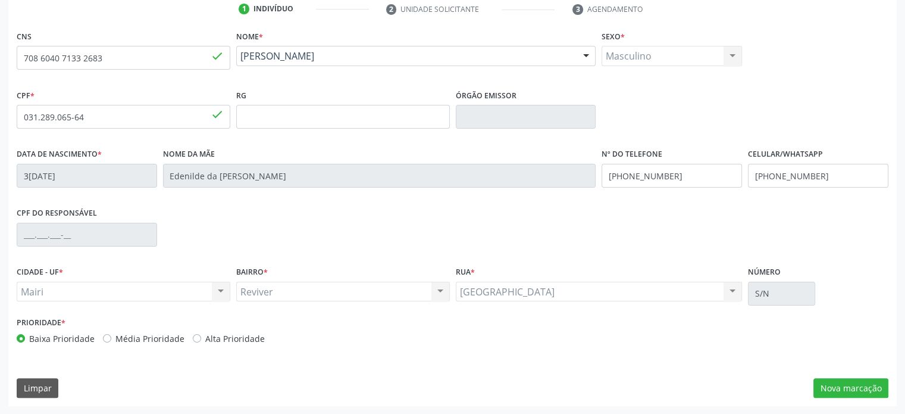
click at [131, 337] on label "Média Prioridade" at bounding box center [149, 338] width 69 height 12
click at [111, 337] on input "Média Prioridade" at bounding box center [107, 337] width 8 height 11
radio input "true"
click at [841, 383] on button "Nova marcação" at bounding box center [850, 388] width 75 height 20
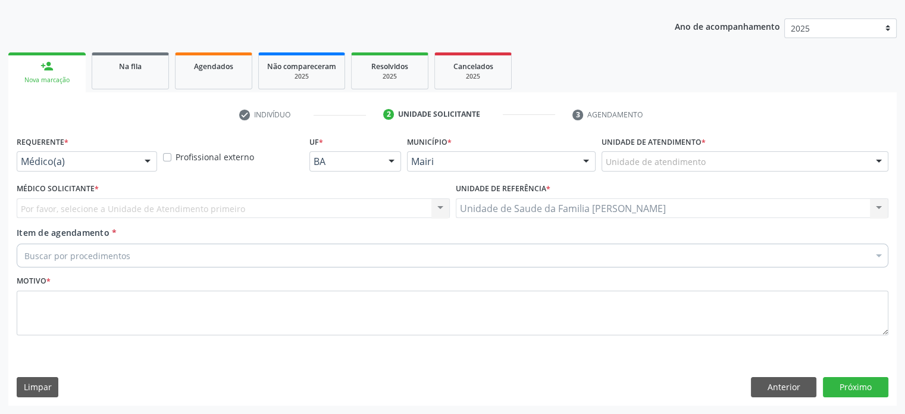
scroll to position [124, 0]
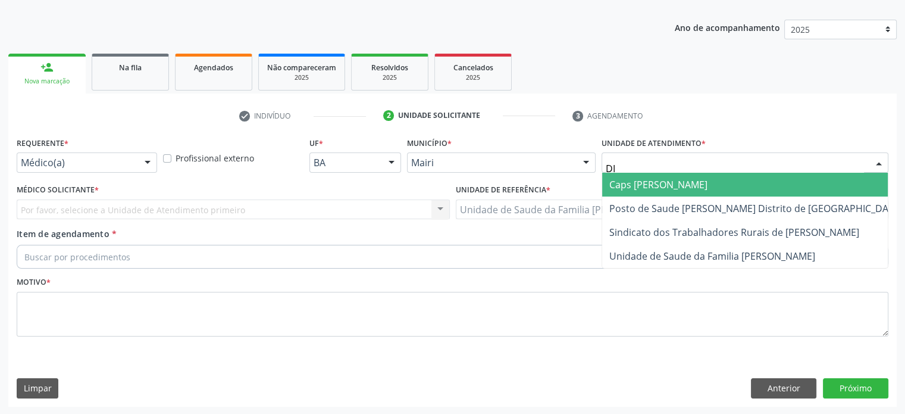
type input "DIL"
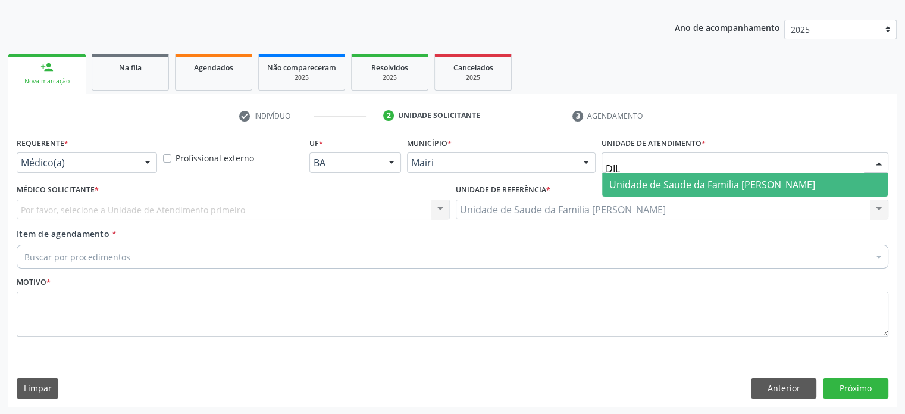
click at [659, 183] on span "Unidade de Saude da Familia [PERSON_NAME]" at bounding box center [712, 184] width 206 height 13
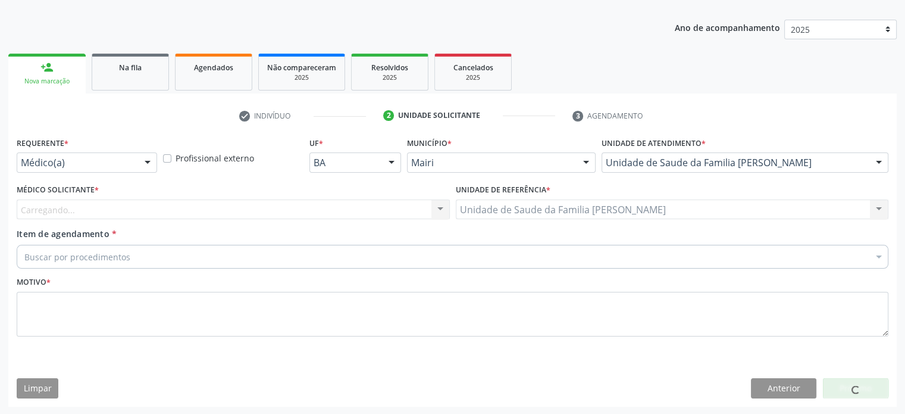
click at [240, 213] on div "Carregando... Nenhum resultado encontrado para: " " Não há nenhuma opção para s…" at bounding box center [233, 209] width 433 height 20
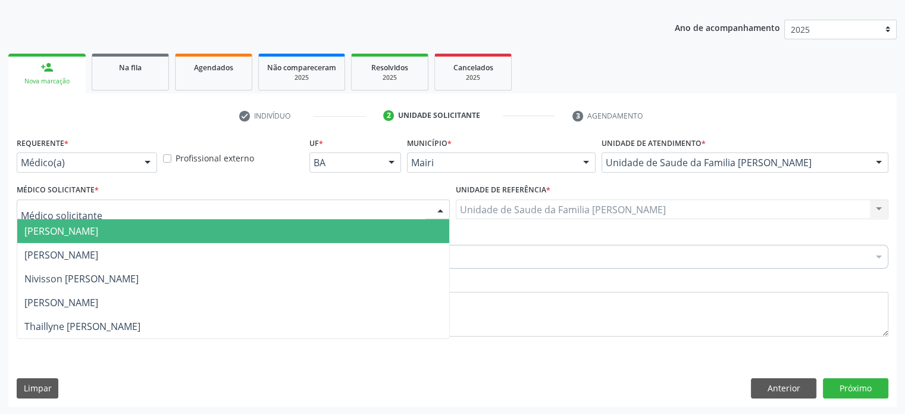
click at [234, 206] on div at bounding box center [233, 209] width 433 height 20
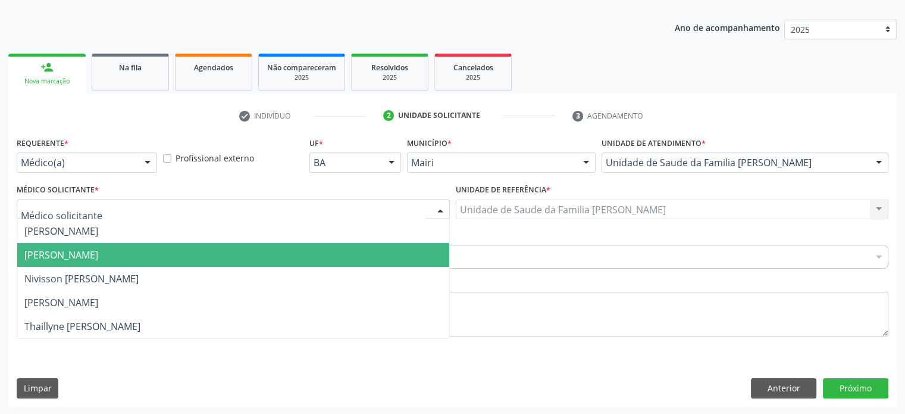
click at [156, 249] on span "[PERSON_NAME]" at bounding box center [233, 255] width 432 height 24
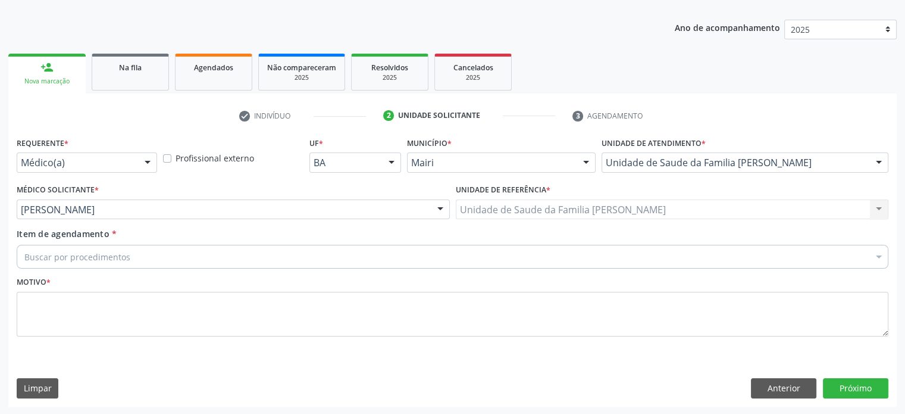
click at [134, 256] on div "Buscar por procedimentos" at bounding box center [453, 257] width 872 height 24
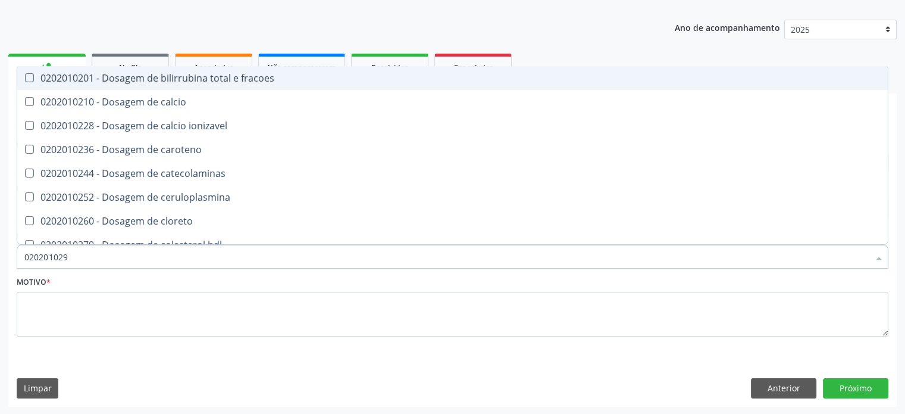
type input "0202010295"
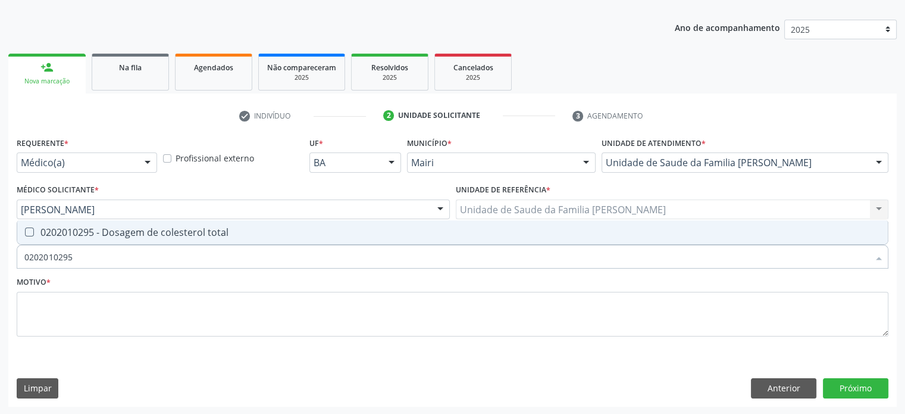
click at [86, 230] on div "0202010295 - Dosagem de colesterol total" at bounding box center [452, 232] width 856 height 10
checkbox total "true"
type input "02020102"
checkbox total "false"
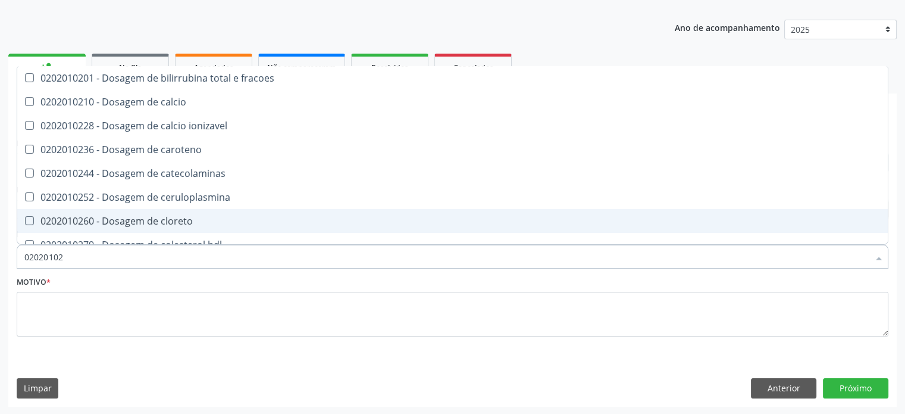
type input "0202010"
checkbox total "false"
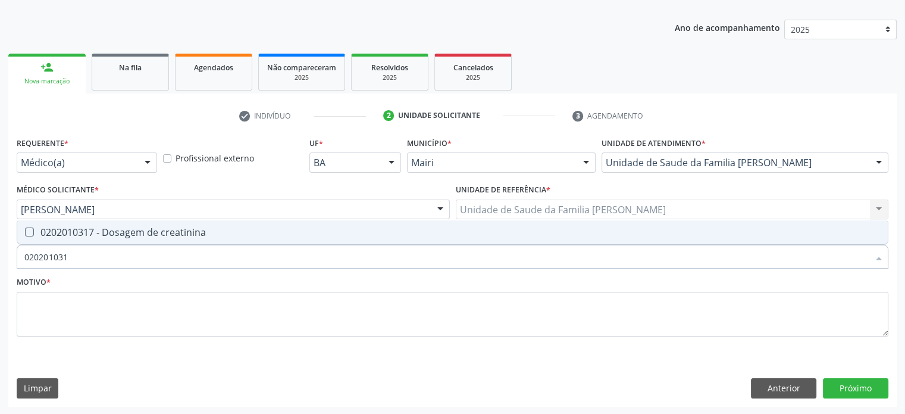
type input "0202010317"
click at [86, 230] on div "0202010317 - Dosagem de creatinina" at bounding box center [452, 232] width 856 height 10
checkbox creatinina "true"
type input "02020103"
checkbox creatinina "false"
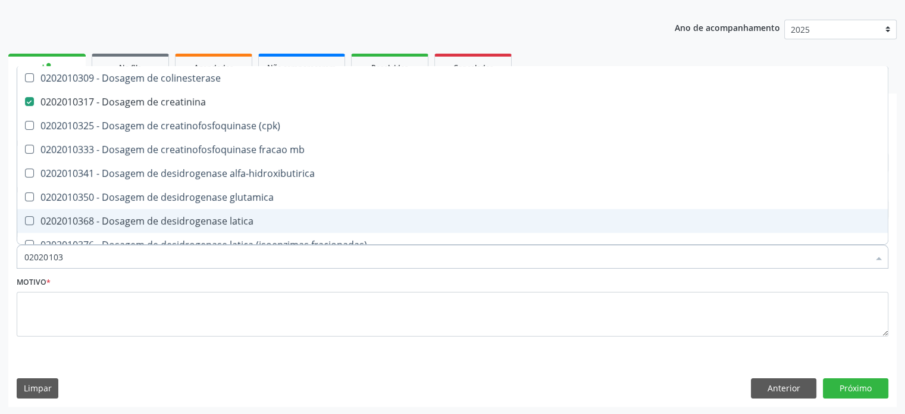
type input "0202010"
checkbox creatinina "false"
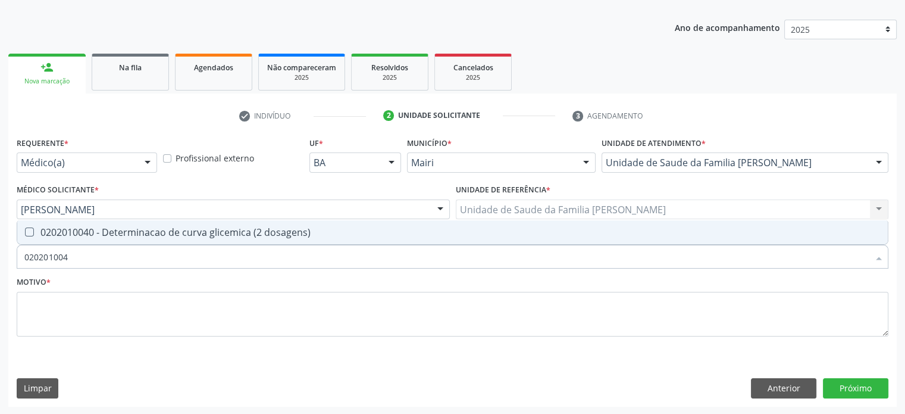
type input "0202010040"
click at [86, 230] on div "0202010040 - Determinacao de curva glicemica (2 dosagens)" at bounding box center [452, 232] width 856 height 10
checkbox dosagens\) "true"
type input "02020100"
checkbox dosagens\) "false"
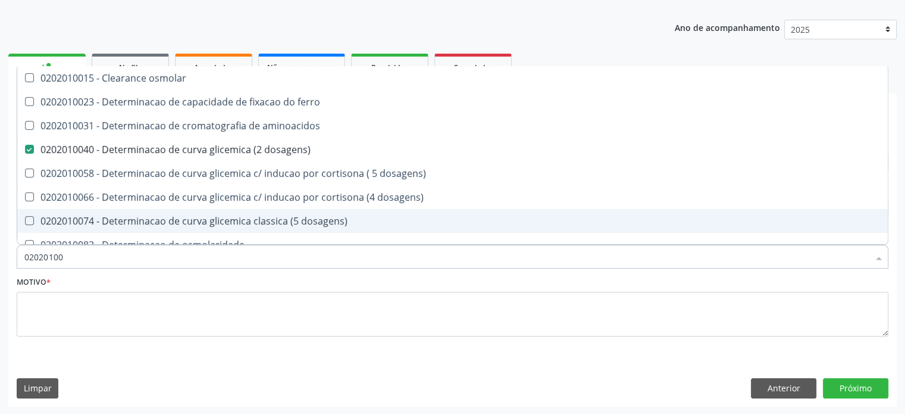
type input "0202010"
checkbox dosagens\) "false"
checkbox dosagens\) "true"
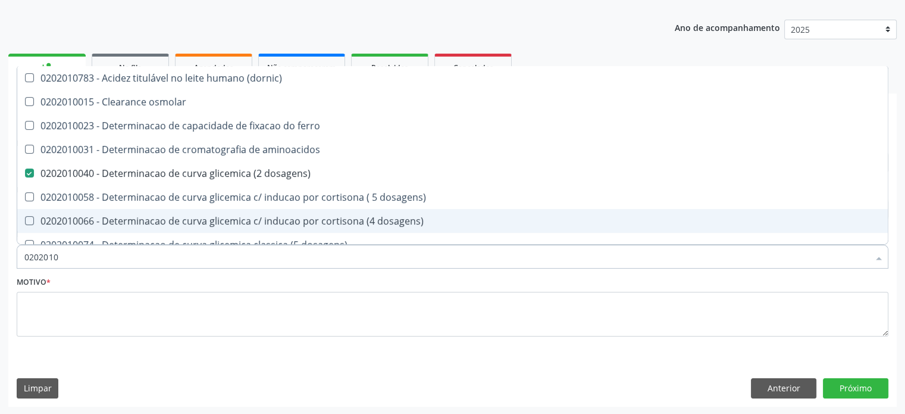
type input "02020106"
checkbox dosagens\) "false"
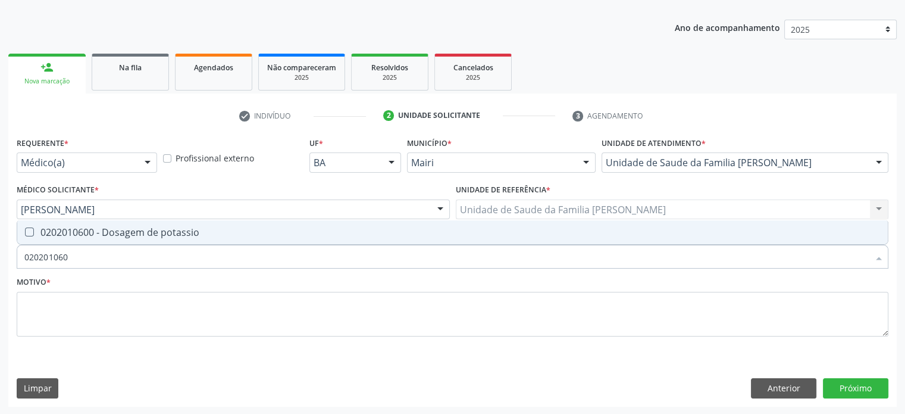
type input "0202010600"
click at [86, 230] on div "0202010600 - Dosagem de potassio" at bounding box center [452, 232] width 856 height 10
checkbox potassio "true"
type input "020201067"
checkbox triglicerideos "false"
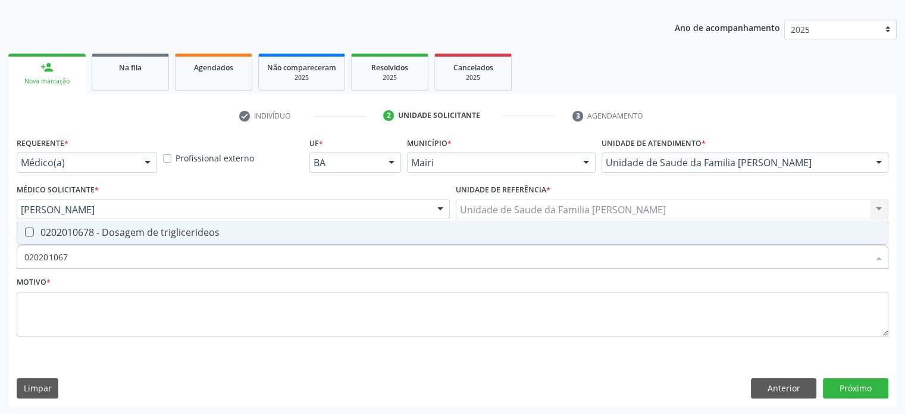
type input "0202010678"
click at [86, 230] on div "0202010678 - Dosagem de triglicerideos" at bounding box center [452, 232] width 856 height 10
checkbox triglicerideos "true"
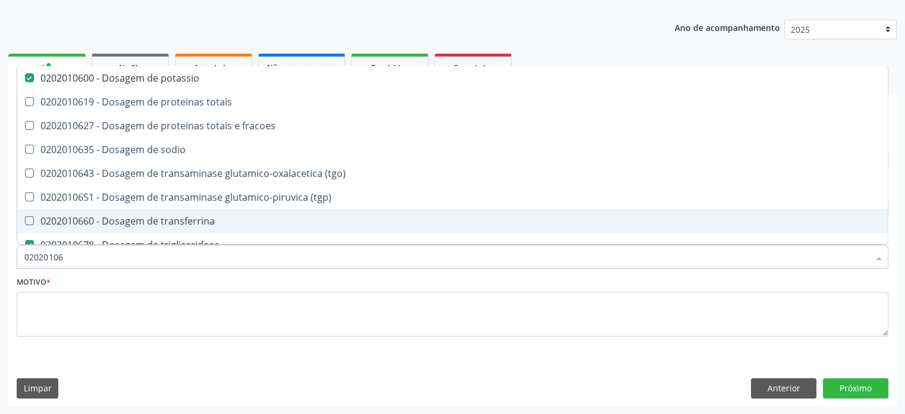
type input "0202010"
checkbox potassio "false"
checkbox \(tgo\) "true"
checkbox triglicerideos "false"
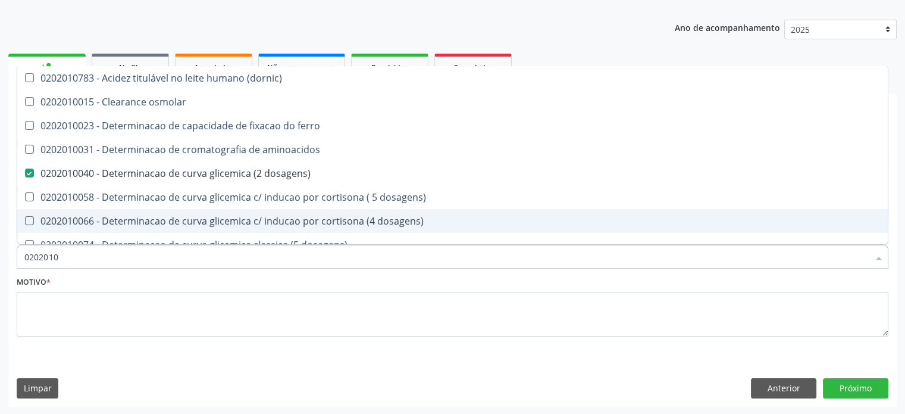
type input "020201"
checkbox total "false"
checkbox creatinina "false"
checkbox latica "true"
checkbox ferritina "true"
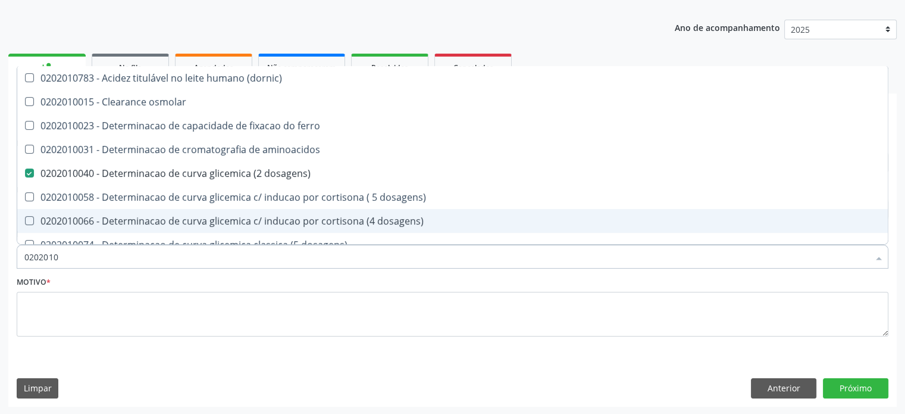
checkbox potassio "false"
checkbox triglicerideos "false"
checkbox ureia "true"
type input "02020"
checkbox dosagens\) "false"
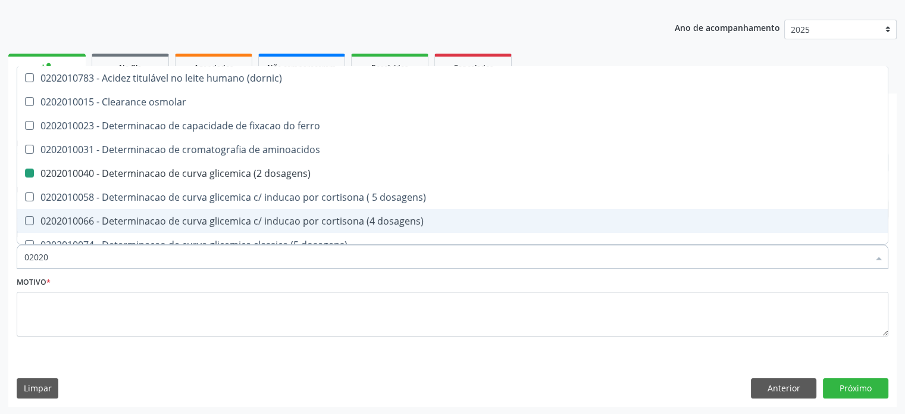
checkbox total "false"
checkbox creatinina "false"
checkbox alfa-hidroxibutirica "true"
checkbox potassio "false"
checkbox triglicerideos "false"
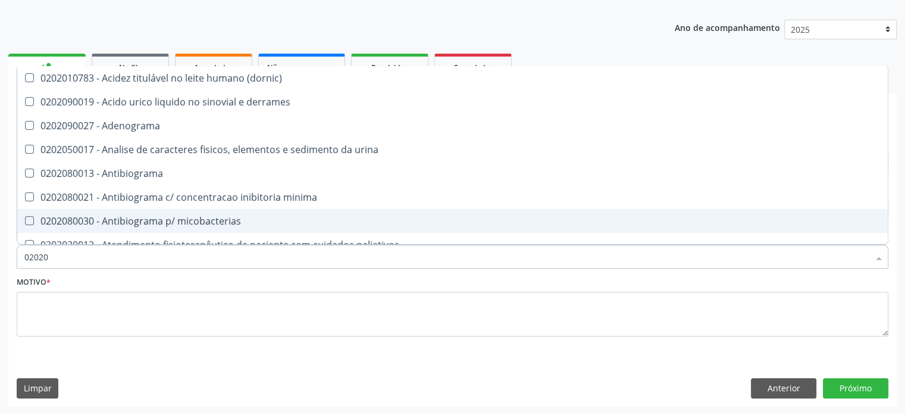
type input "0202"
checkbox dosagens\) "false"
checkbox sulfo-hemoglobina "true"
checkbox total "false"
checkbox creatinina "false"
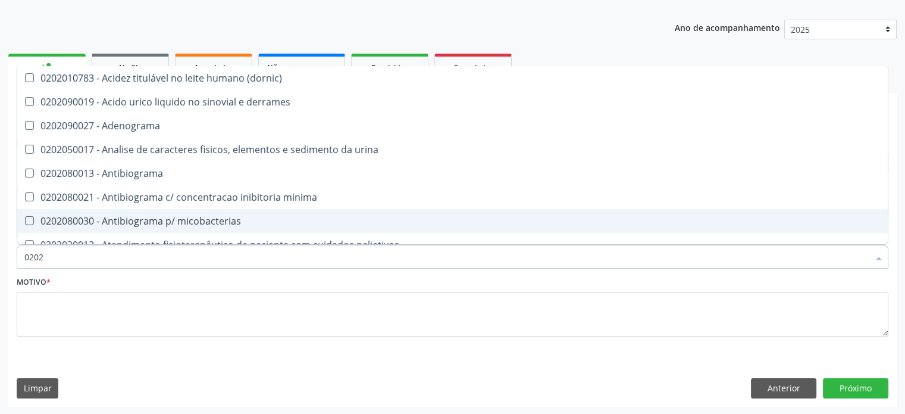
checkbox digitoxina\) "true"
checkbox estrona "true"
checkbox potassio "false"
checkbox livre "true"
checkbox triglicerideos "false"
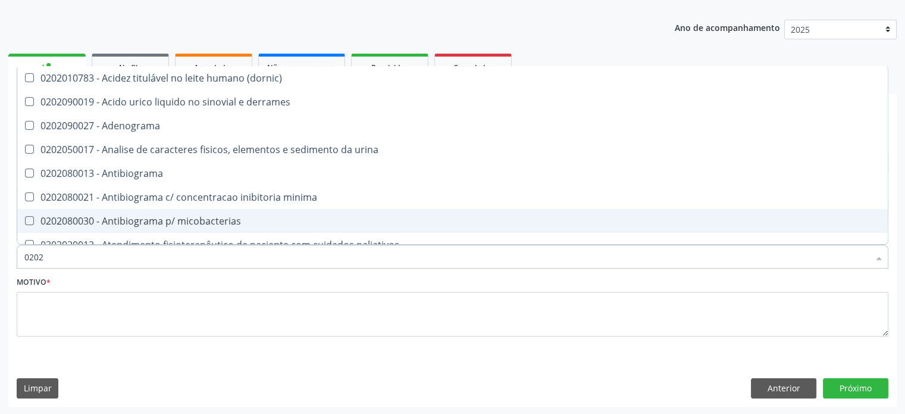
checkbox celulas "true"
type input "02020"
checkbox htlv-1 "true"
checkbox dosagens\) "false"
checkbox ionizavel "true"
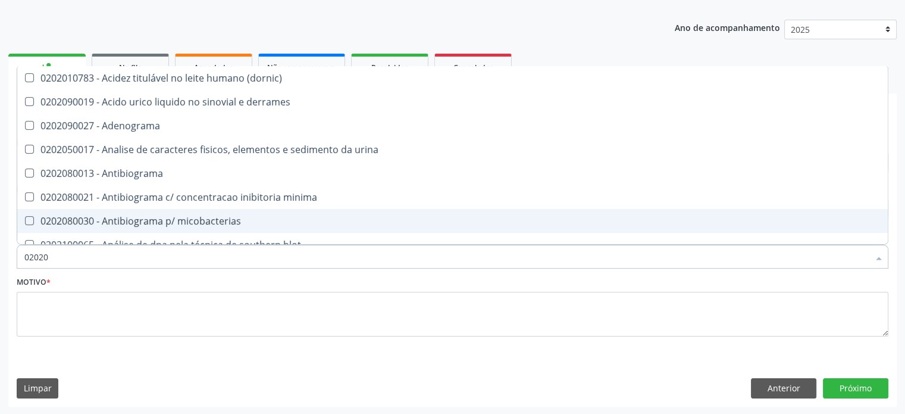
checkbox catecolaminas "true"
checkbox total "false"
checkbox creatinina "false"
checkbox isomerase-fosfohexose "true"
checkbox potassio "false"
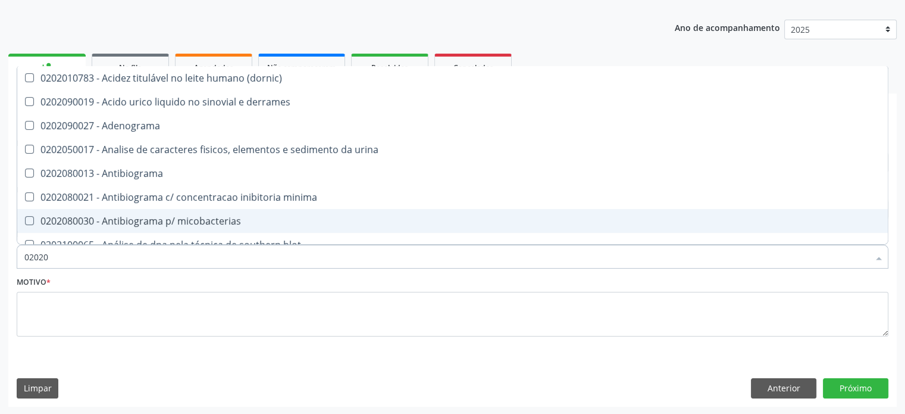
checkbox quinidina "true"
checkbox triglicerideos "false"
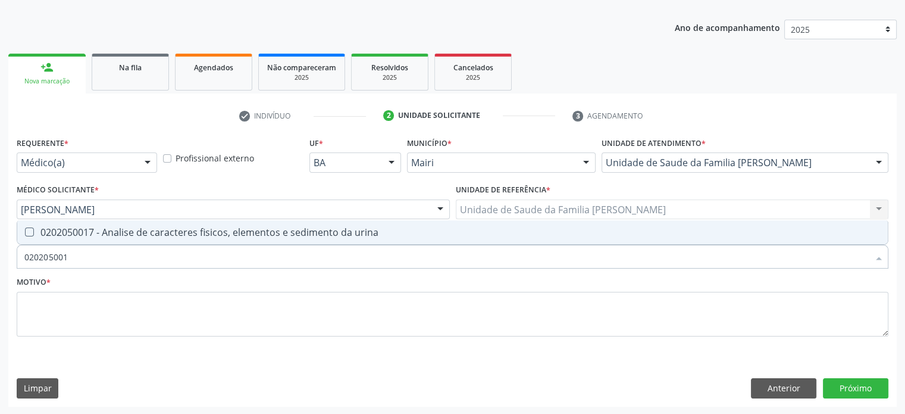
type input "0202050017"
click at [86, 227] on div "0202050017 - Analise de caracteres fisicos, elementos e sedimento da urina" at bounding box center [452, 232] width 856 height 10
checkbox urina "true"
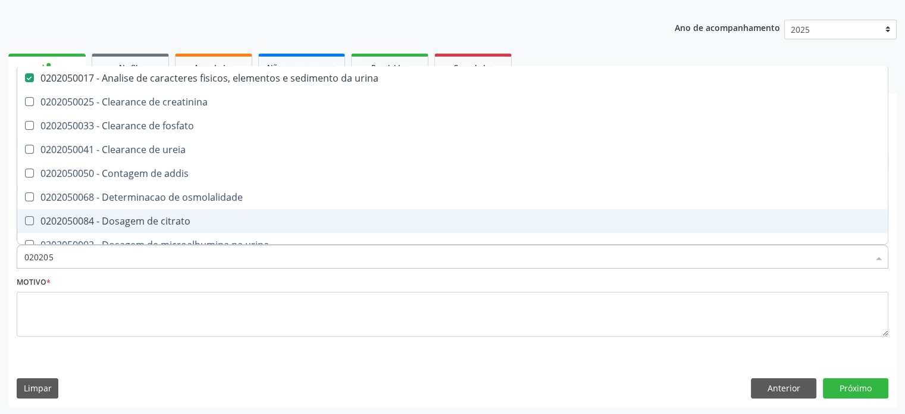
type input "02020"
checkbox urina "false"
checkbox ureia "true"
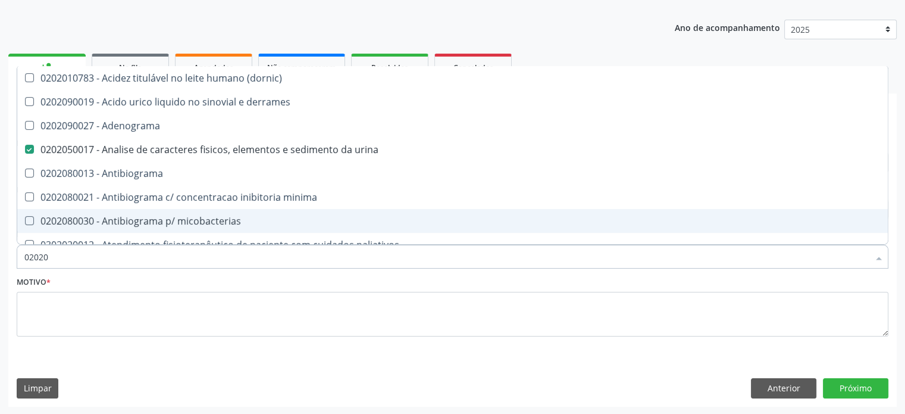
type input "020201"
checkbox urina "false"
checkbox Antibiograma "true"
checkbox htlv-1 "true"
checkbox \(ch50\) "true"
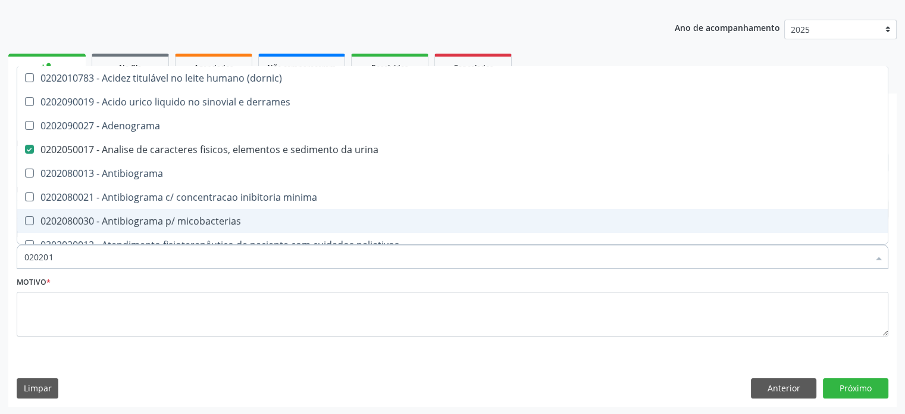
checkbox dosagens\) "false"
checkbox d "true"
checkbox mandelico "true"
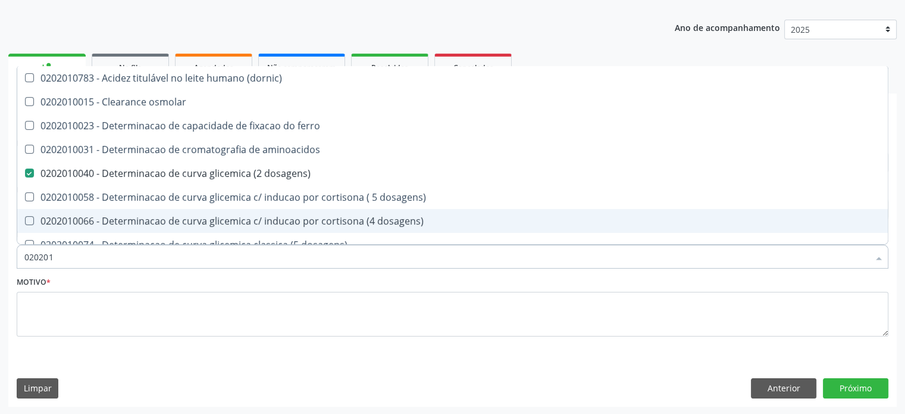
type input "0202010"
checkbox ionizavel "true"
checkbox catecolaminas "true"
checkbox total "false"
checkbox creatinina "false"
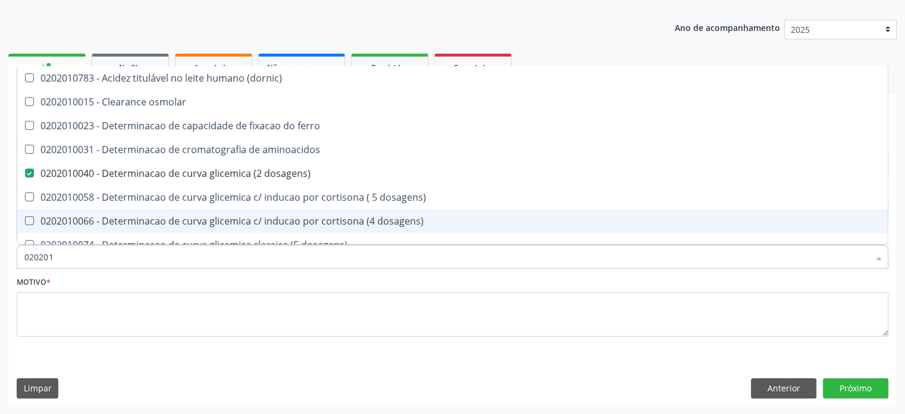
checkbox hidroxiprolina "true"
checkbox piruvato "true"
checkbox potassio "false"
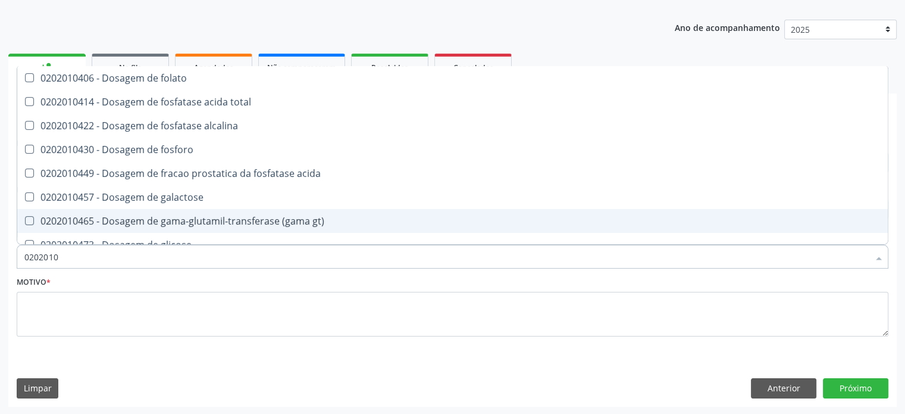
type input "02020104"
checkbox acida "false"
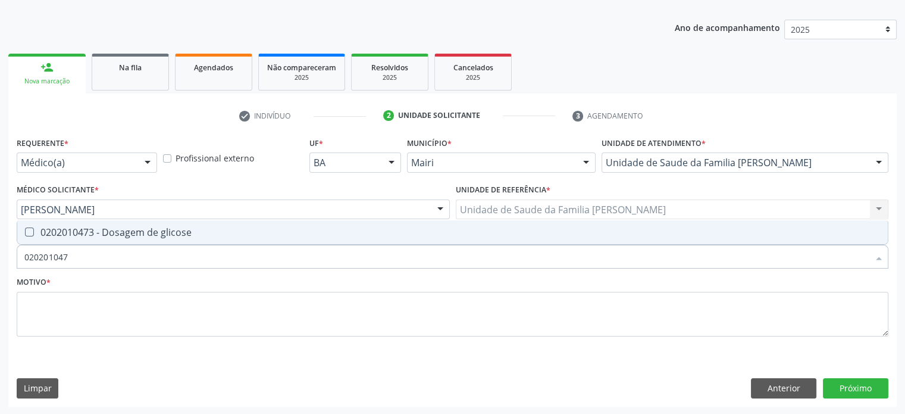
type input "0202010473"
click at [86, 227] on div "0202010473 - Dosagem de glicose" at bounding box center [452, 232] width 856 height 10
checkbox glicose "true"
type input "02020104"
checkbox glicose "false"
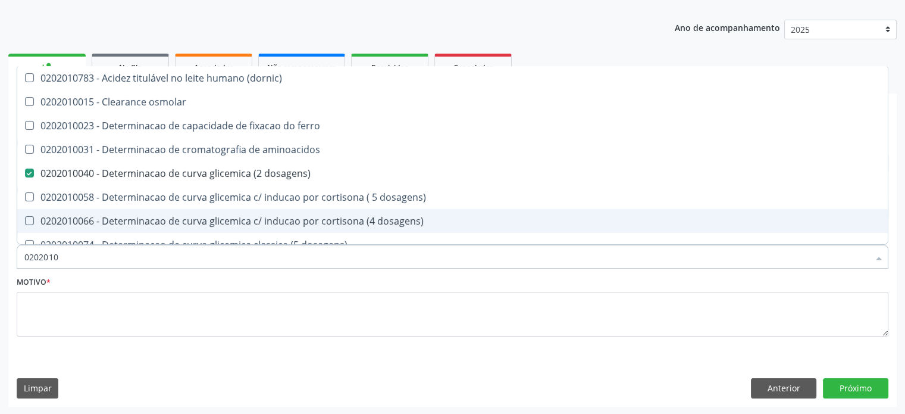
type input "02020102"
checkbox dosagens\) "false"
checkbox ivy "true"
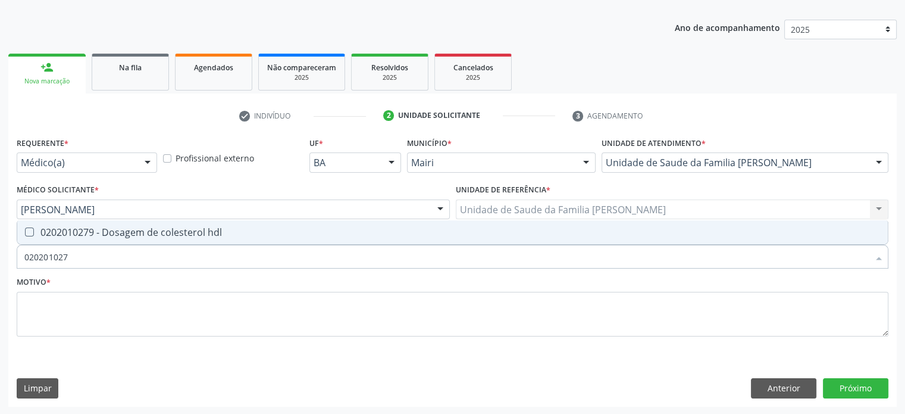
type input "0202010279"
click at [86, 227] on div "0202010279 - Dosagem de colesterol hdl" at bounding box center [452, 232] width 856 height 10
checkbox hdl "true"
type input "02020102"
checkbox hdl "false"
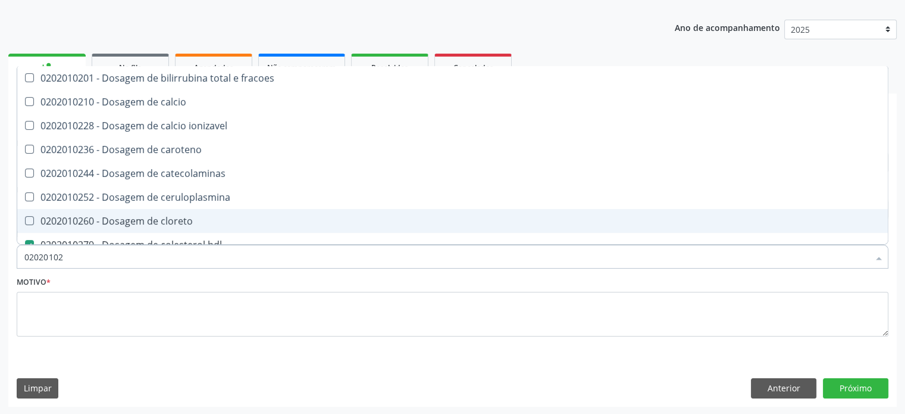
type input "0202010"
checkbox catecolaminas "true"
checkbox hdl "false"
checkbox total "false"
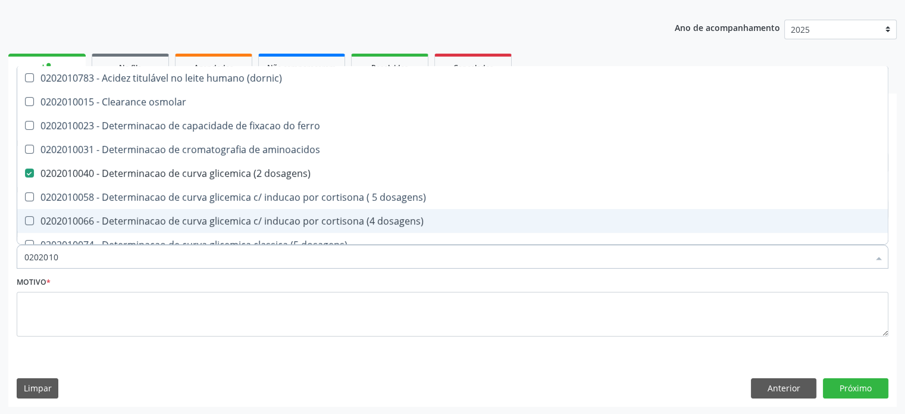
type input "02020105"
checkbox dosagens\) "false"
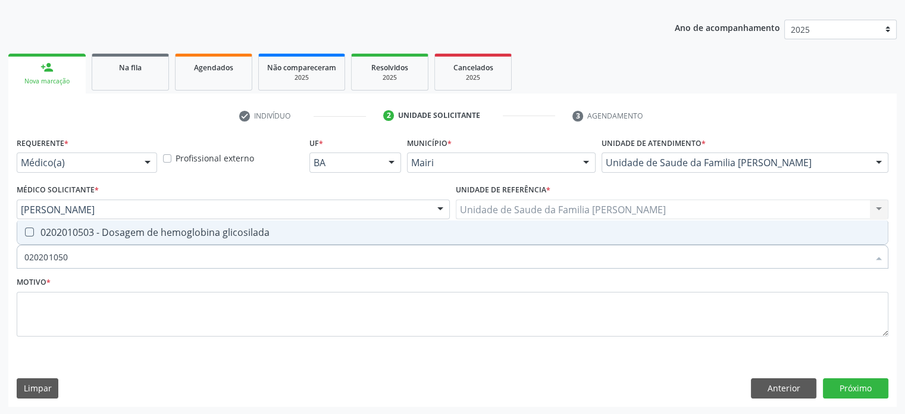
type input "0202010503"
click at [86, 227] on div "0202010503 - Dosagem de hemoglobina glicosilada" at bounding box center [452, 232] width 856 height 10
checkbox glicosilada "true"
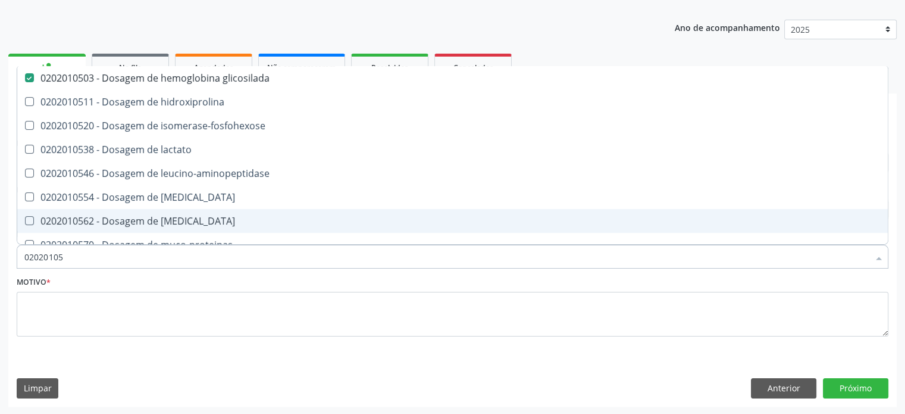
type input "0202010"
checkbox glicosilada "false"
checkbox leucino-aminopeptidase "true"
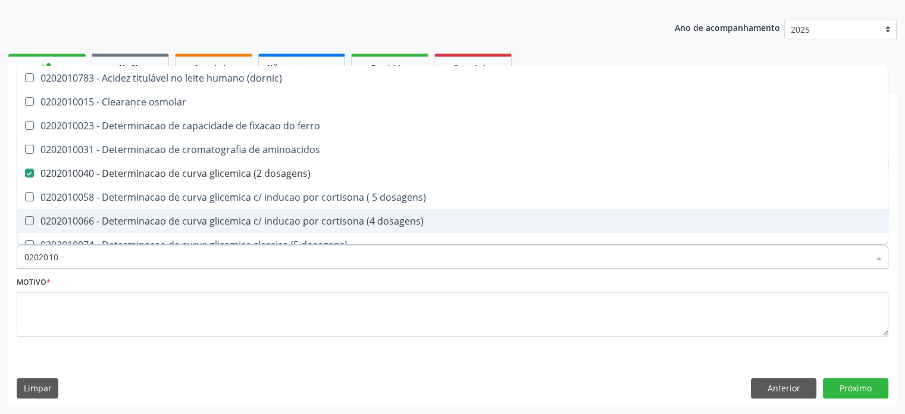
type input "02020102"
checkbox dosagens\) "false"
checkbox dosagens\) "true"
checkbox ivy "true"
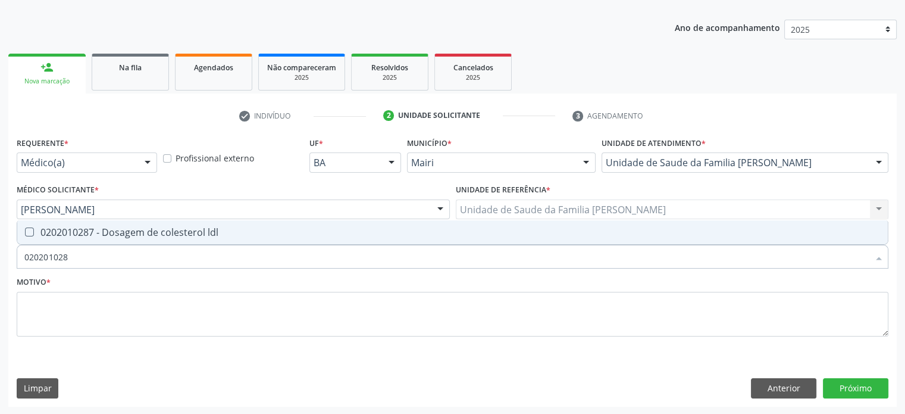
type input "0202010287"
click at [86, 227] on div "0202010287 - Dosagem de colesterol ldl" at bounding box center [452, 232] width 856 height 10
checkbox ldl "true"
type input "02020102"
checkbox ldl "false"
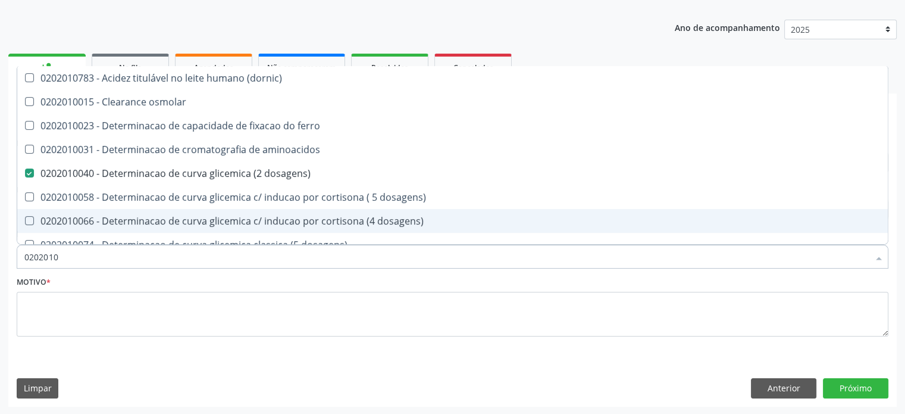
type input "020201"
checkbox hdl "false"
checkbox ldl "false"
checkbox total "false"
checkbox creatinina "false"
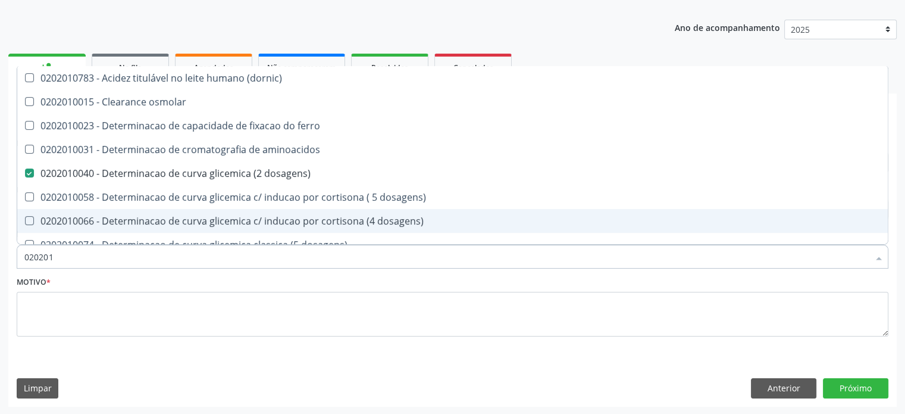
checkbox alfa-hidroxibutirica "true"
checkbox glutamica "true"
checkbox latica "true"
checkbox ferritina "true"
checkbox glicose "false"
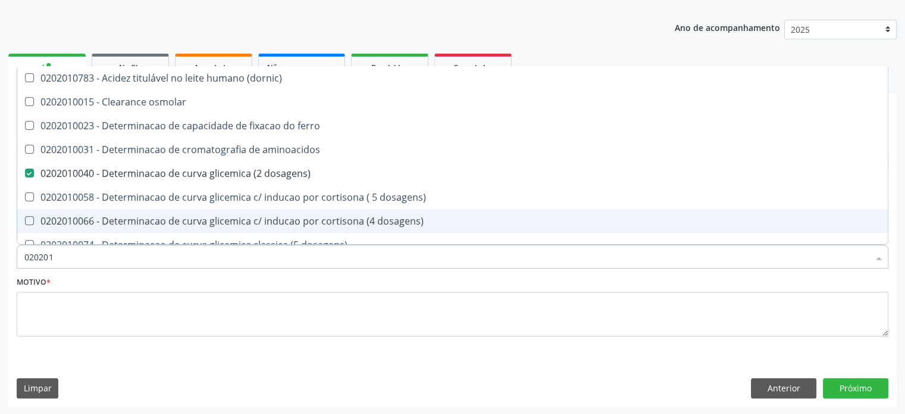
checkbox glicosilada "false"
checkbox magnesio "true"
checkbox porfirinas "true"
checkbox potassio "false"
checkbox triglicerideos "false"
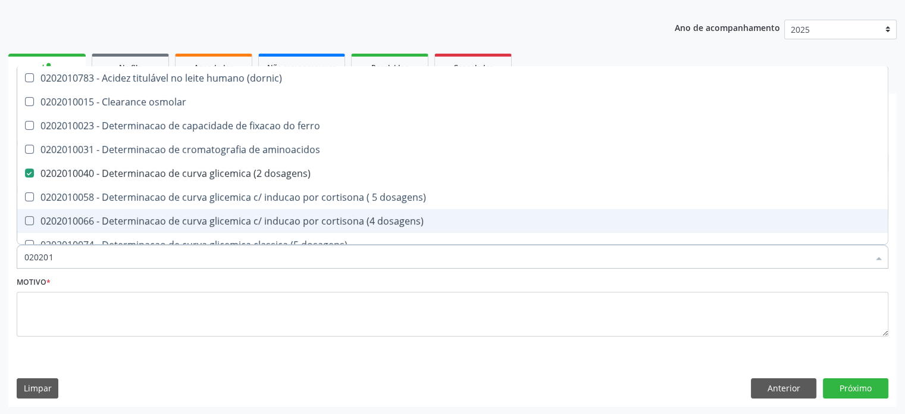
checkbox ureia "true"
type input "02020"
checkbox aminoacidos "true"
checkbox dosagens\) "false"
checkbox hdl "false"
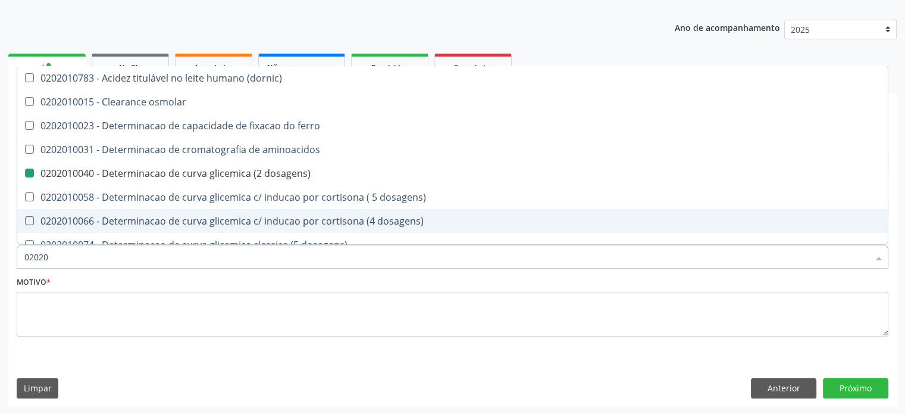
checkbox ldl "false"
checkbox total "false"
checkbox creatinina "false"
checkbox alfa-hidroxibutirica "true"
checkbox glicose "false"
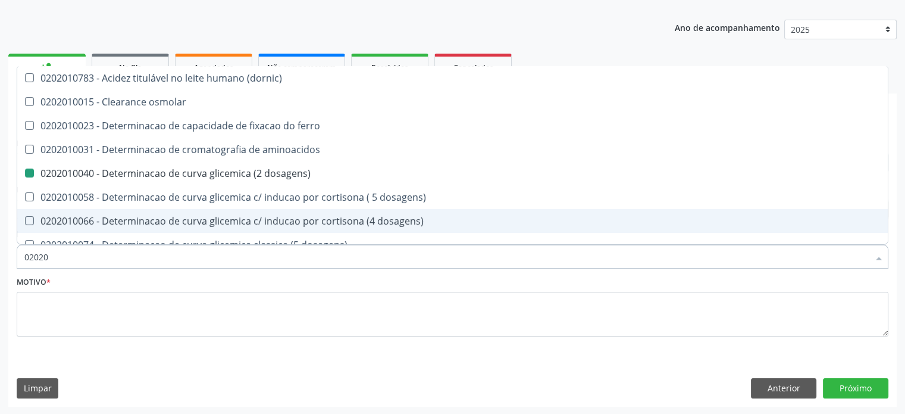
checkbox glicosilada "false"
checkbox potassio "false"
checkbox triglicerideos "false"
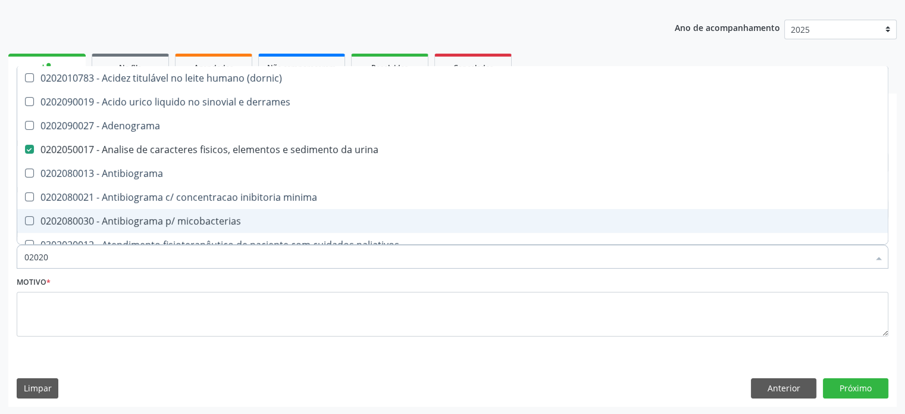
type input "020202"
checkbox urina "false"
checkbox dosagens\) "false"
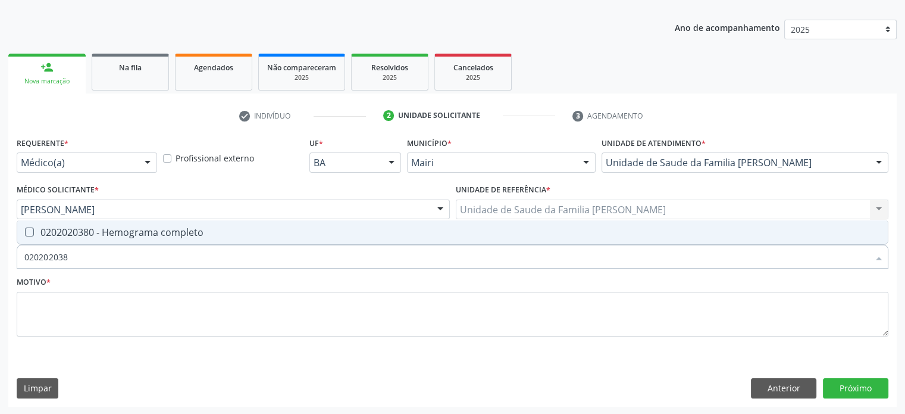
type input "0202020380"
click at [86, 227] on div "0202020380 - Hemograma completo" at bounding box center [452, 232] width 856 height 10
checkbox completo "true"
type input "02020203"
checkbox completo "false"
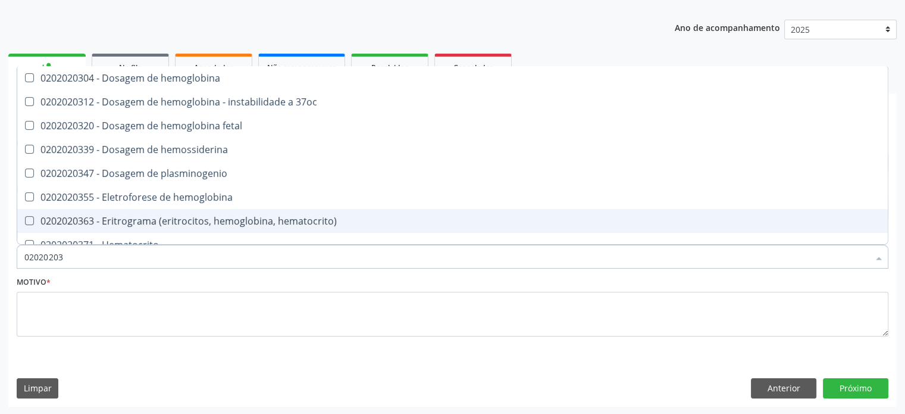
type input "0202020"
checkbox completo "false"
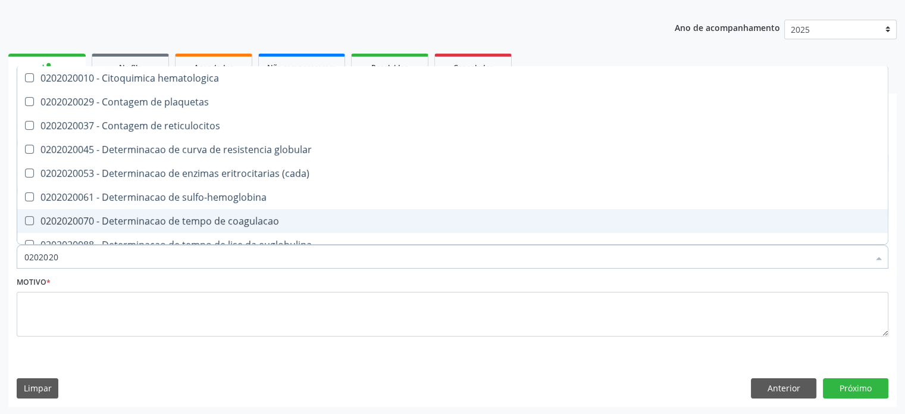
type input "020202"
checkbox completo "false"
checkbox Leucograma "true"
type input "02020"
checkbox globular "true"
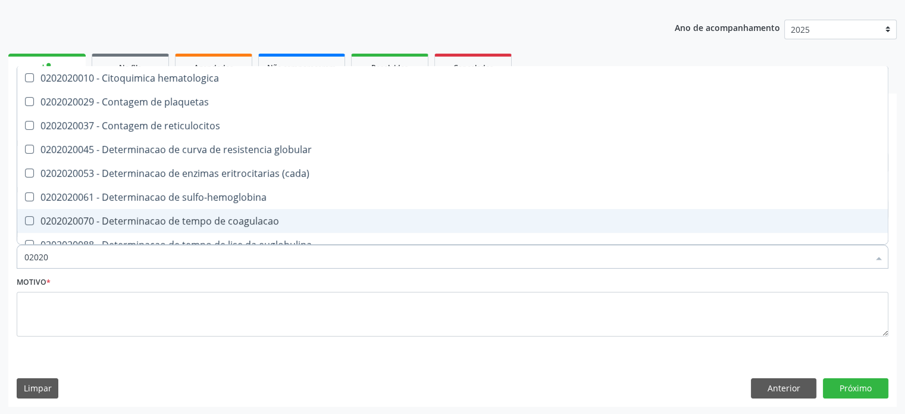
checkbox completo "false"
checkbox s "true"
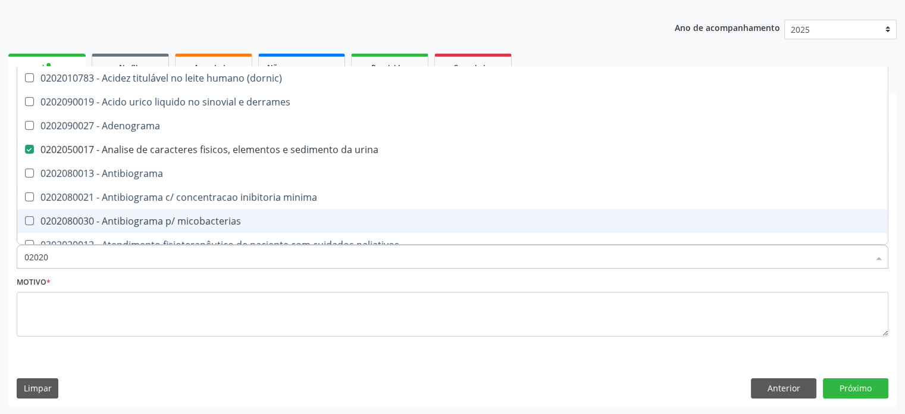
type input "020201"
checkbox urina "false"
checkbox Antibiograma "true"
checkbox \(qualitativo\) "true"
checkbox molecular "true"
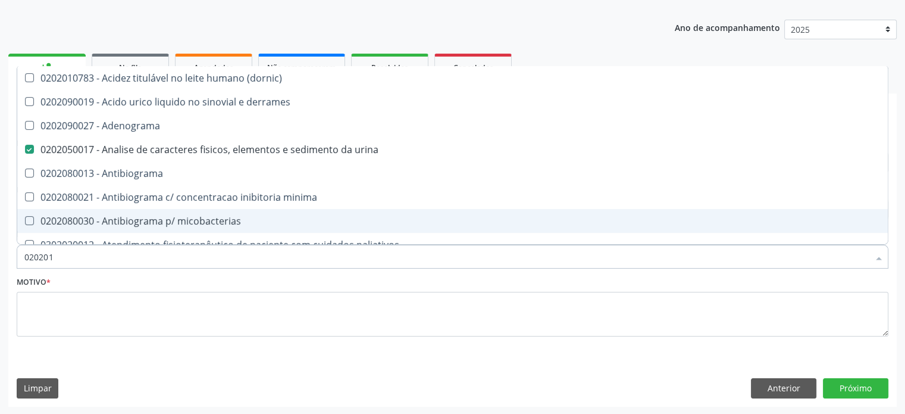
checkbox htlv-1 "true"
checkbox \(ch50\) "true"
checkbox dosagens\) "false"
checkbox -duke "true"
checkbox trombina "true"
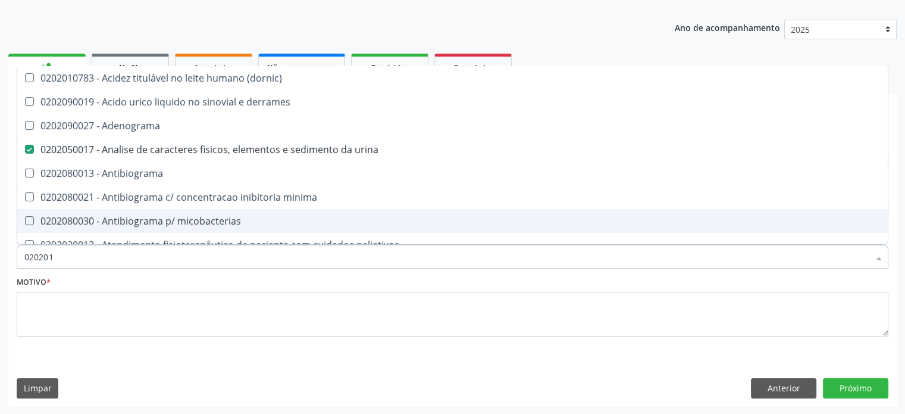
checkbox d "true"
checkbox mandelico "true"
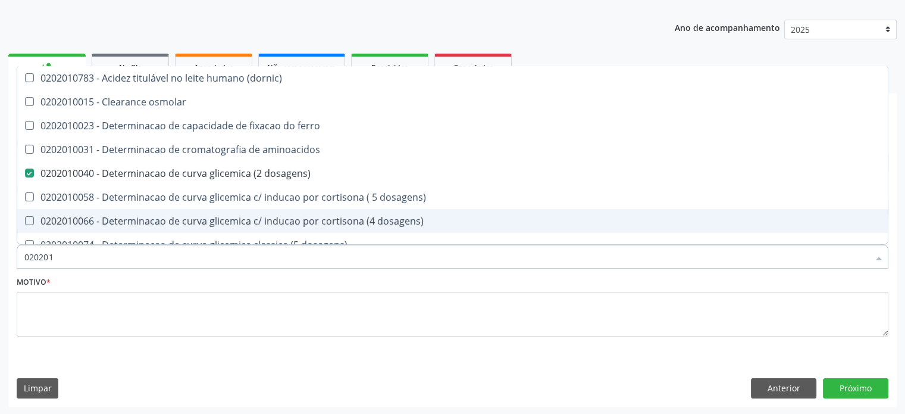
type input "0202010"
checkbox fracoes "true"
checkbox calcio "true"
checkbox ionizavel "true"
checkbox catecolaminas "true"
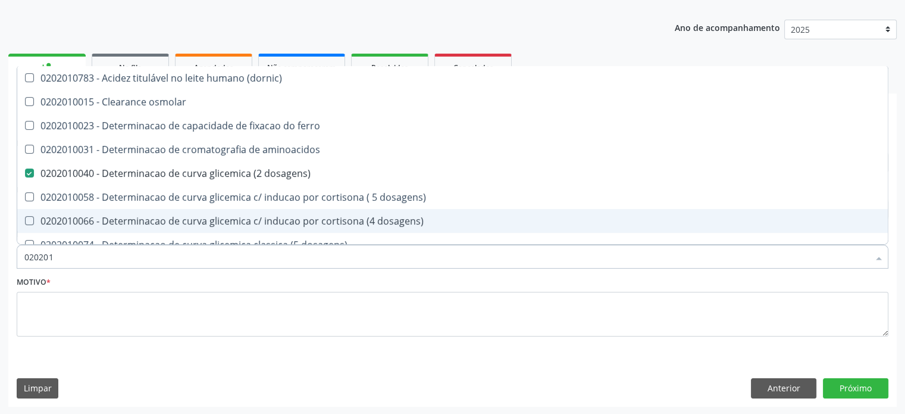
checkbox hdl "false"
checkbox ldl "false"
checkbox total "false"
checkbox creatinina "false"
checkbox ferritina "true"
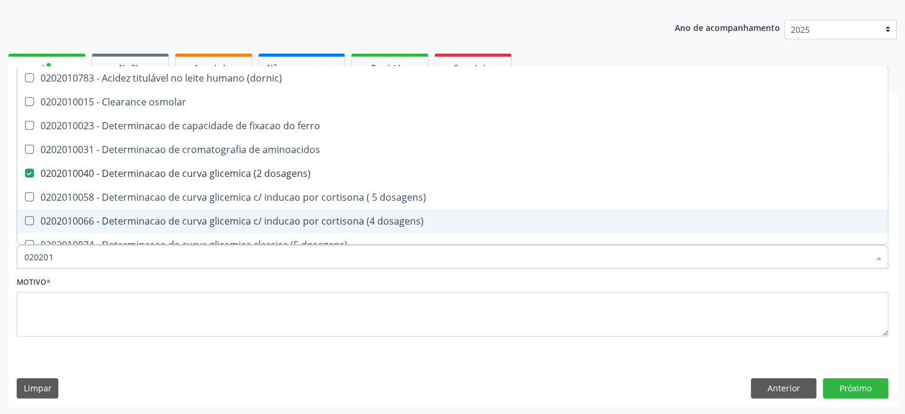
checkbox total "true"
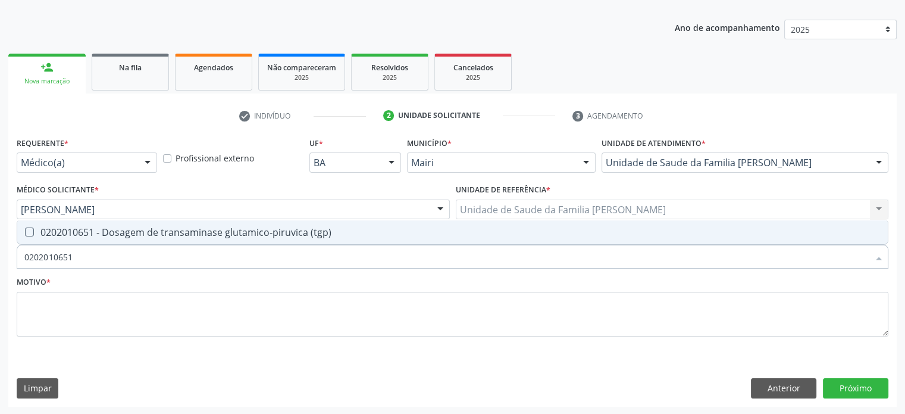
click at [86, 227] on div "0202010651 - Dosagem de transaminase glutamico-piruvica (tgp)" at bounding box center [452, 232] width 856 height 10
click at [86, 228] on div "0202010643 - Dosagem de transaminase glutamico-oxalacetica (tgo)" at bounding box center [452, 232] width 856 height 10
click at [86, 228] on div "0202010708 - Dosagem de vitamina b12" at bounding box center [452, 232] width 856 height 10
click at [86, 228] on div "0202010767 - Dosagem de 25 hidroxivitamina d" at bounding box center [452, 232] width 856 height 10
click at [86, 230] on div "0202010384 - Dosagem de ferritina" at bounding box center [452, 232] width 856 height 10
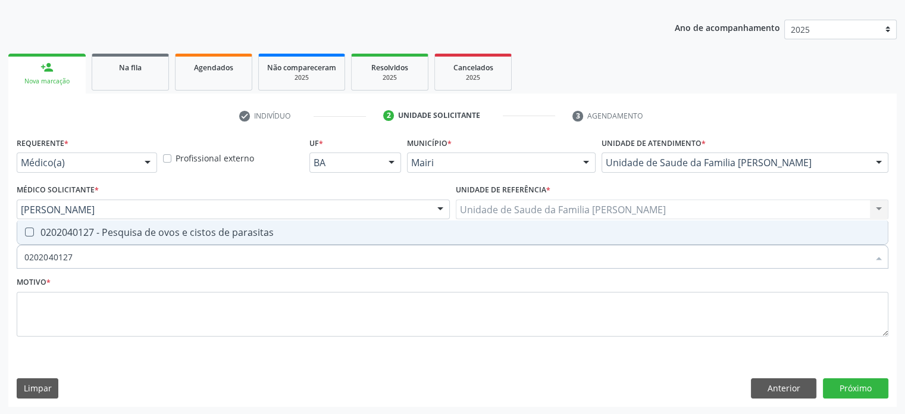
click at [86, 230] on div "0202040127 - Pesquisa de ovos e cistos de parasitas" at bounding box center [452, 232] width 856 height 10
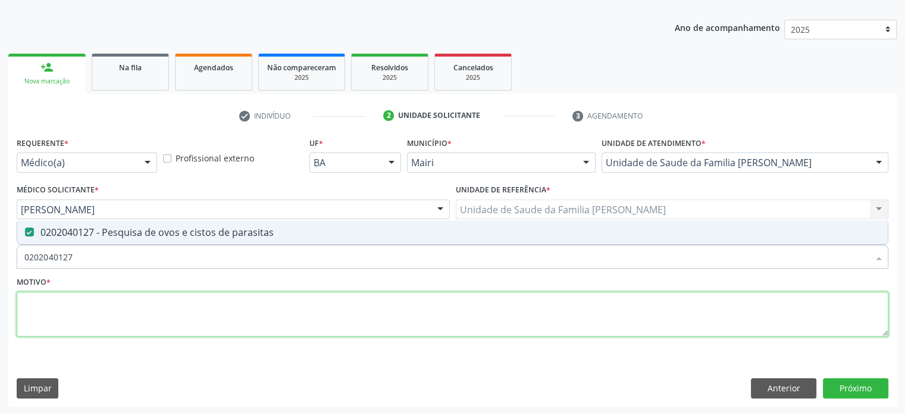
click at [57, 306] on textarea at bounding box center [453, 314] width 872 height 45
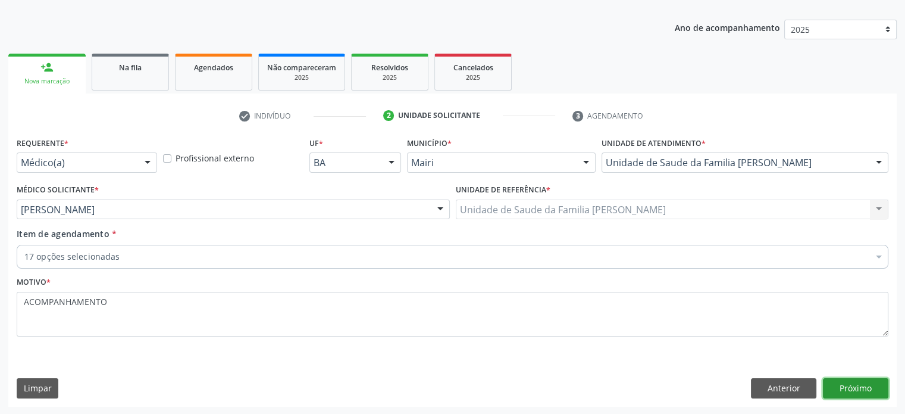
click at [856, 392] on button "Próximo" at bounding box center [855, 388] width 65 height 20
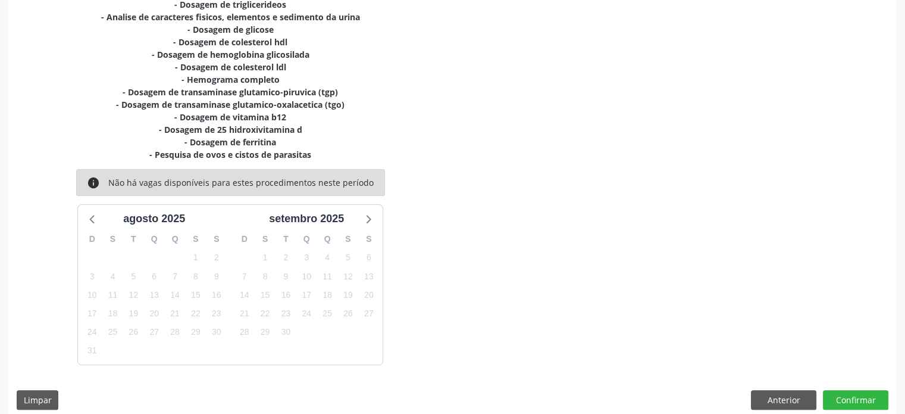
scroll to position [338, 0]
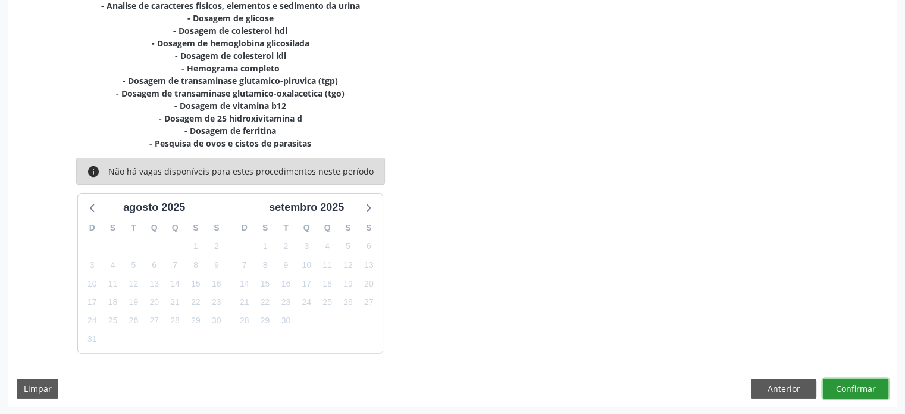
click at [859, 385] on button "Confirmar" at bounding box center [855, 388] width 65 height 20
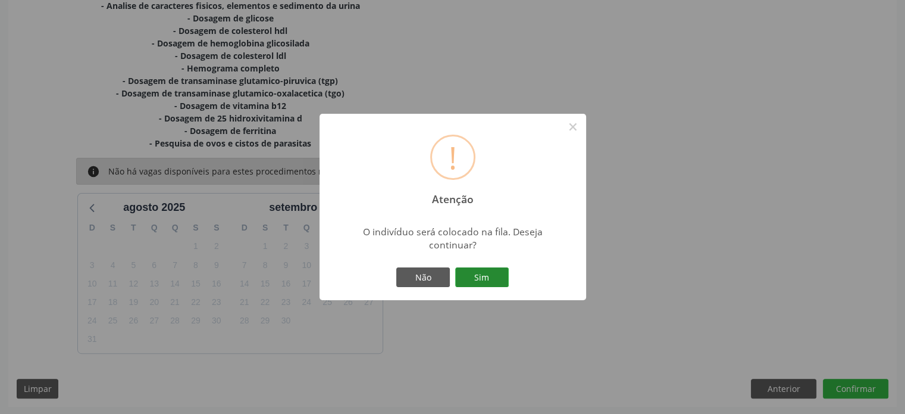
click at [496, 275] on button "Sim" at bounding box center [482, 277] width 54 height 20
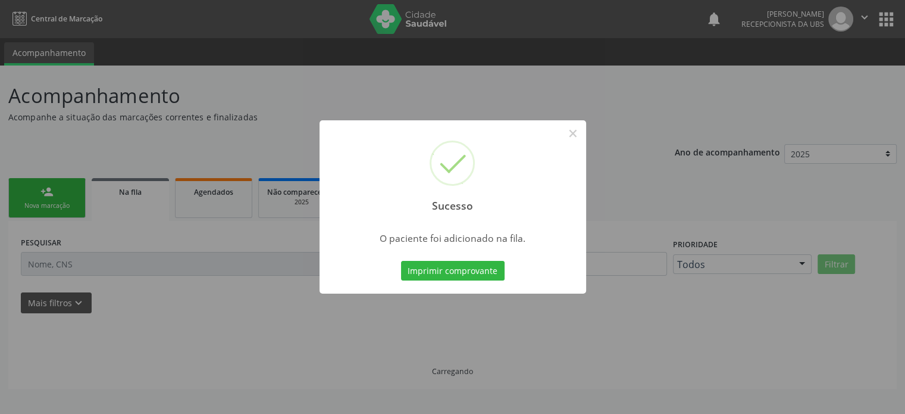
scroll to position [0, 0]
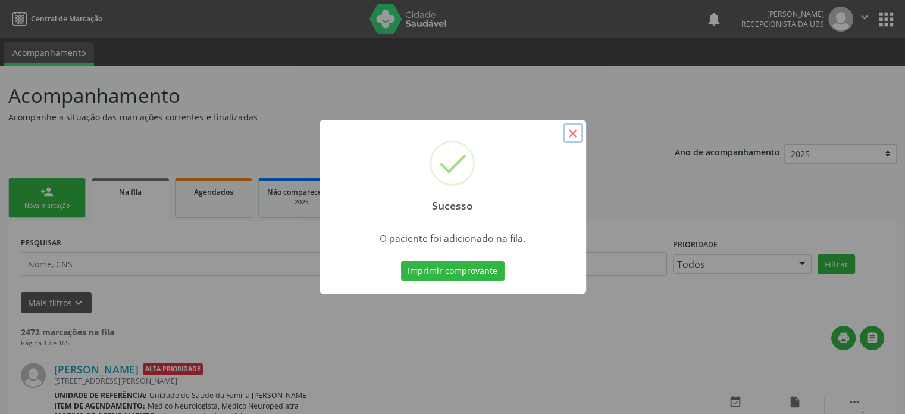
click at [573, 129] on button "×" at bounding box center [573, 133] width 20 height 20
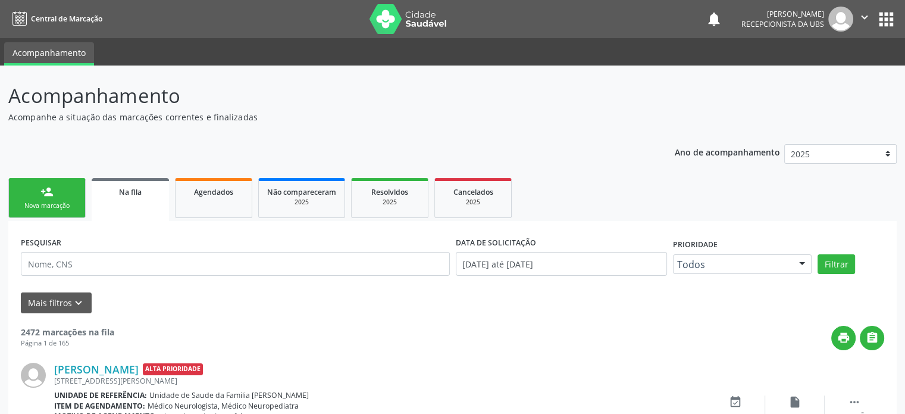
click at [65, 197] on link "person_add Nova marcação" at bounding box center [46, 198] width 77 height 40
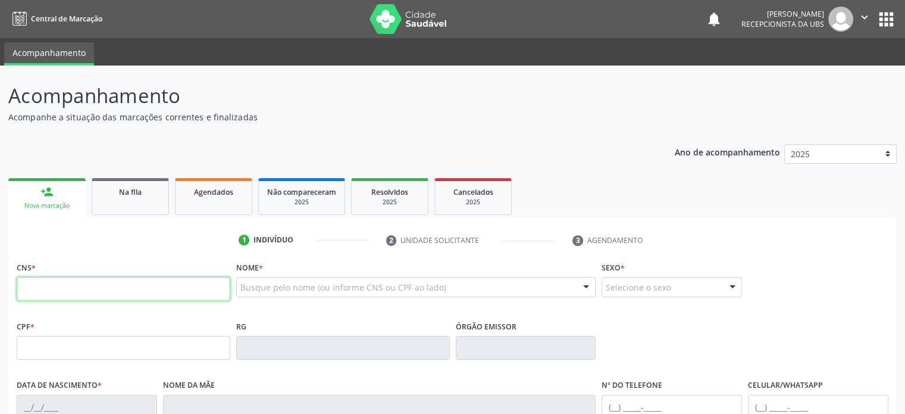
click at [27, 292] on input "text" at bounding box center [124, 289] width 214 height 24
